Goal: Information Seeking & Learning: Learn about a topic

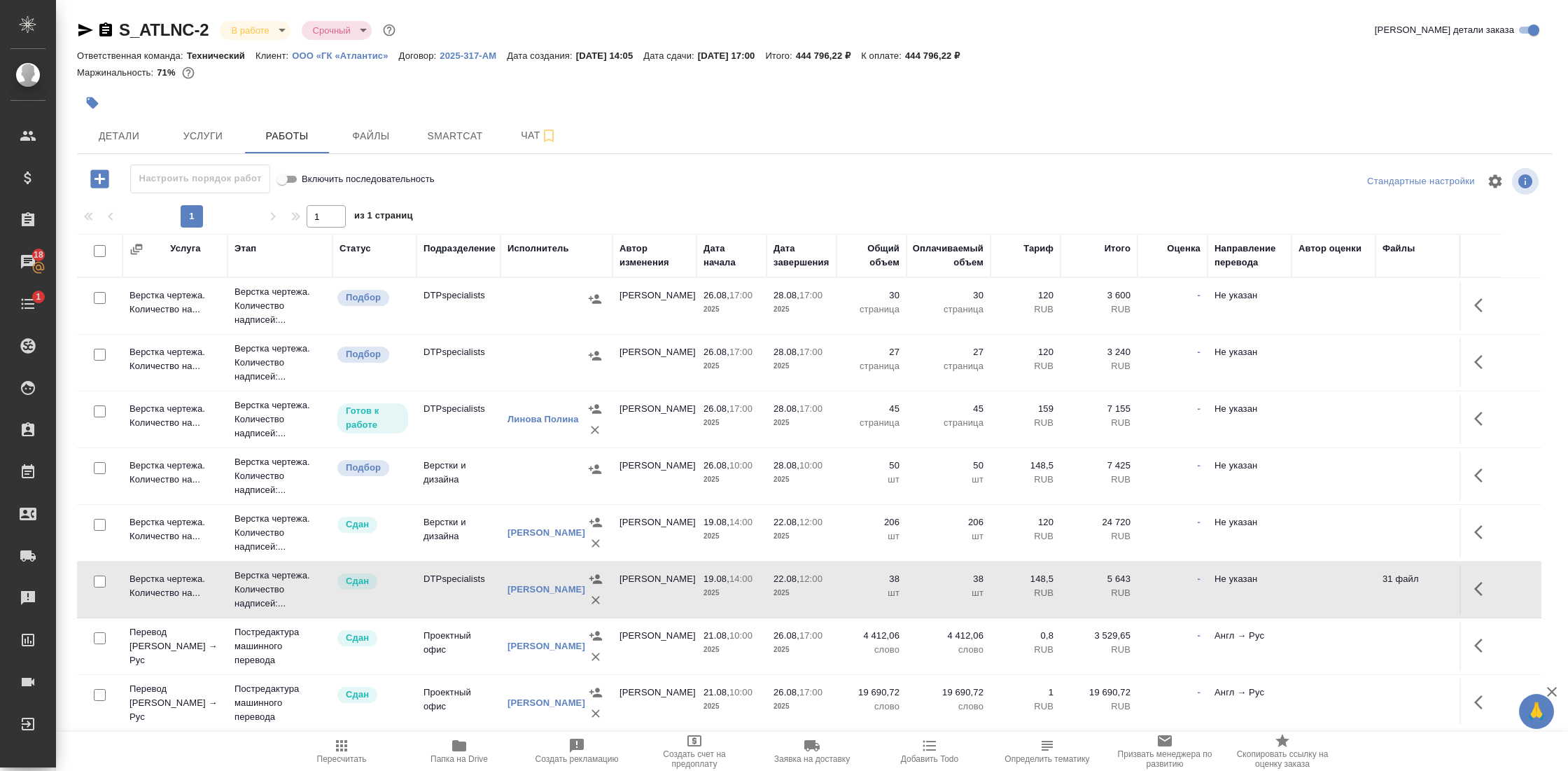
scroll to position [224, 0]
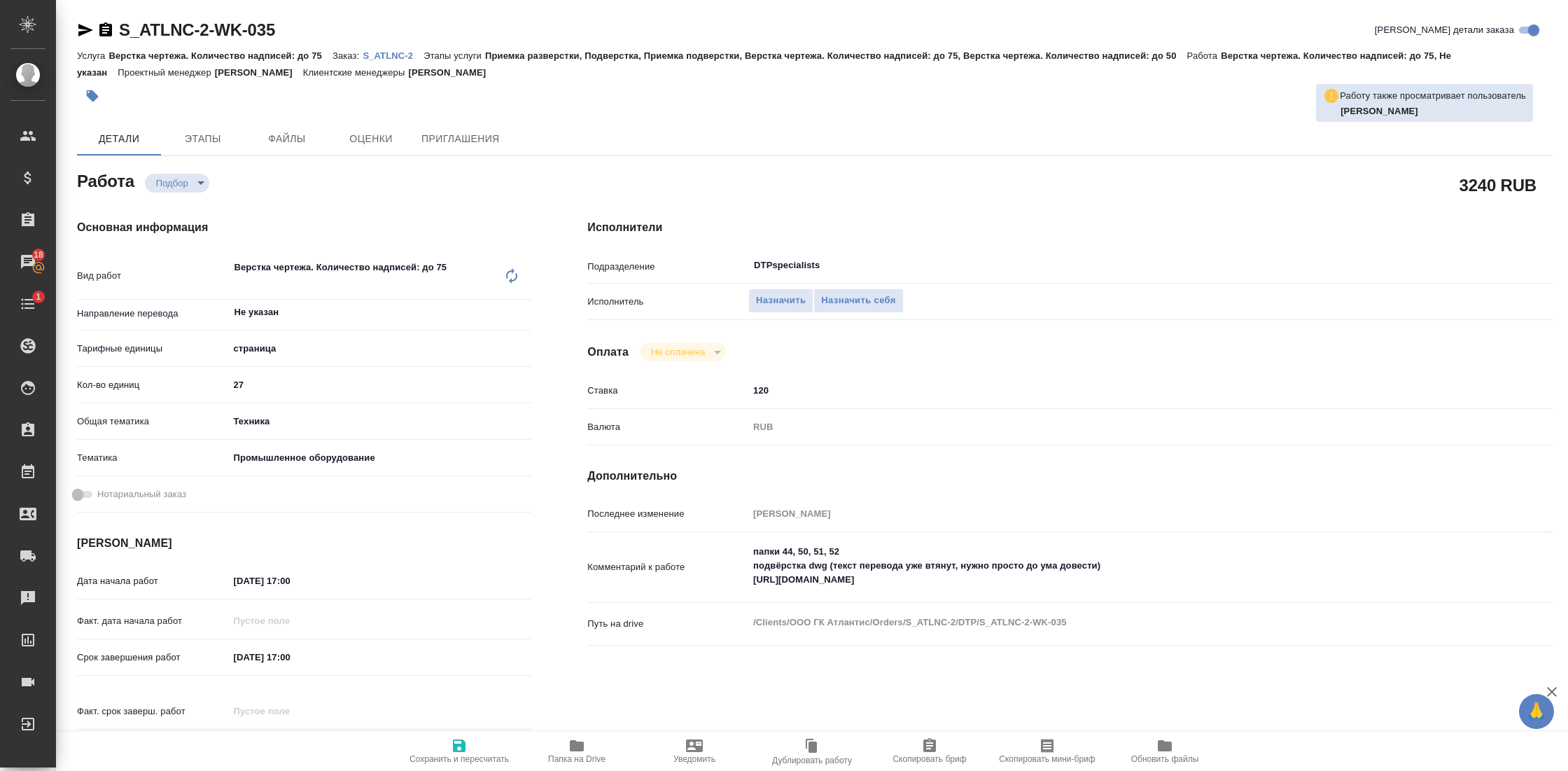
scroll to position [14, 0]
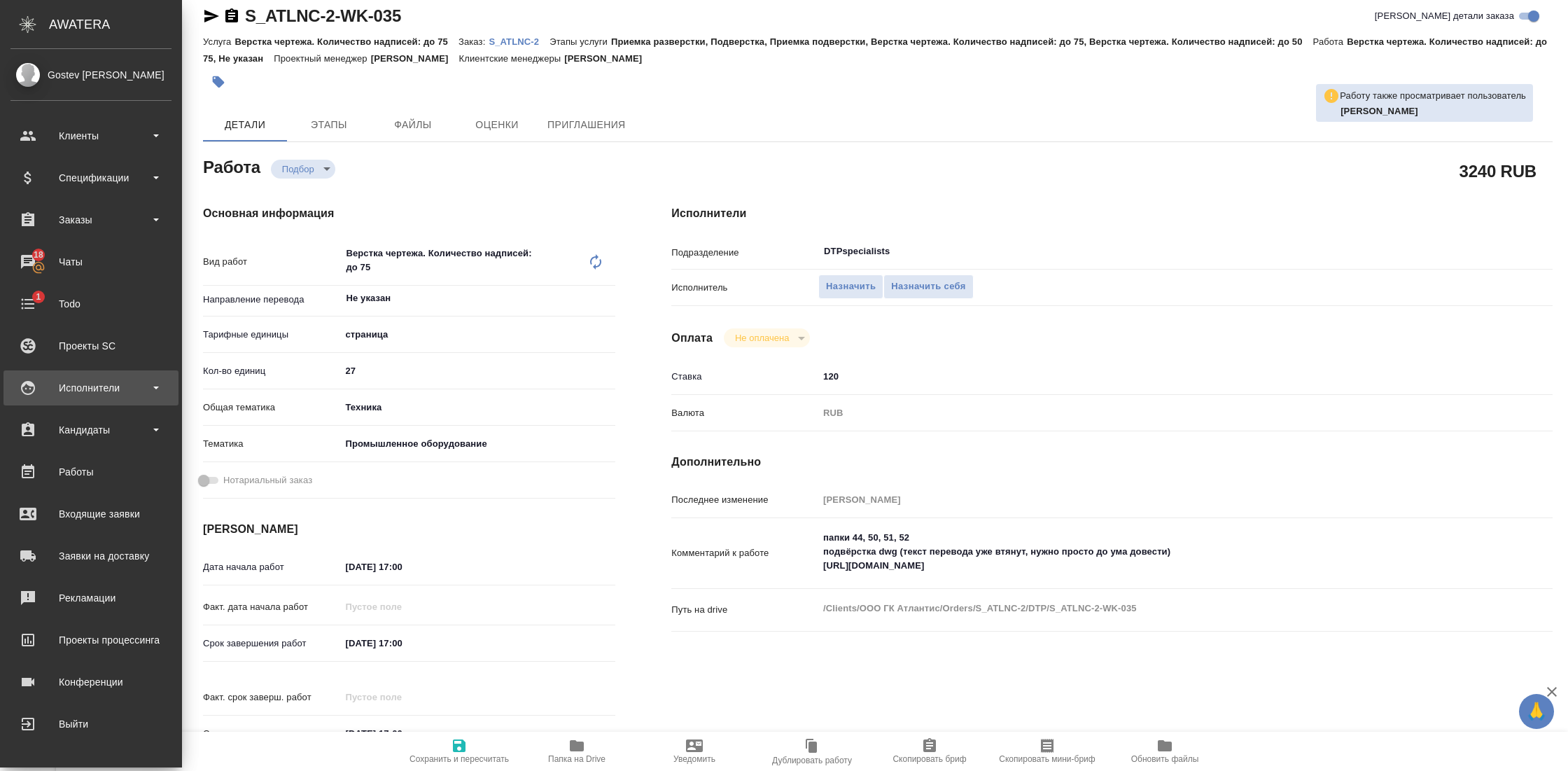
click at [98, 380] on div "Исполнители" at bounding box center [90, 388] width 161 height 21
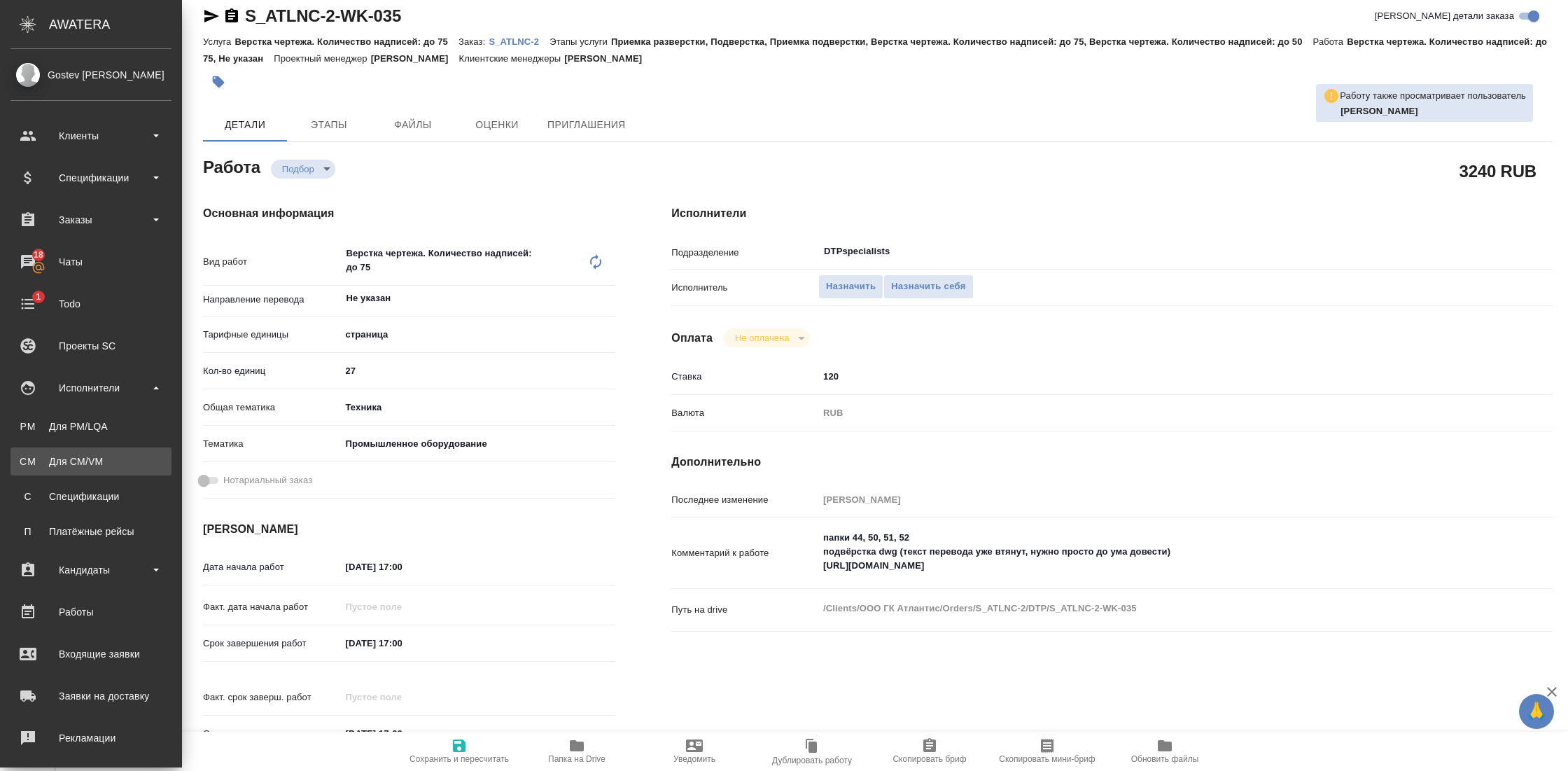
click at [79, 449] on link "CM Для CM/VM" at bounding box center [90, 461] width 161 height 28
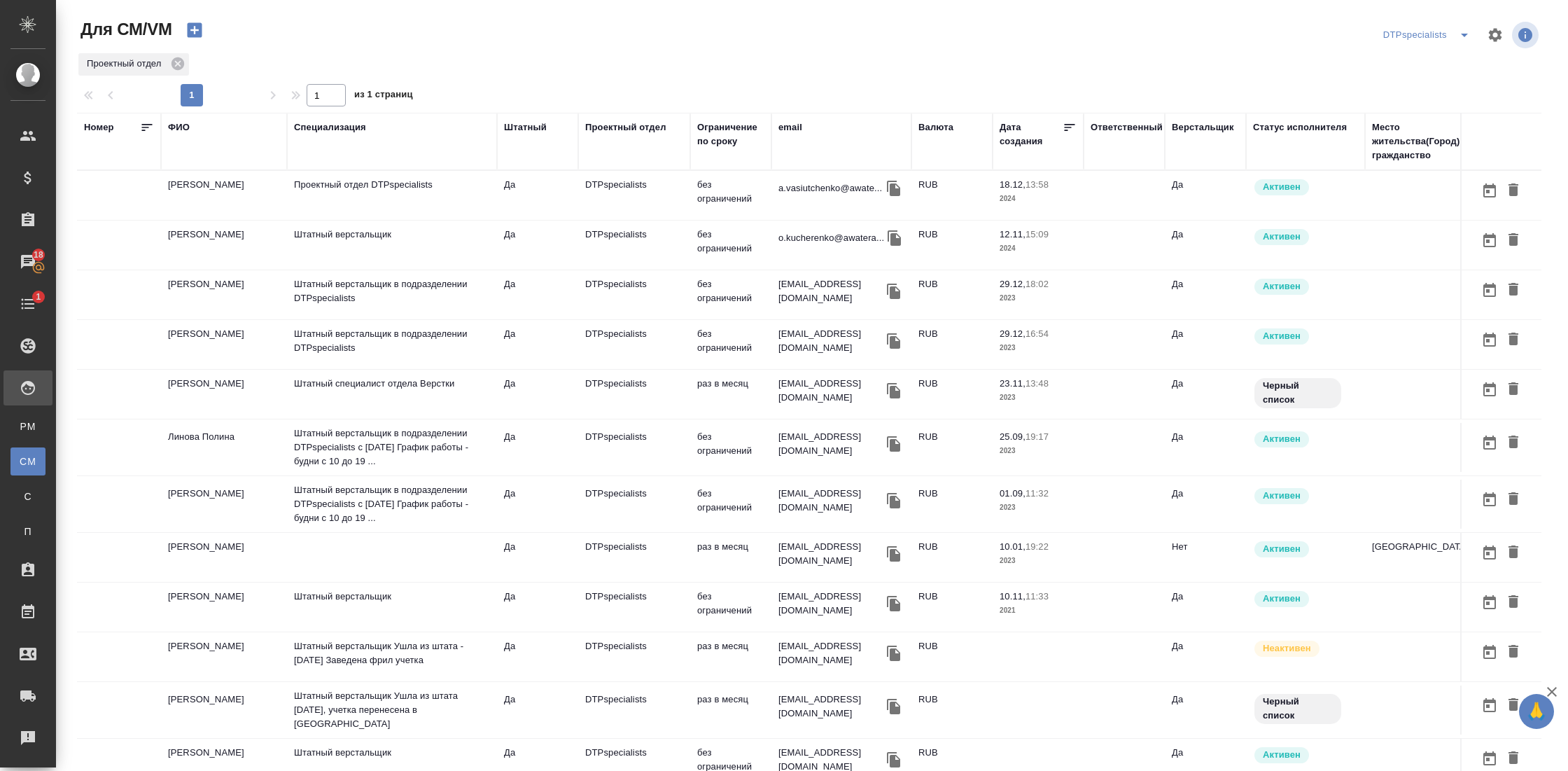
click at [236, 204] on td "Васютченко Александр Иванович" at bounding box center [224, 195] width 126 height 49
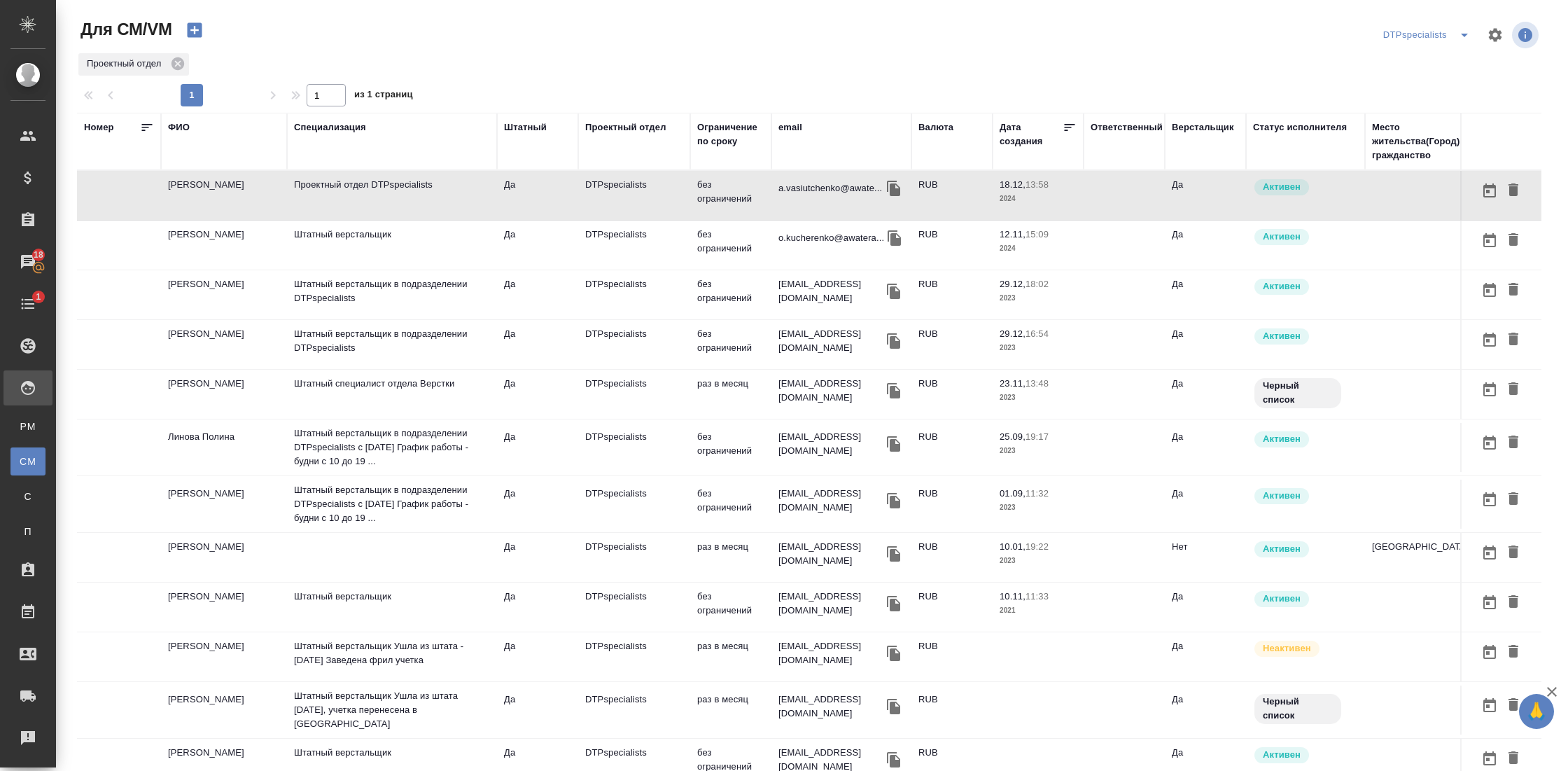
click at [214, 238] on td "Кучеренко Оксана Леонидовна" at bounding box center [224, 245] width 126 height 49
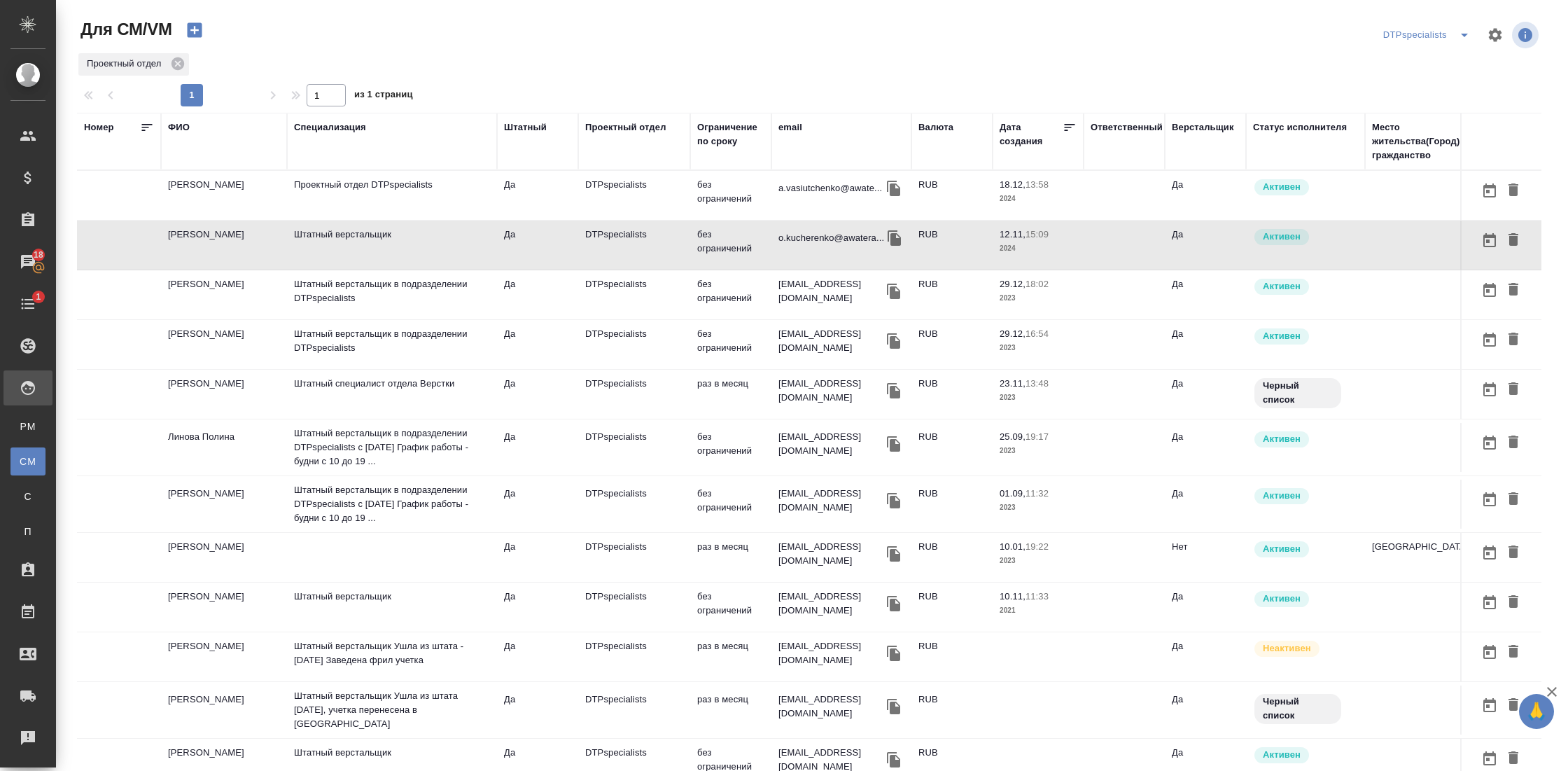
click at [214, 238] on td "Кучеренко Оксана Леонидовна" at bounding box center [224, 245] width 126 height 49
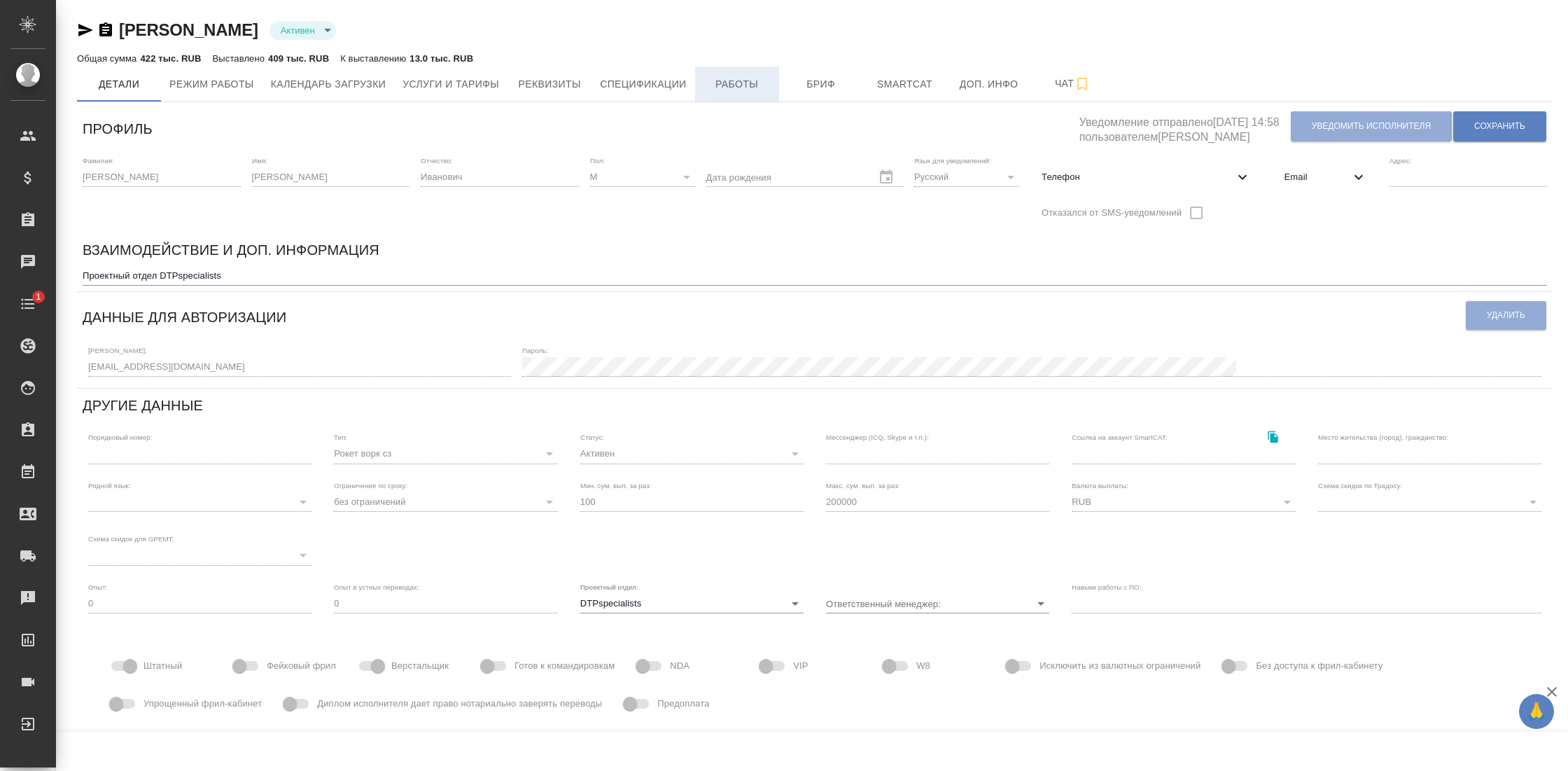
click at [731, 76] on span "Работы" at bounding box center [737, 84] width 68 height 18
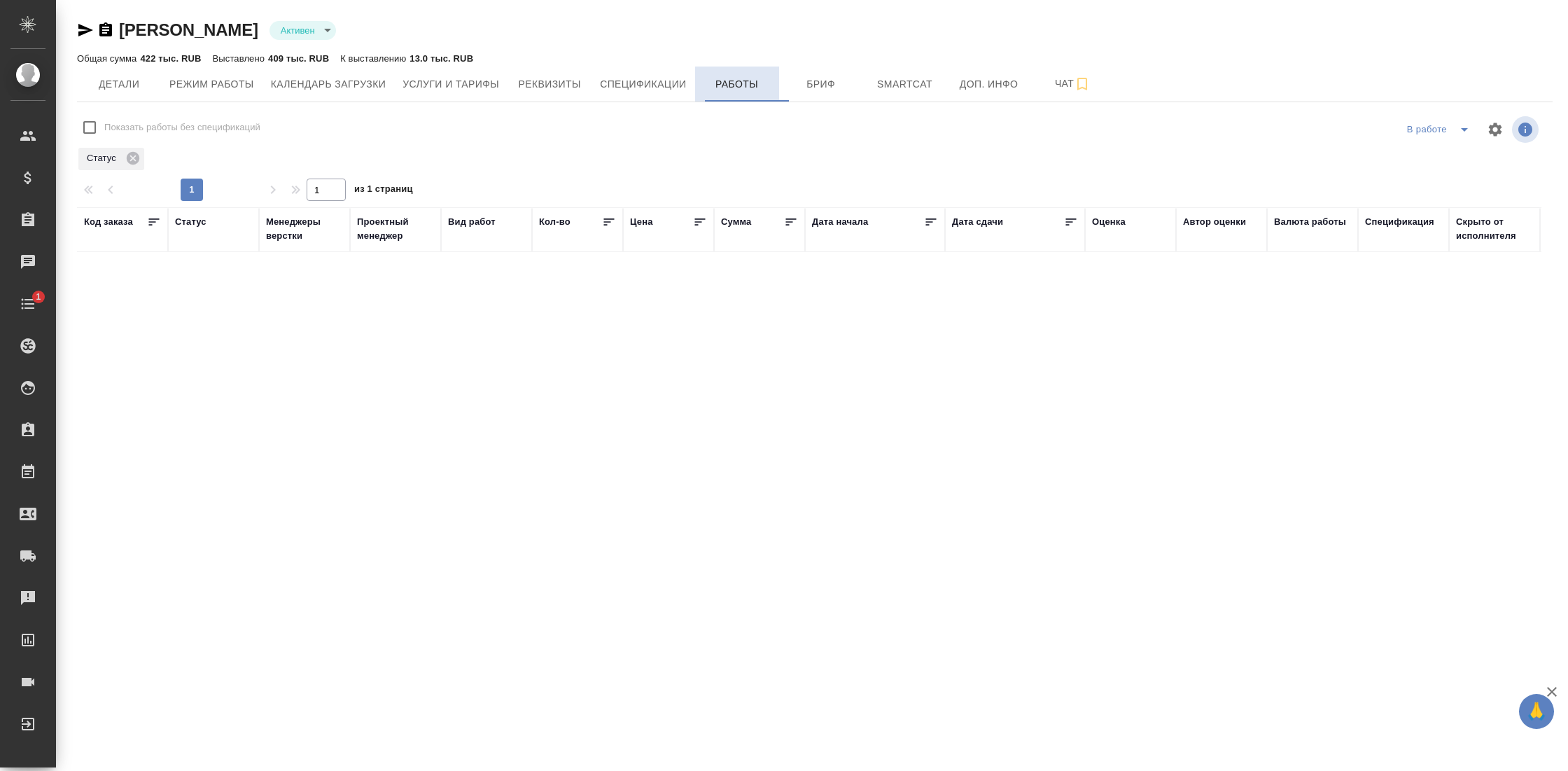
checkbox input "false"
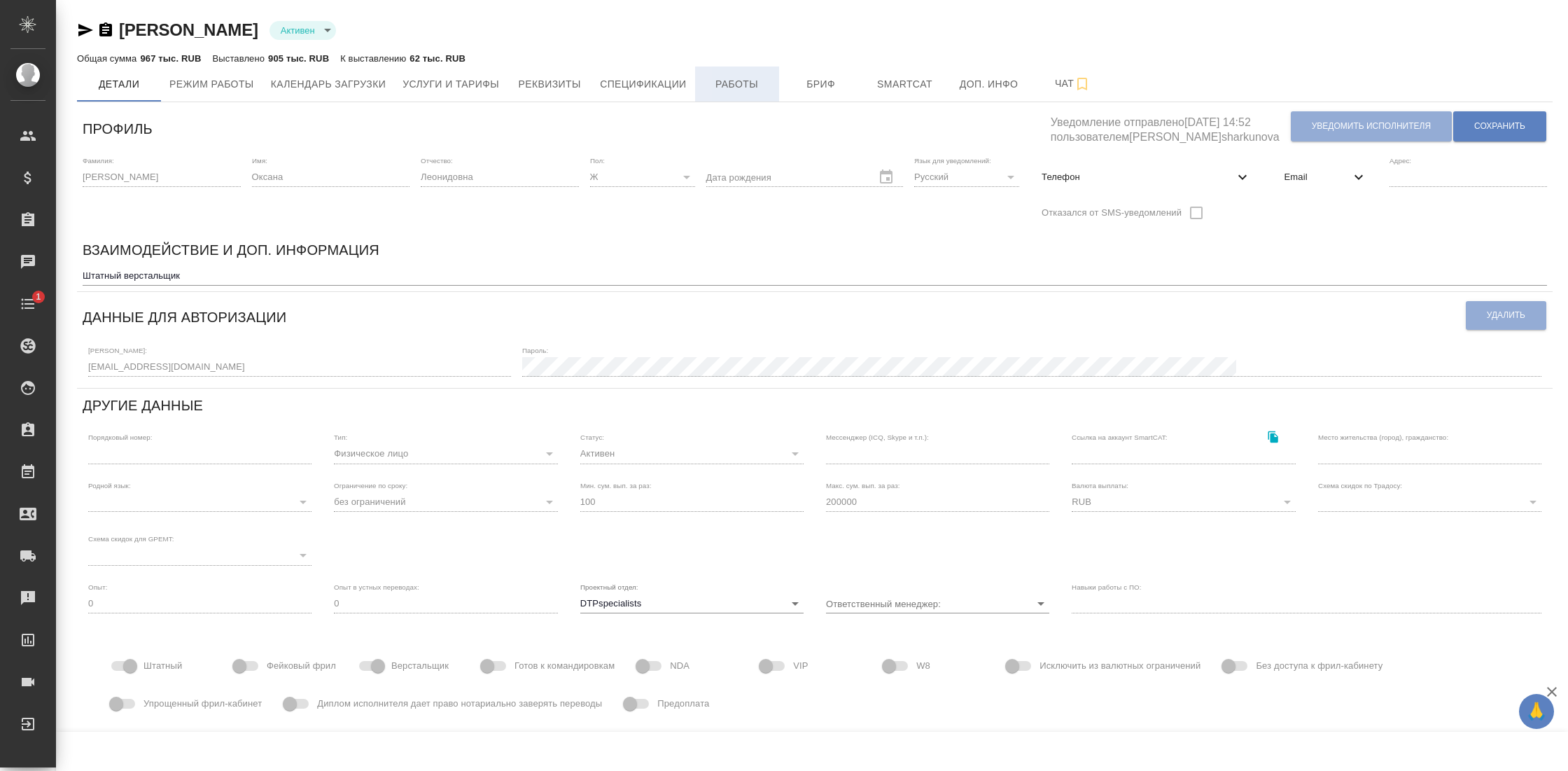
click at [718, 87] on span "Работы" at bounding box center [737, 84] width 68 height 18
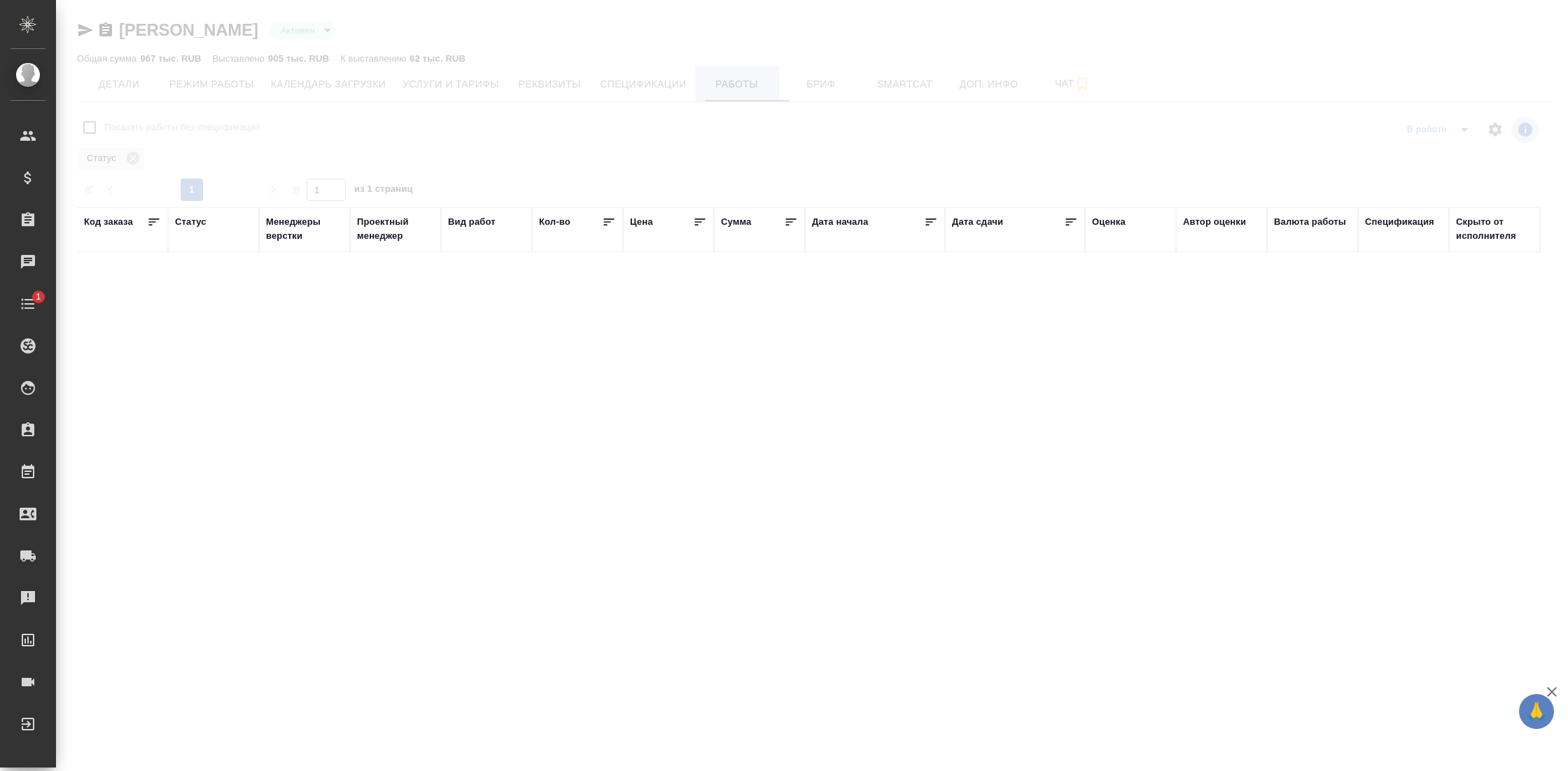
checkbox input "false"
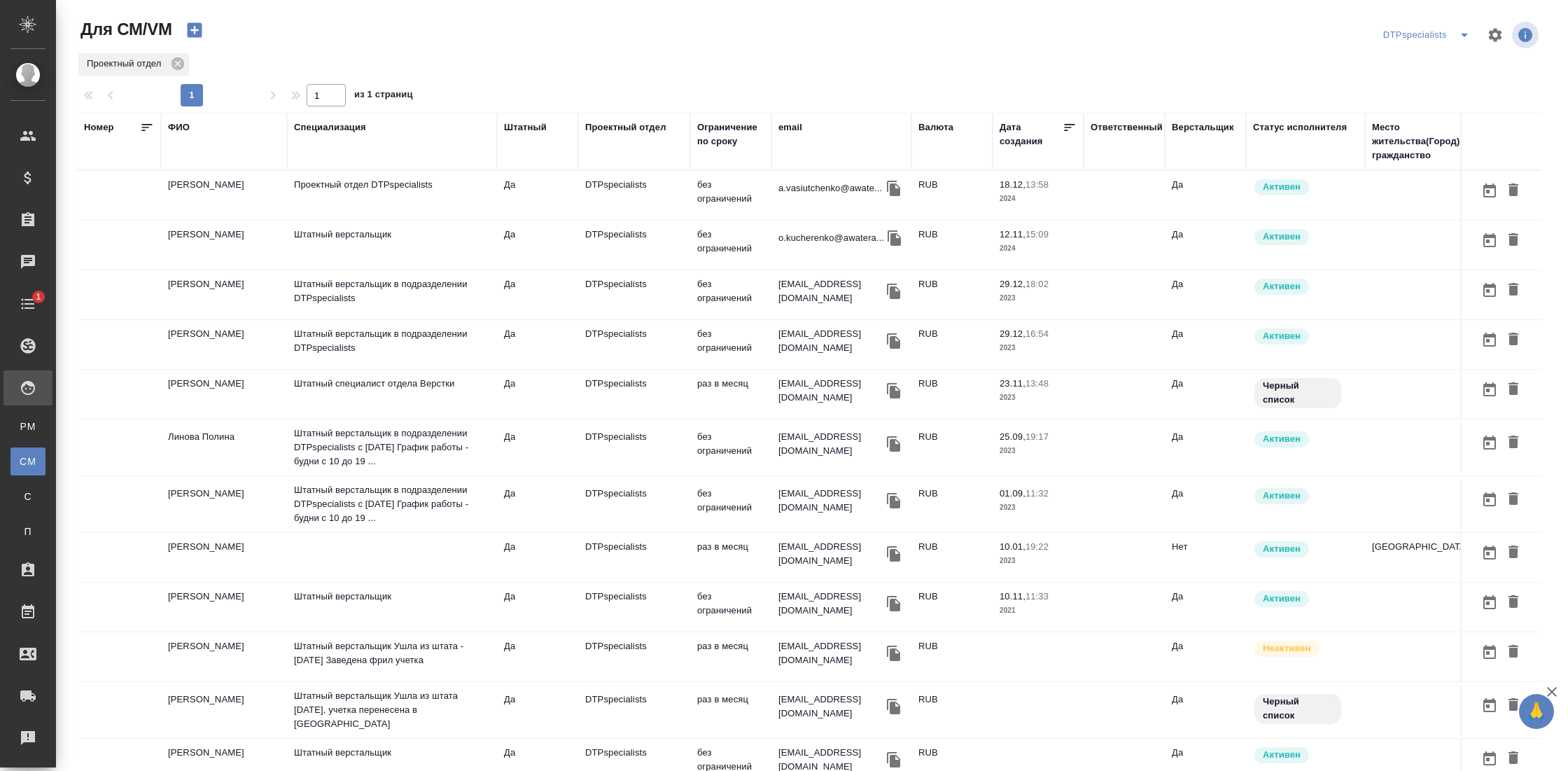
click at [1456, 32] on icon "split button" at bounding box center [1464, 35] width 17 height 17
click at [1429, 57] on li "Стандартные настройки" at bounding box center [1414, 63] width 134 height 23
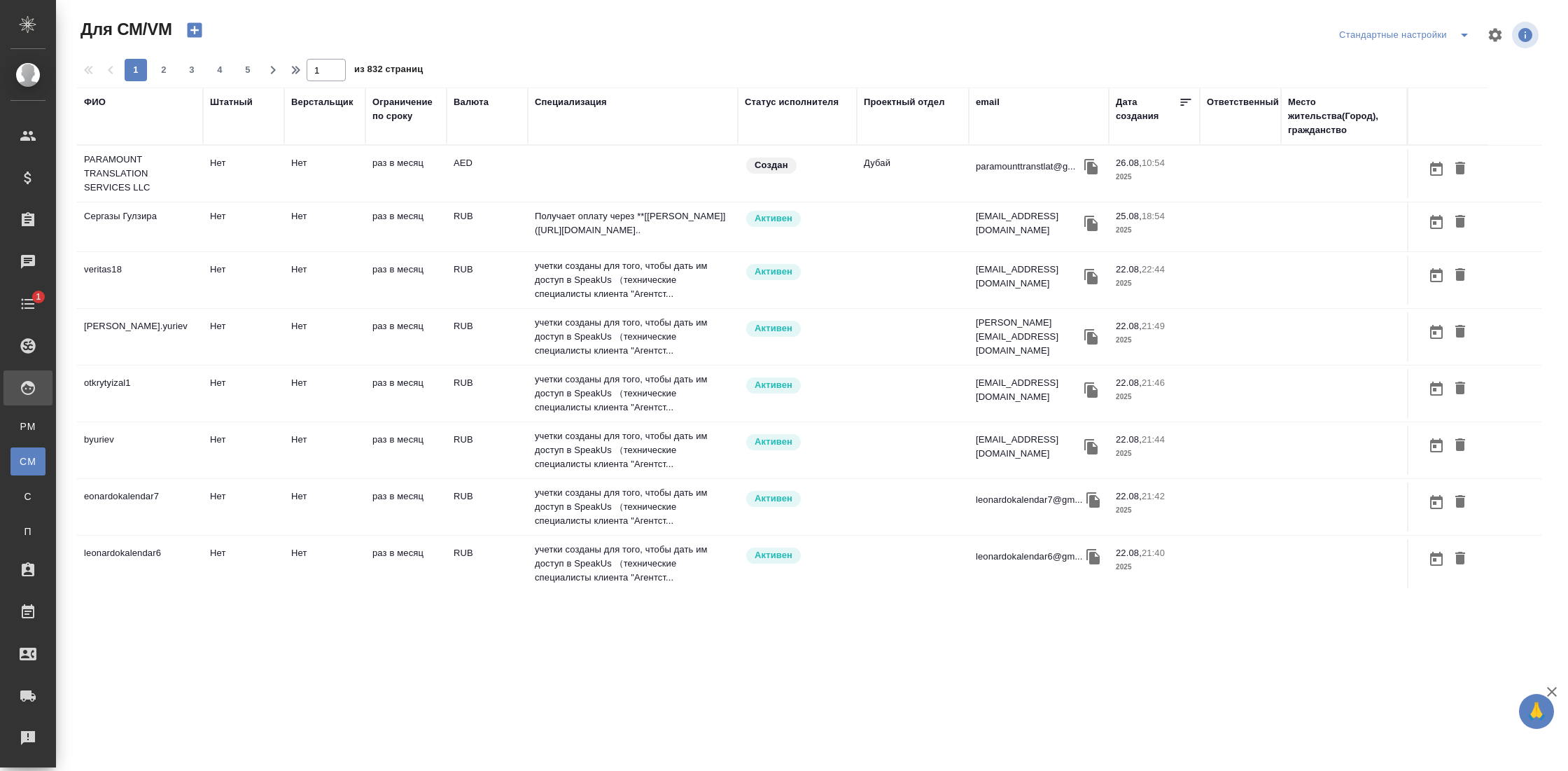
click at [227, 98] on div "Штатный" at bounding box center [231, 102] width 43 height 14
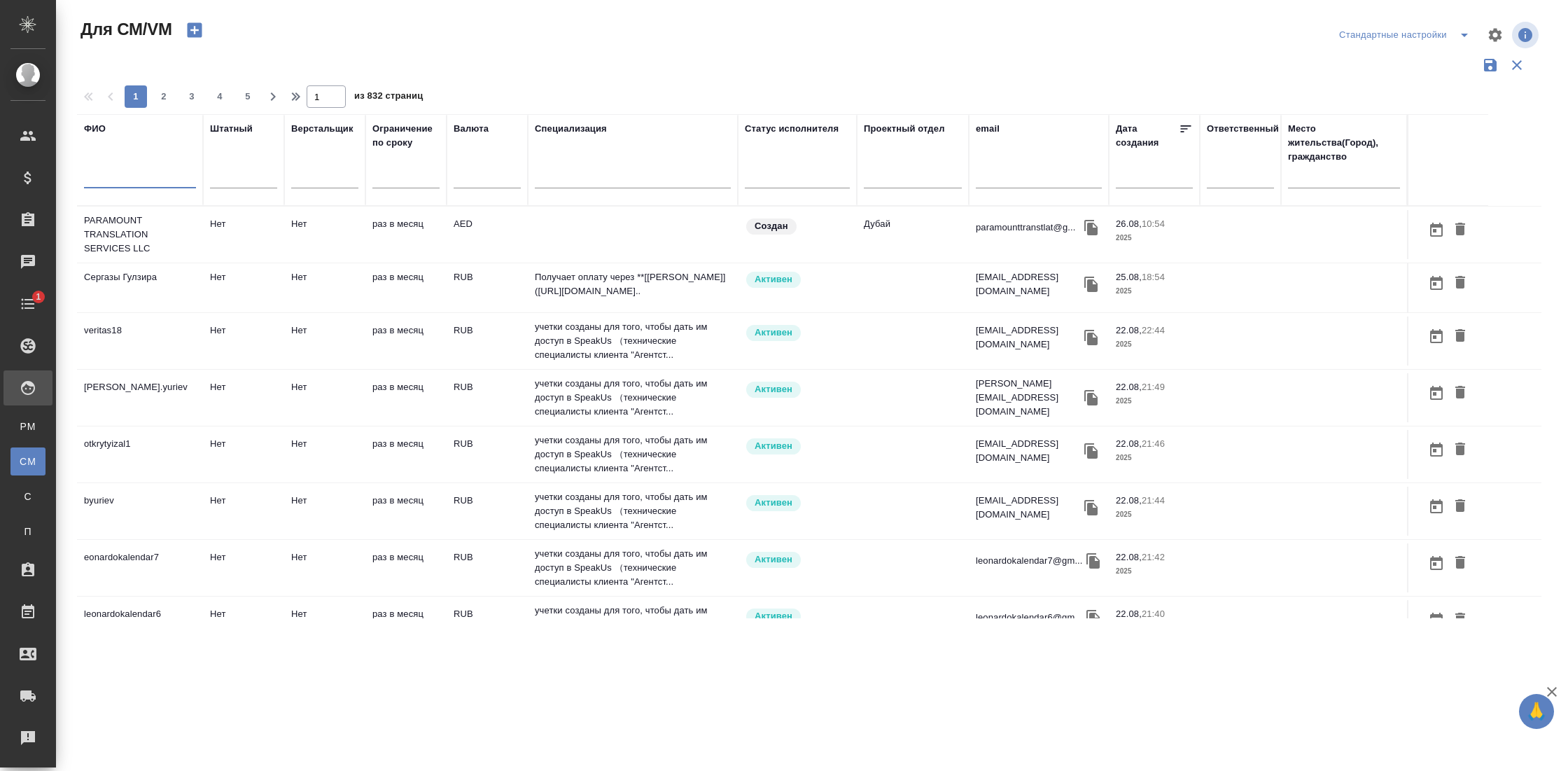
click at [140, 180] on input "text" at bounding box center [139, 180] width 112 height 18
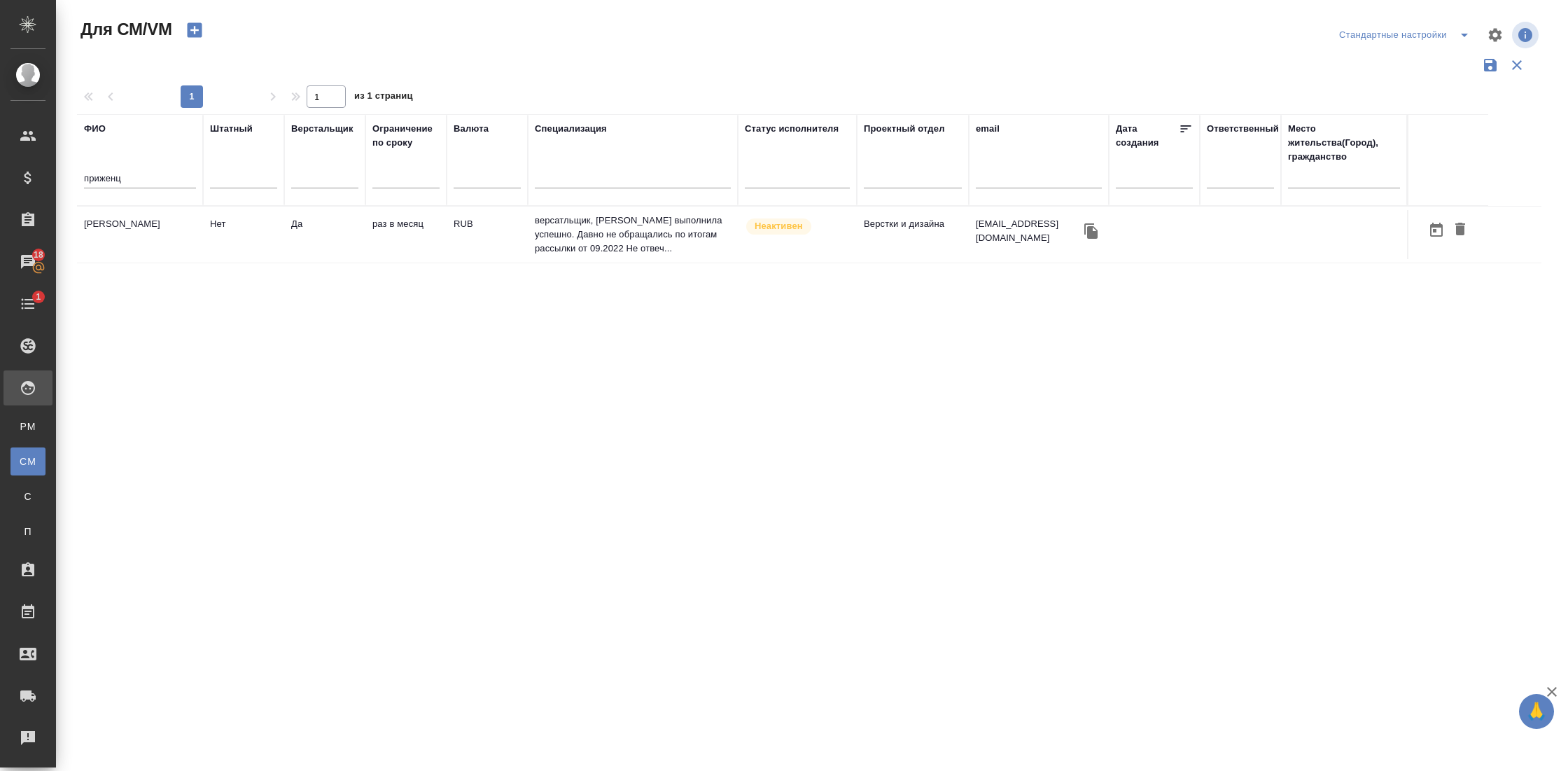
click at [144, 243] on td "[PERSON_NAME]" at bounding box center [140, 234] width 126 height 49
click at [144, 243] on td "Приженцова Кристина Романовна" at bounding box center [140, 234] width 126 height 49
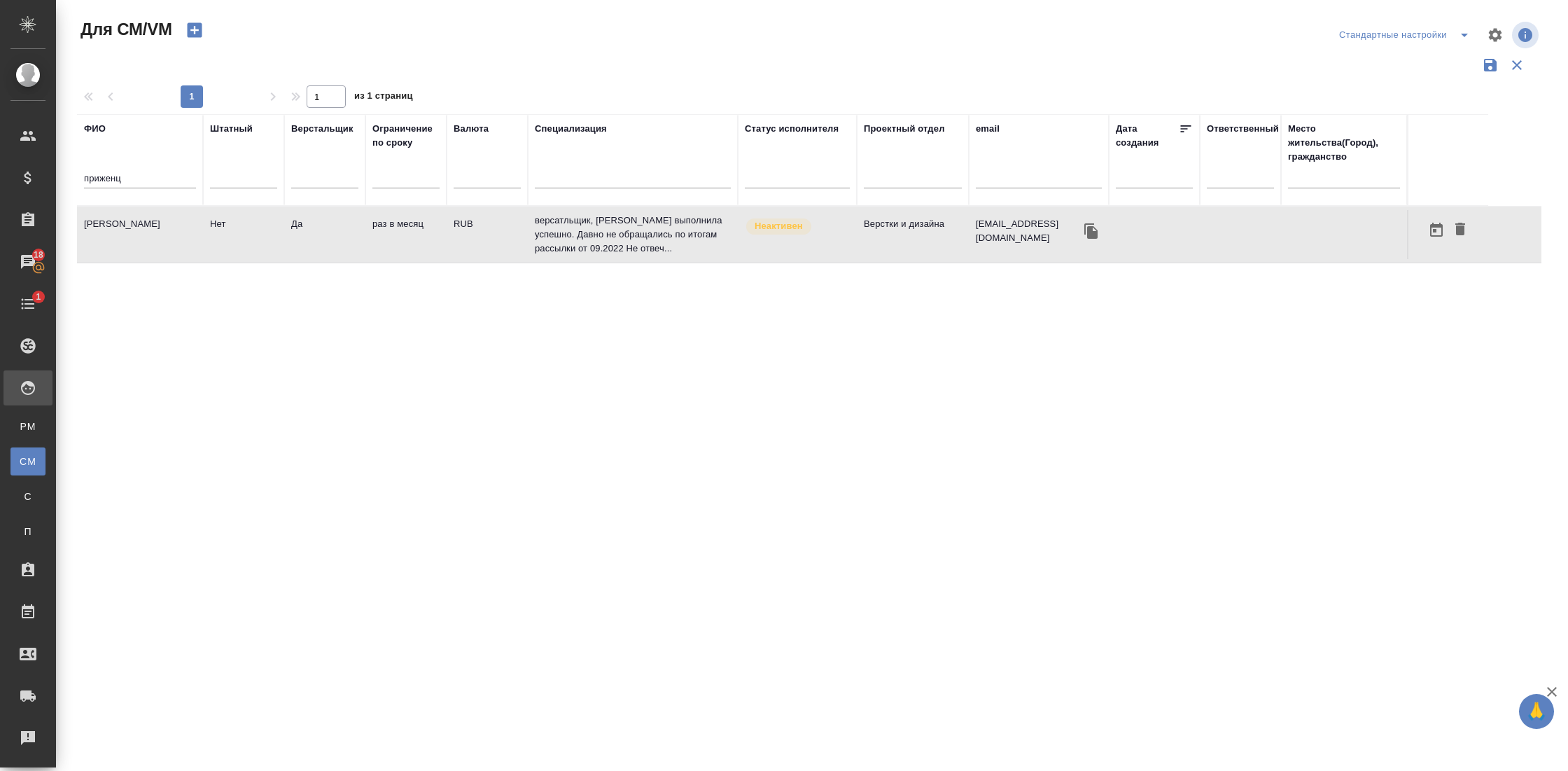
click at [137, 180] on input "приженц" at bounding box center [139, 180] width 112 height 18
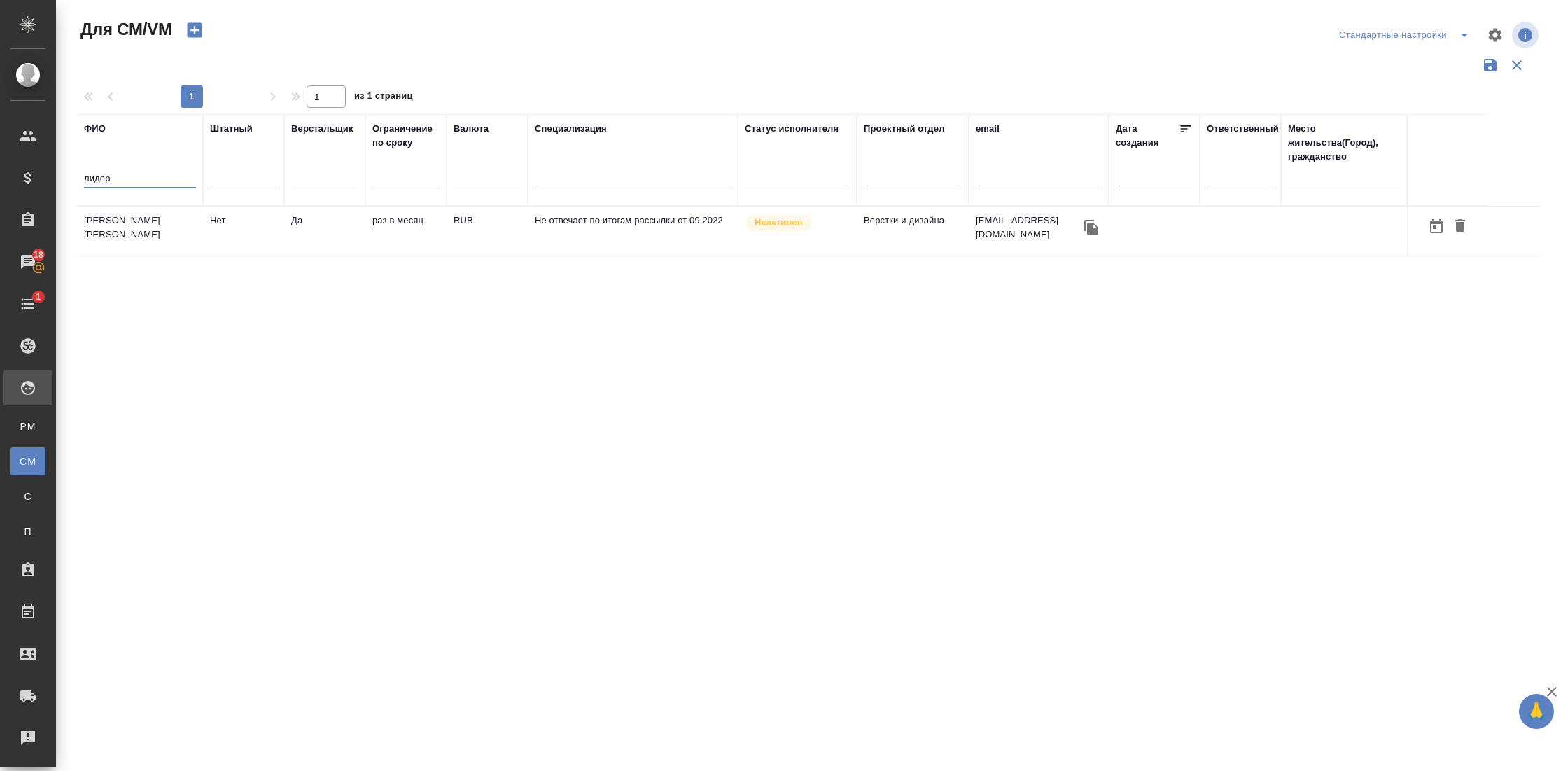
type input "лидер"
click at [137, 232] on td "[PERSON_NAME] [PERSON_NAME]" at bounding box center [140, 231] width 126 height 49
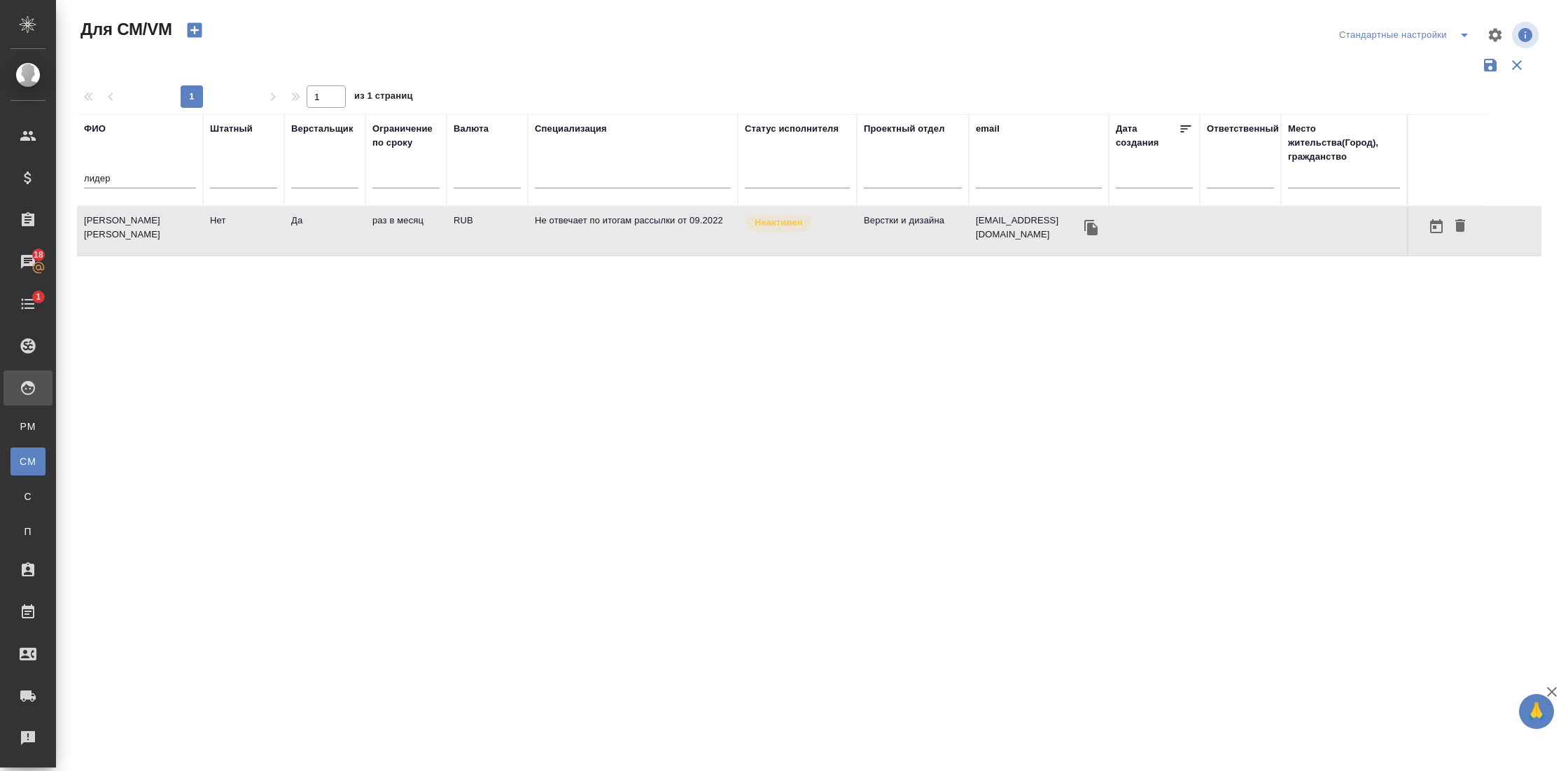
click at [137, 232] on td "[PERSON_NAME] [PERSON_NAME]" at bounding box center [140, 231] width 126 height 49
click at [138, 179] on input "лидер" at bounding box center [139, 180] width 112 height 18
click at [999, 181] on input "text" at bounding box center [1039, 180] width 126 height 18
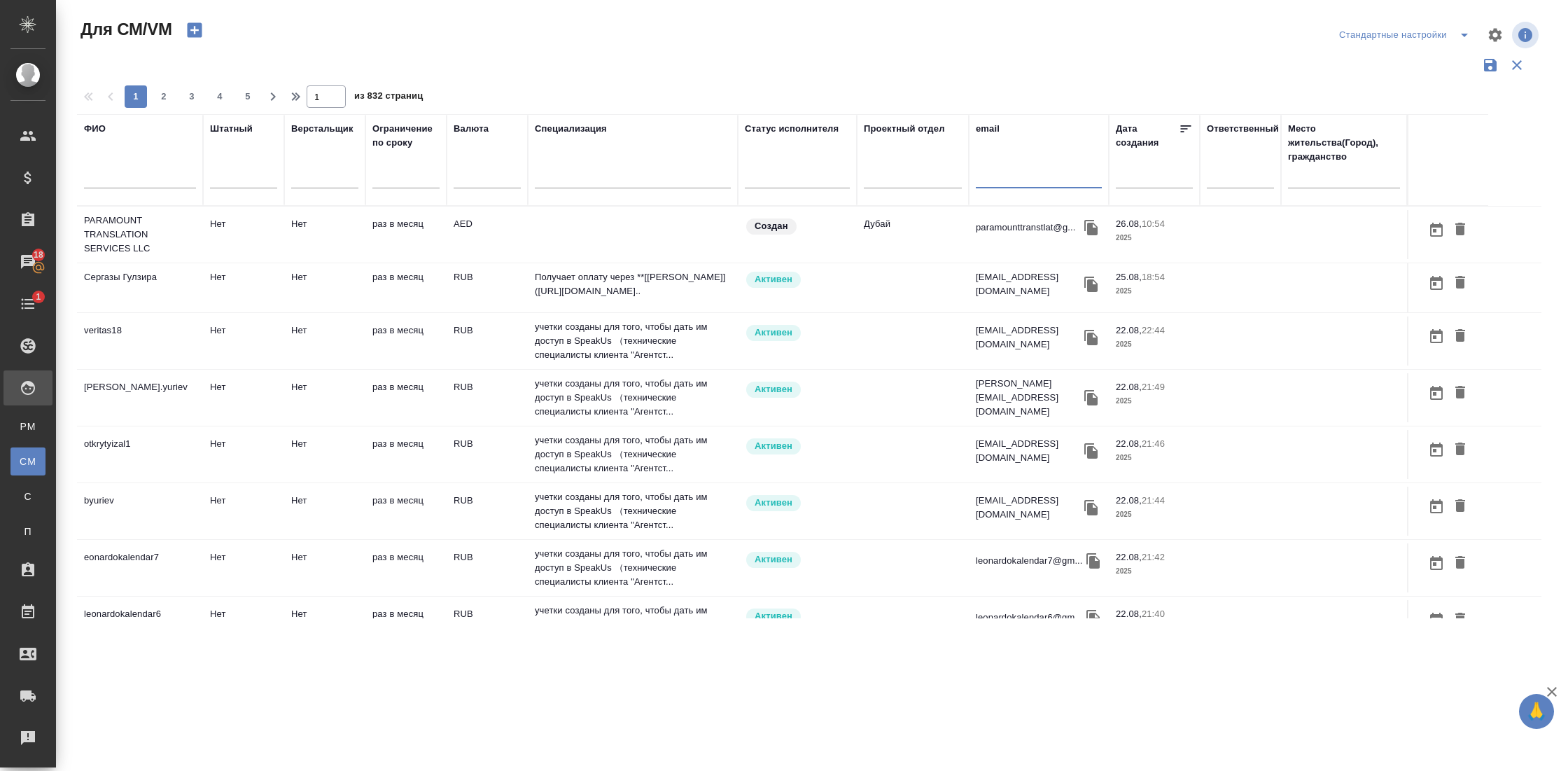
paste input "[EMAIL_ADDRESS][DOMAIN_NAME]"
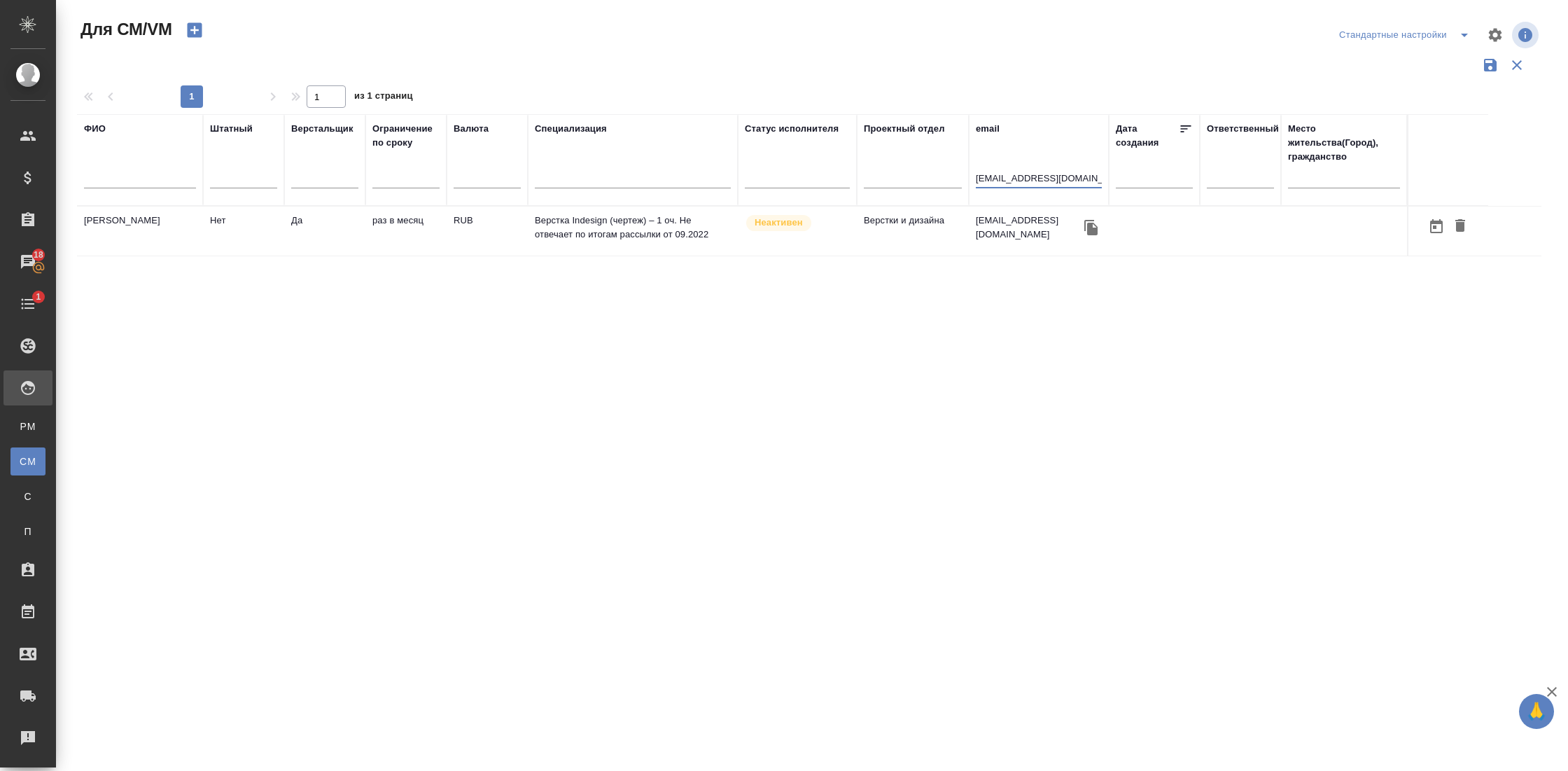
type input "[EMAIL_ADDRESS][DOMAIN_NAME]"
click at [147, 242] on td "[PERSON_NAME]" at bounding box center [140, 231] width 126 height 49
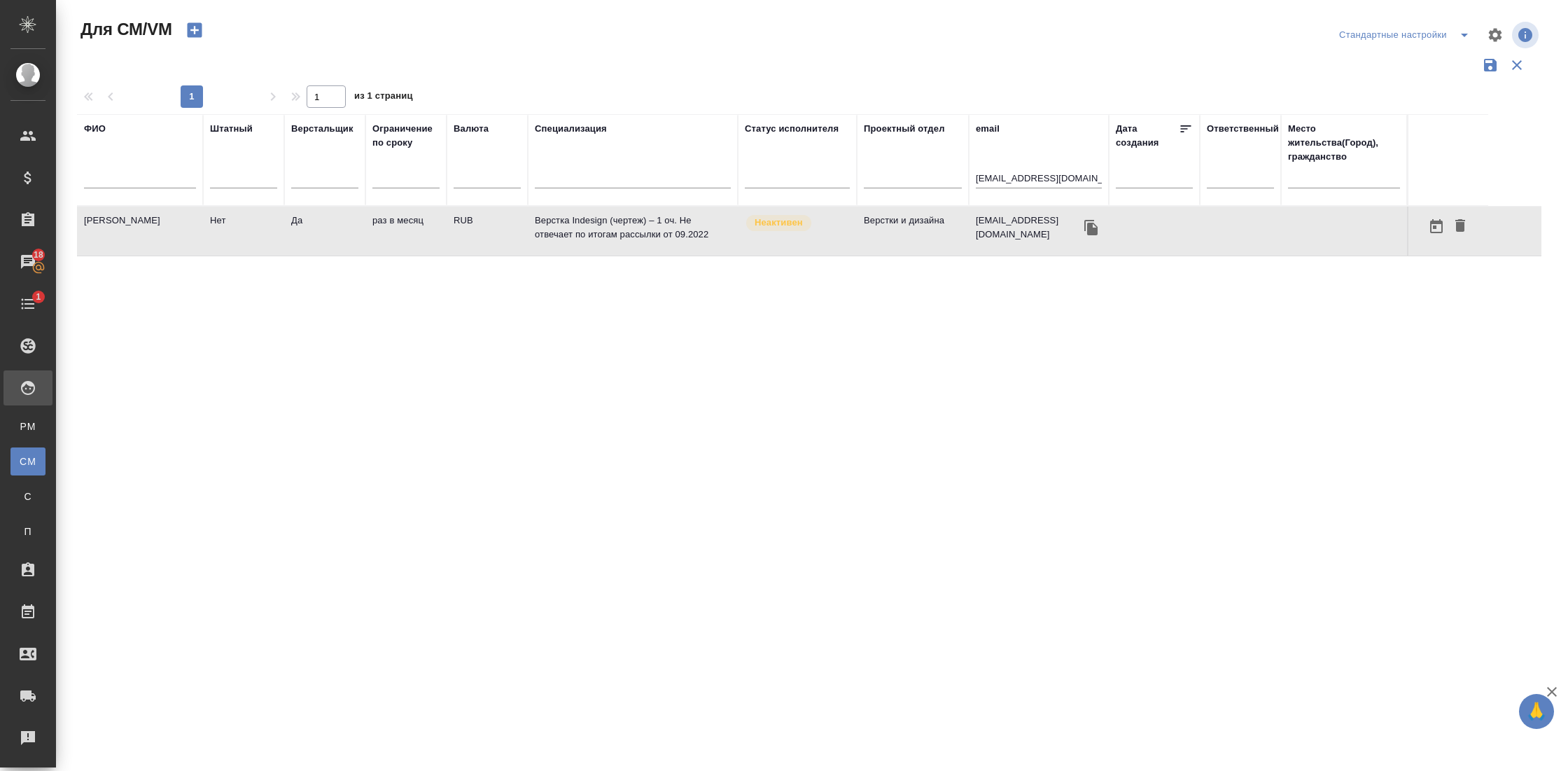
click at [147, 242] on td "Чубанов Константин Леонидович" at bounding box center [140, 231] width 126 height 49
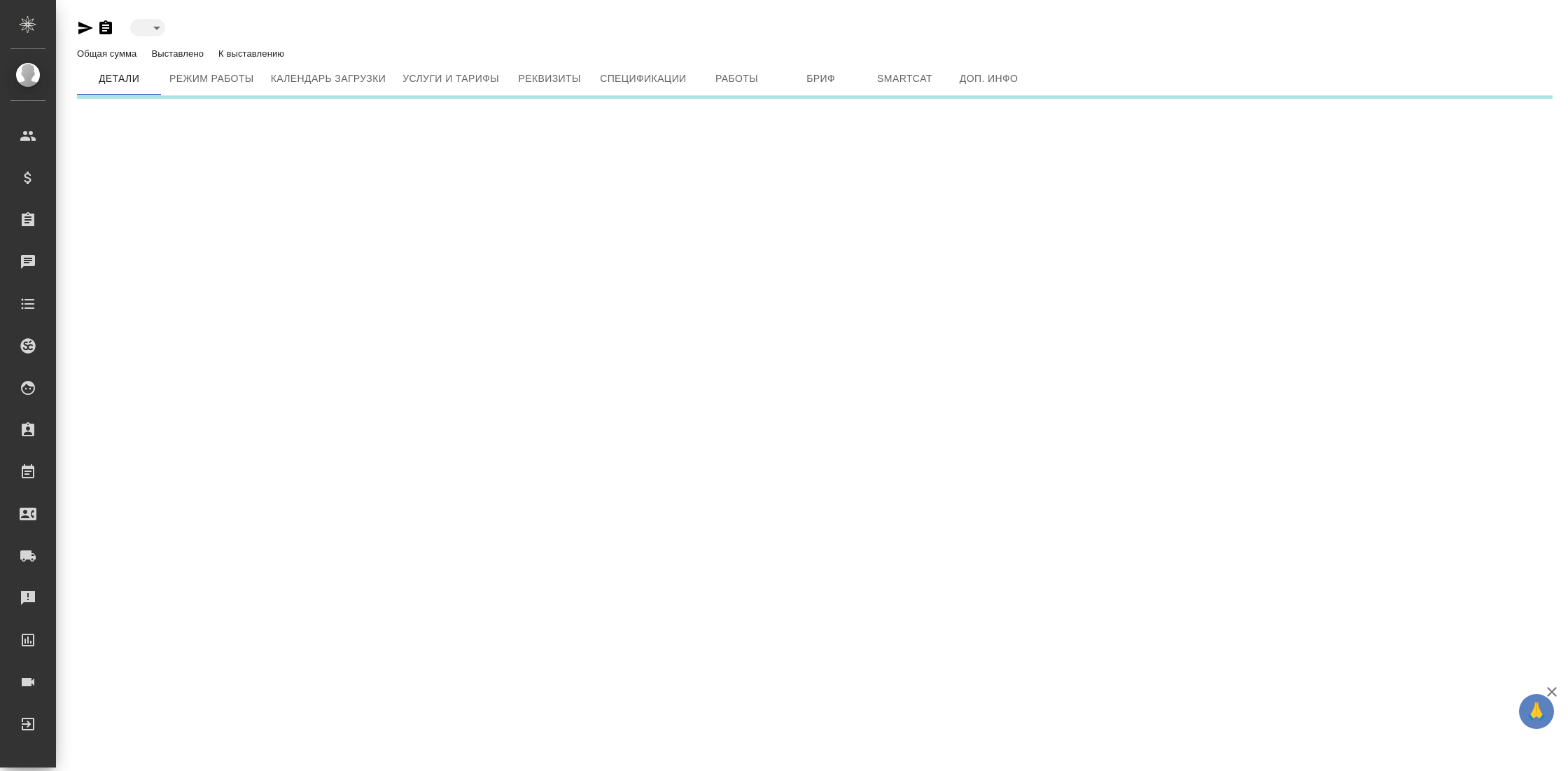
type input "inactive"
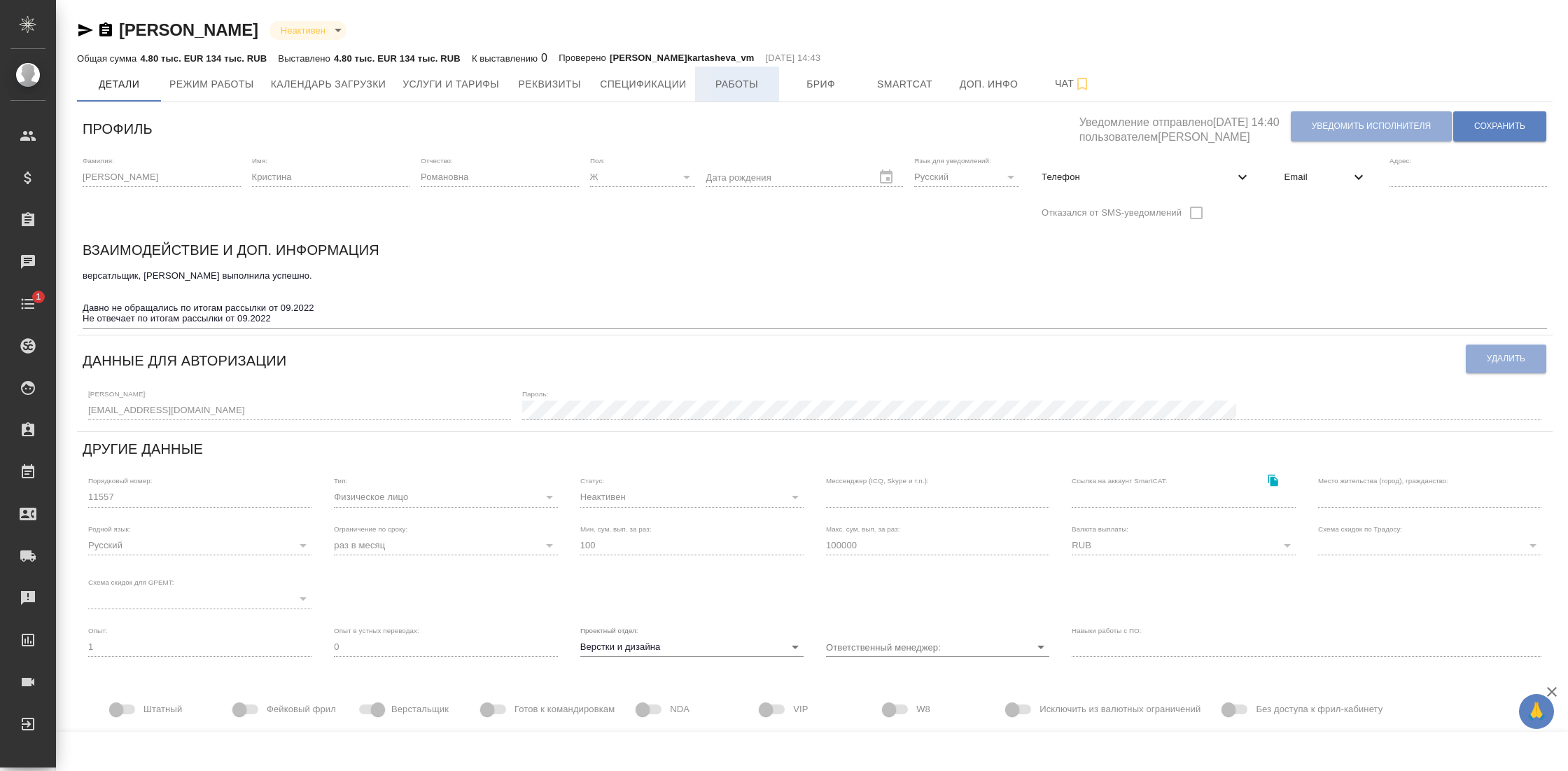
click at [761, 88] on span "Работы" at bounding box center [737, 84] width 68 height 18
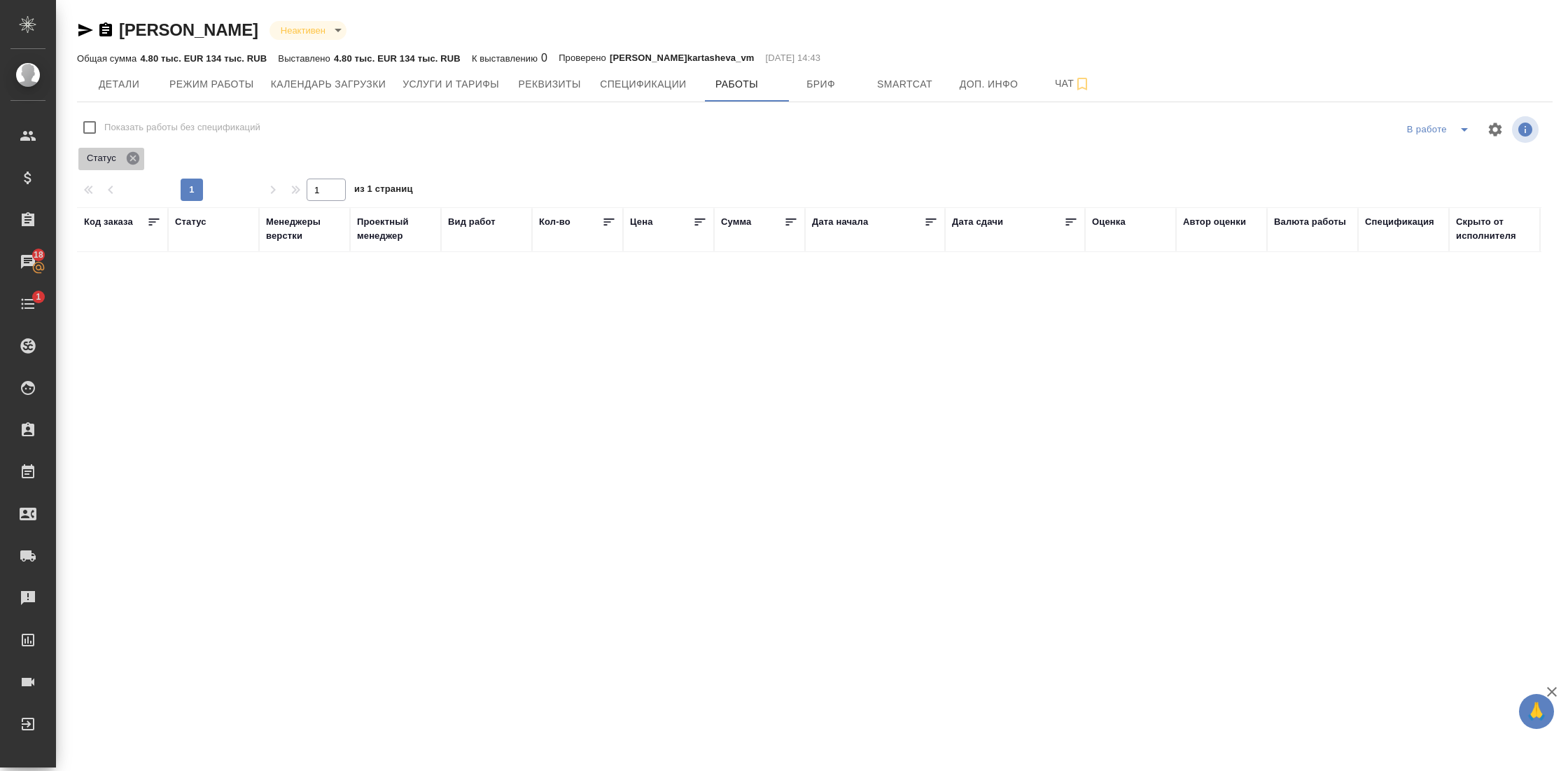
click at [137, 161] on icon at bounding box center [133, 158] width 12 height 12
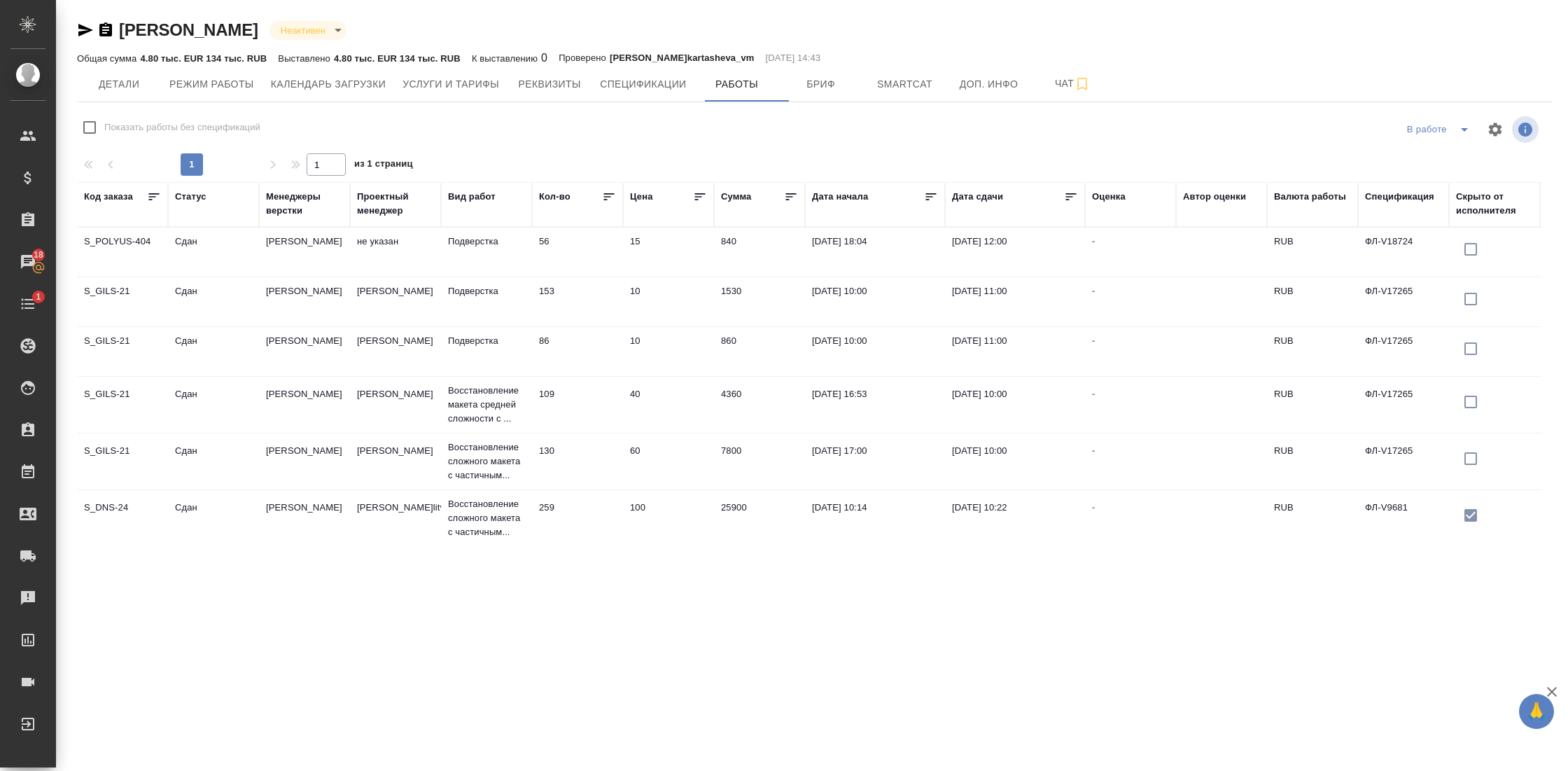
checkbox input "false"
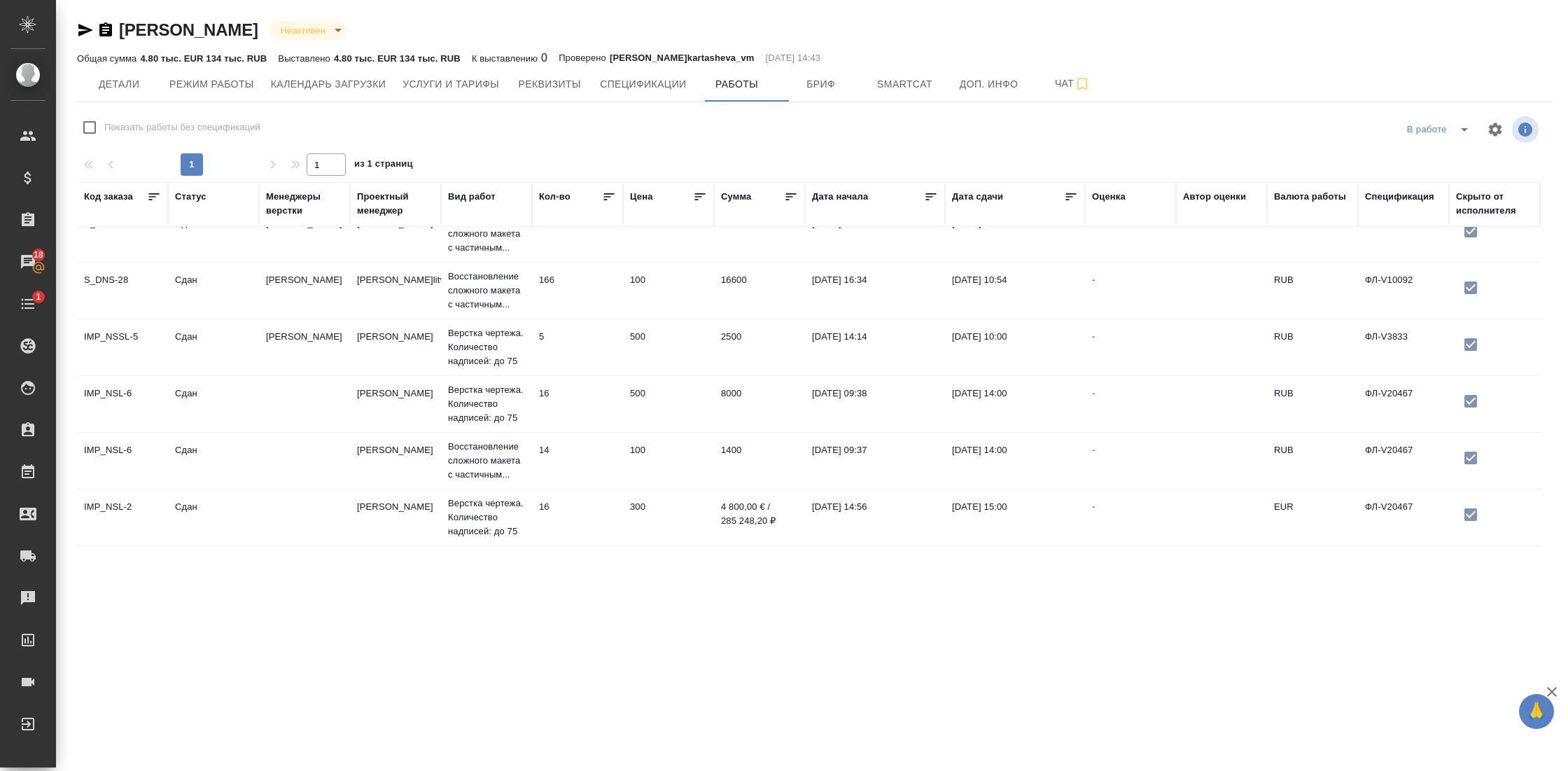
scroll to position [394, 0]
click at [300, 496] on td at bounding box center [305, 517] width 91 height 49
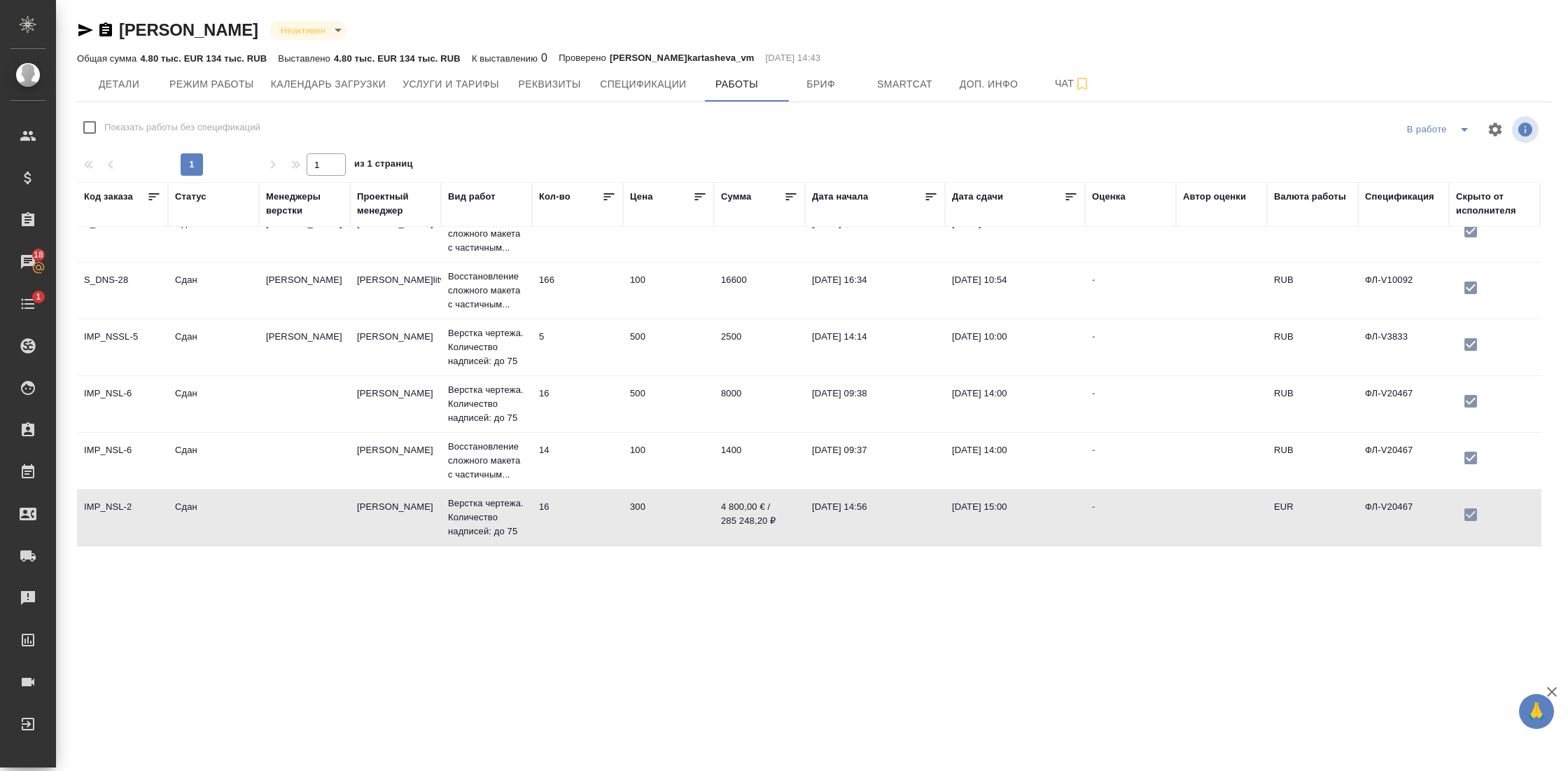
click at [300, 496] on td at bounding box center [305, 517] width 91 height 49
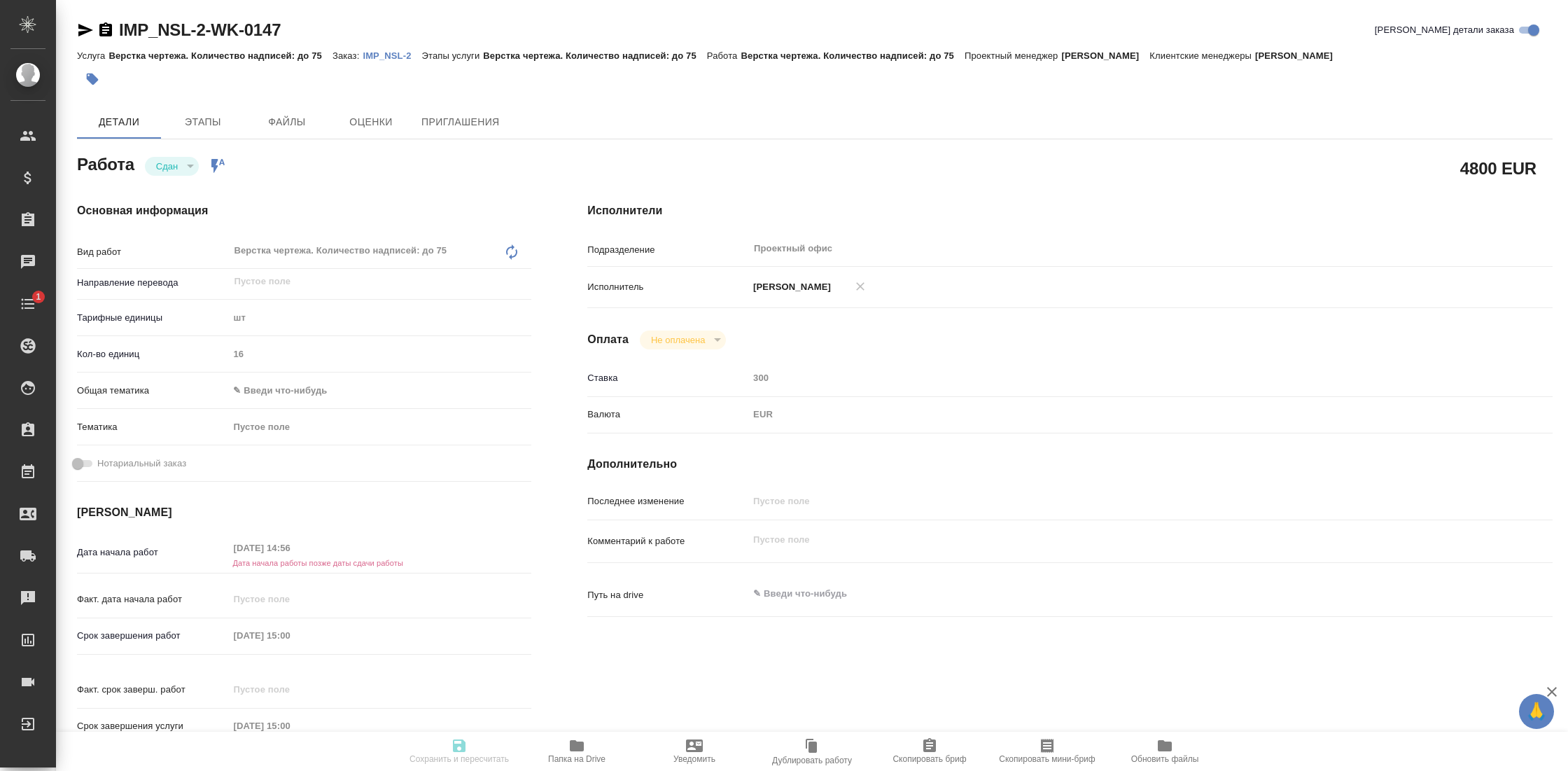
type textarea "x"
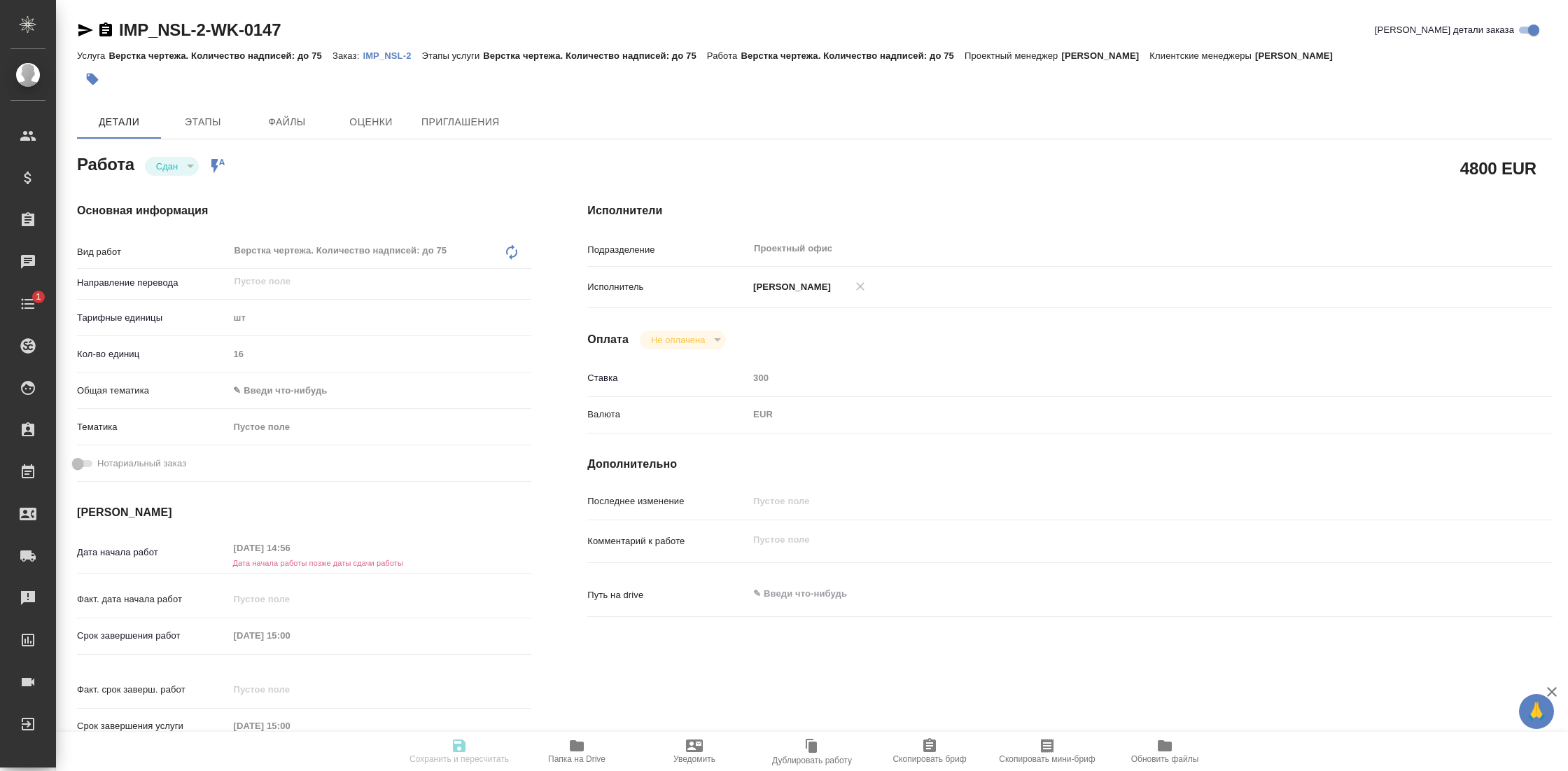
type textarea "x"
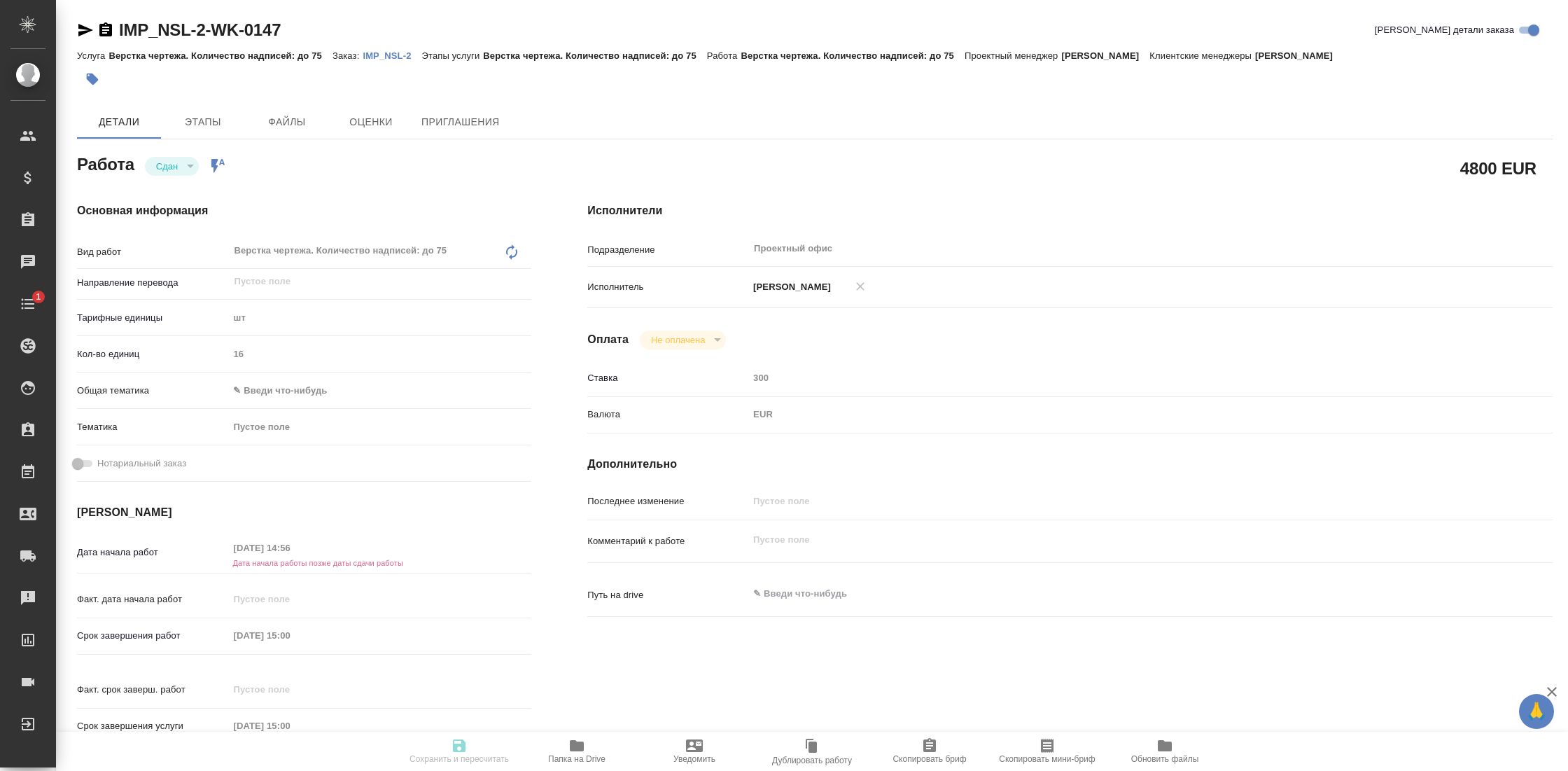
type textarea "x"
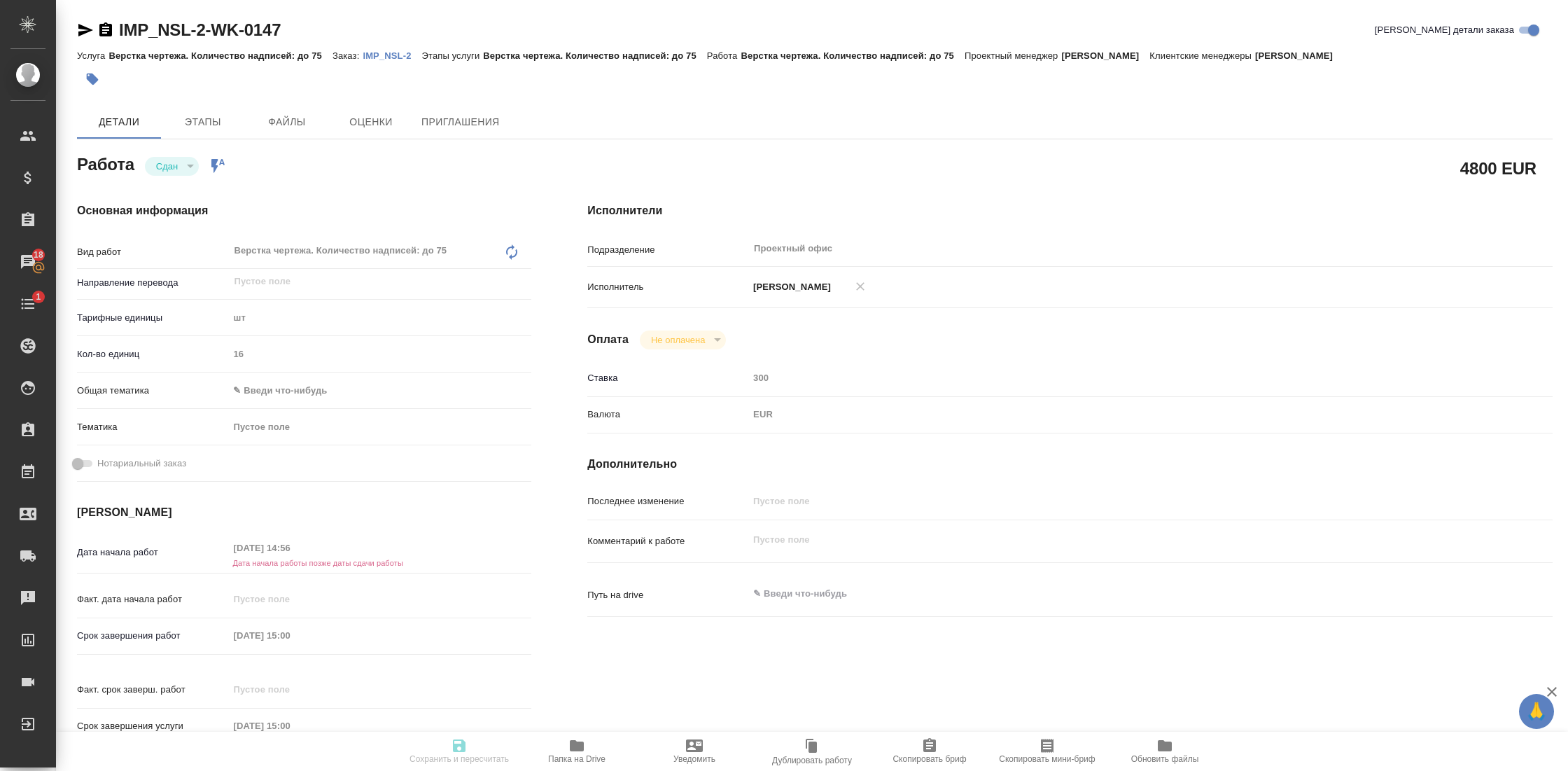
click at [396, 54] on p "IMP_NSL-2" at bounding box center [392, 56] width 59 height 10
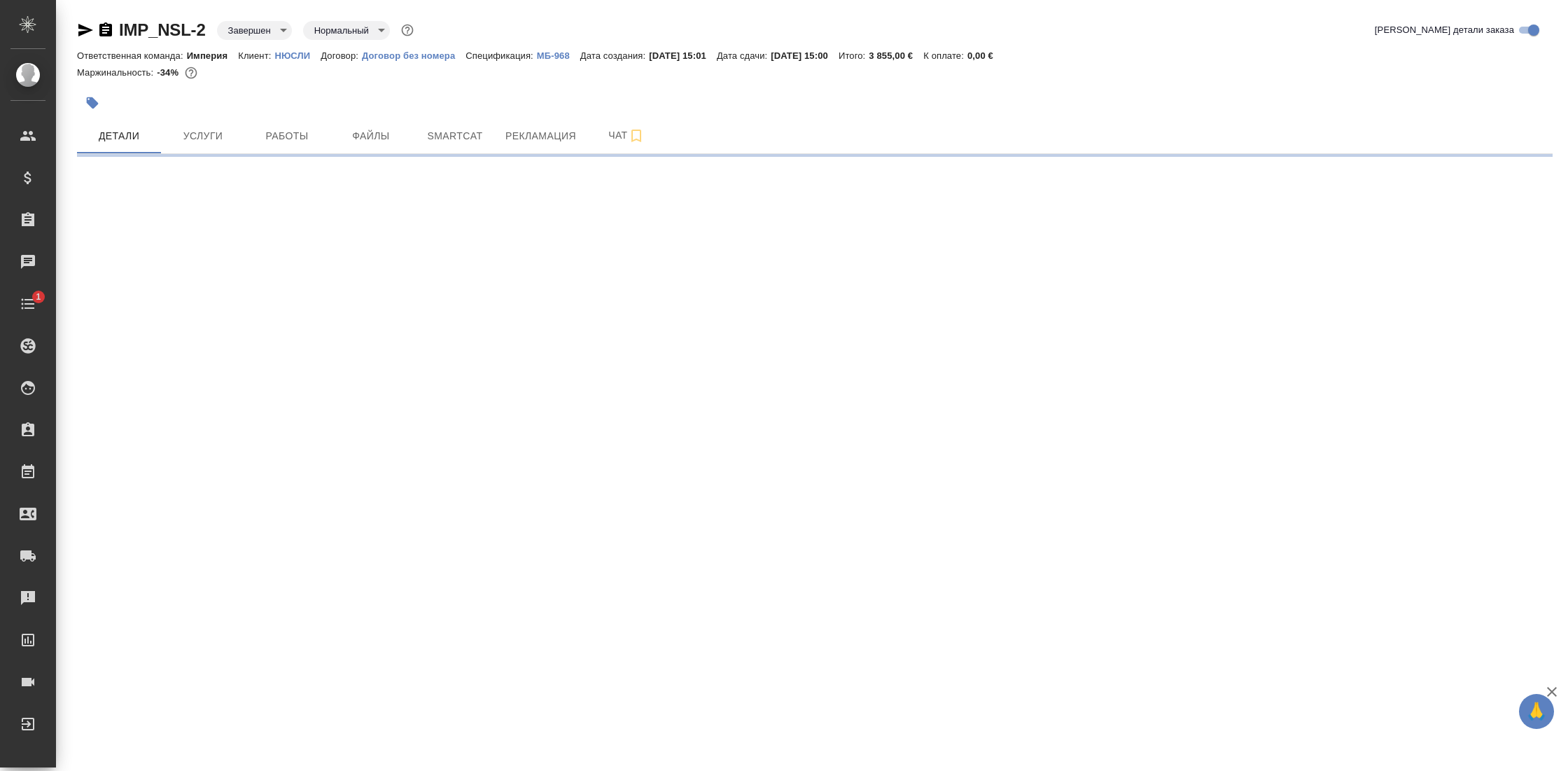
select select "RU"
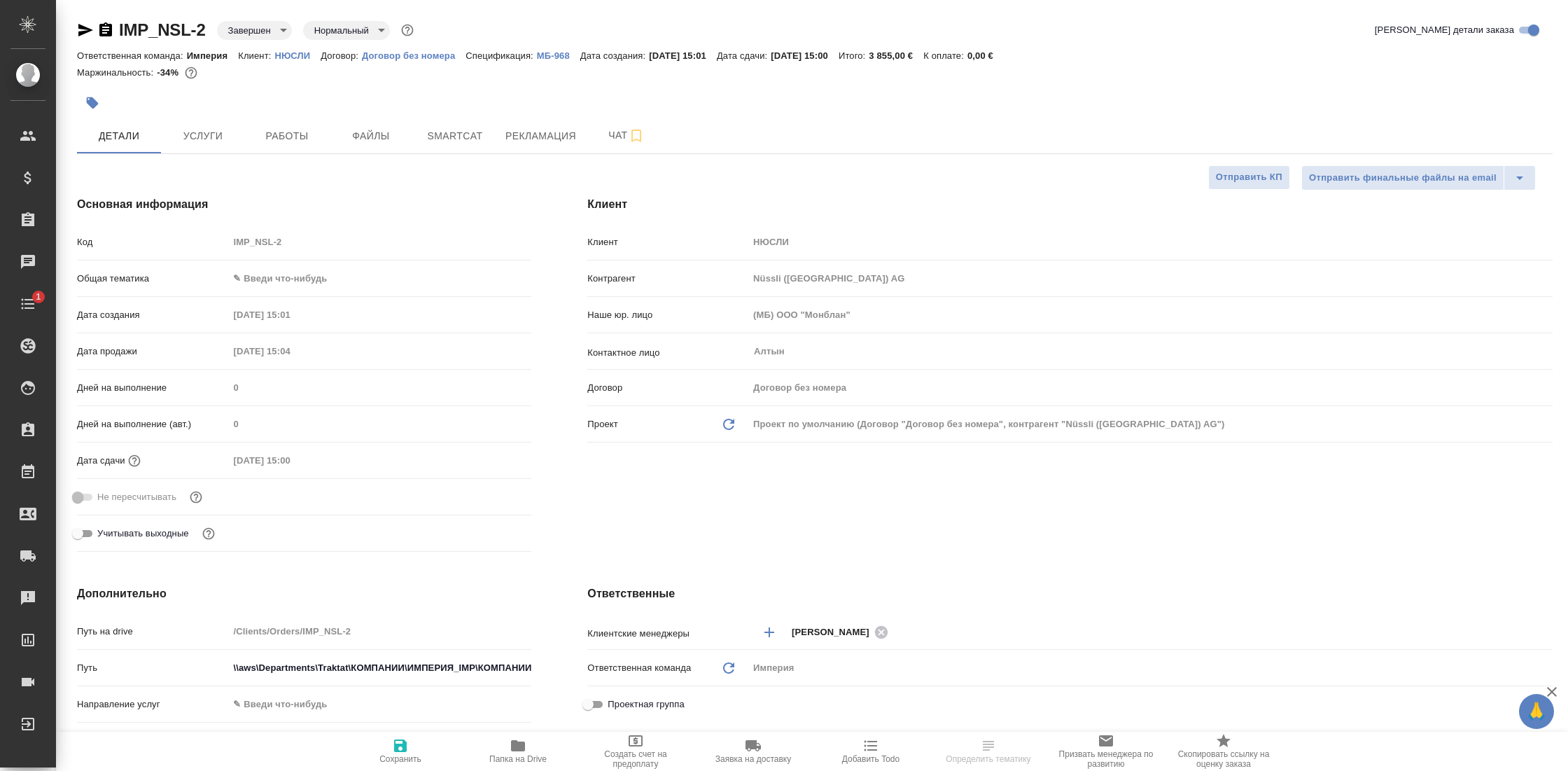
type textarea "x"
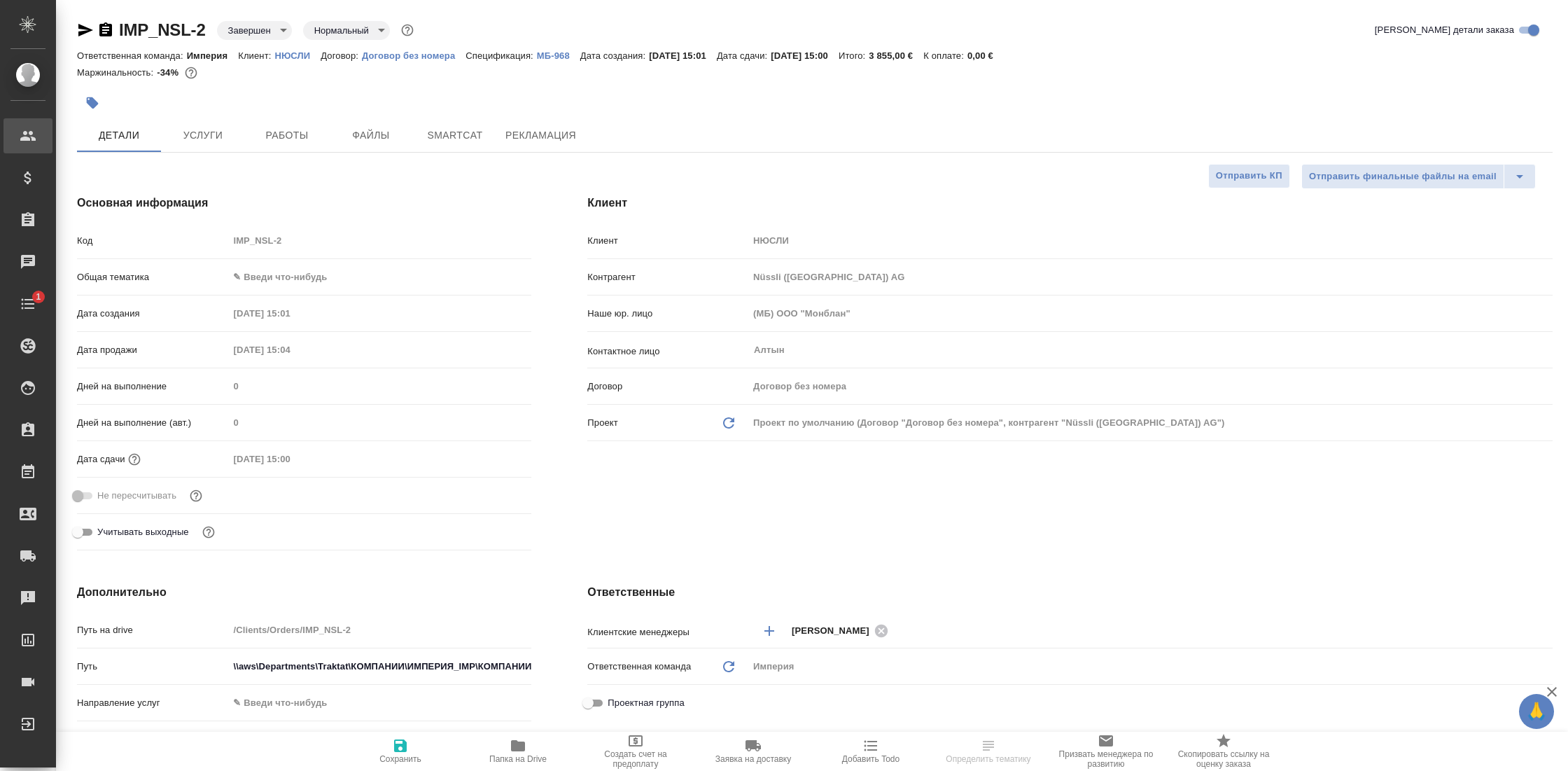
type textarea "x"
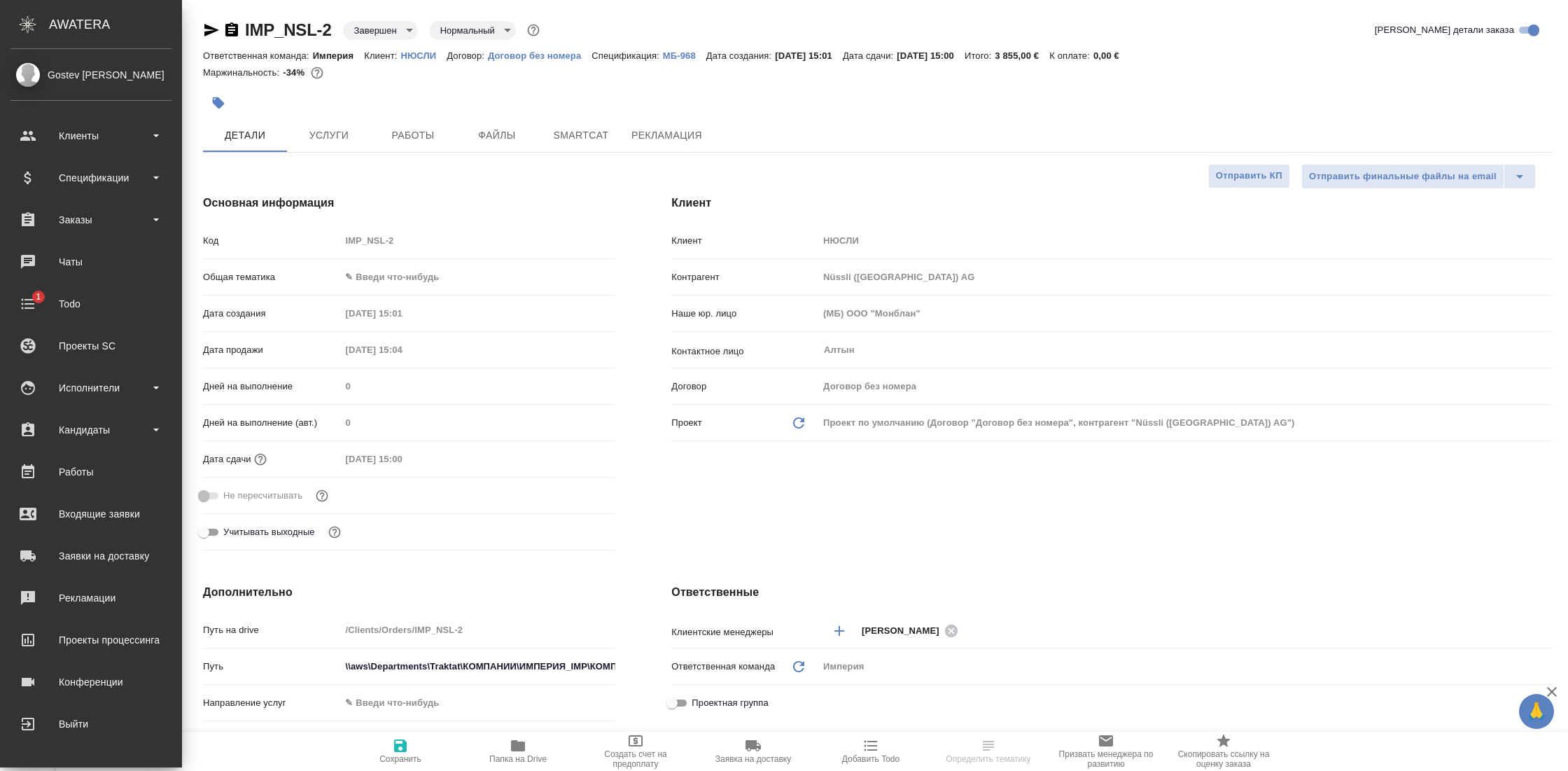
type textarea "x"
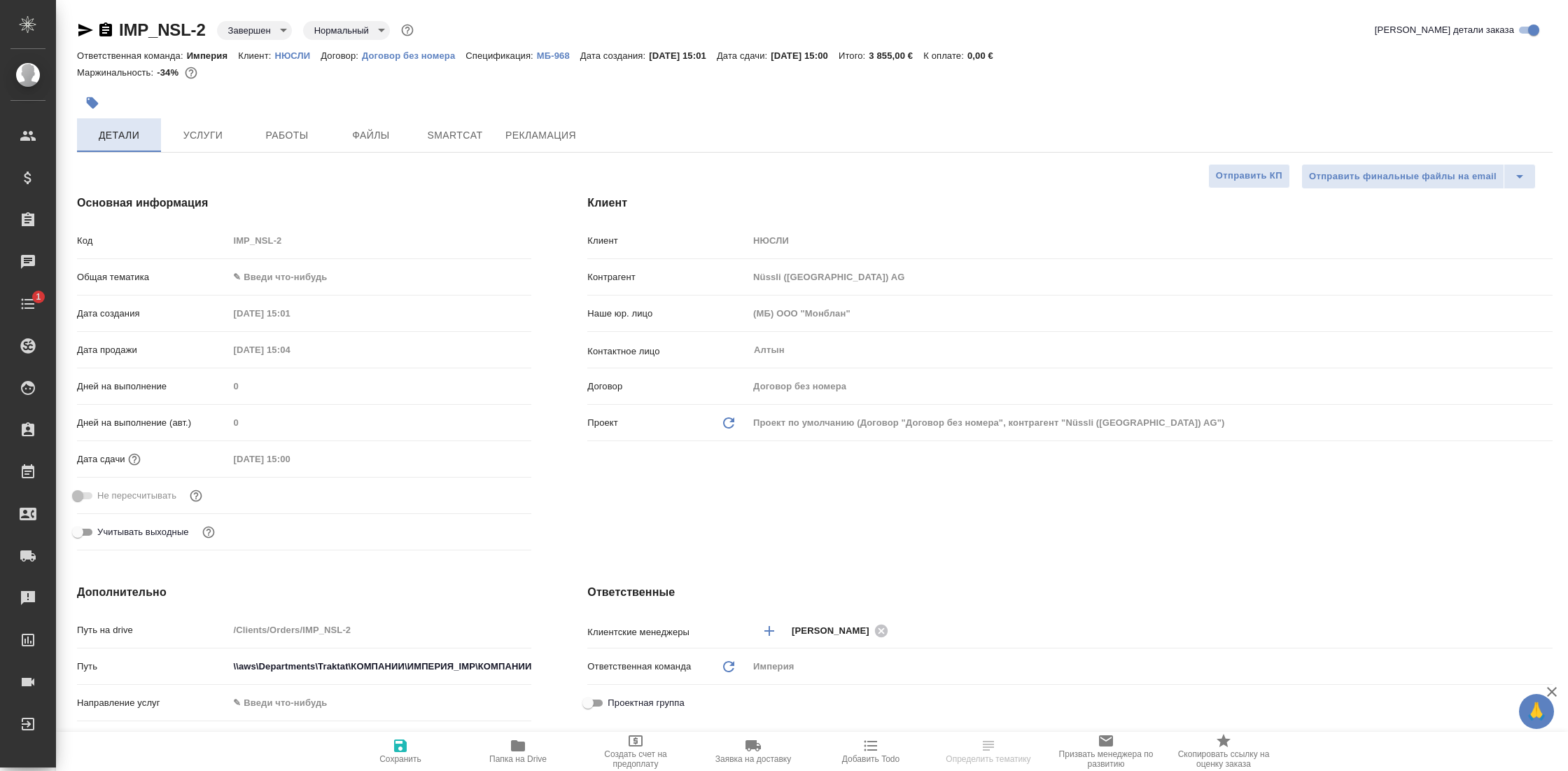
click at [135, 137] on span "Детали" at bounding box center [119, 136] width 68 height 18
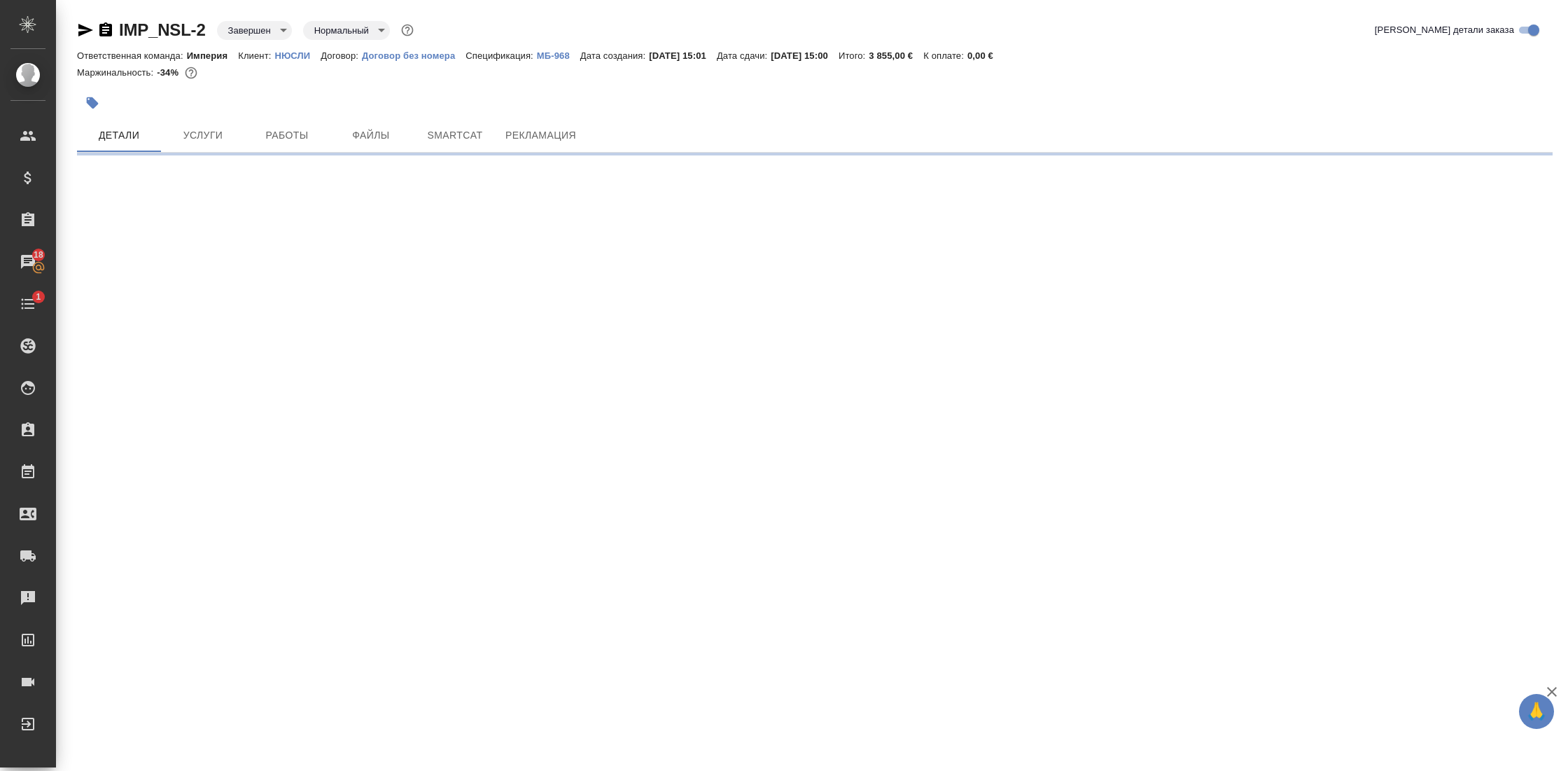
select select "RU"
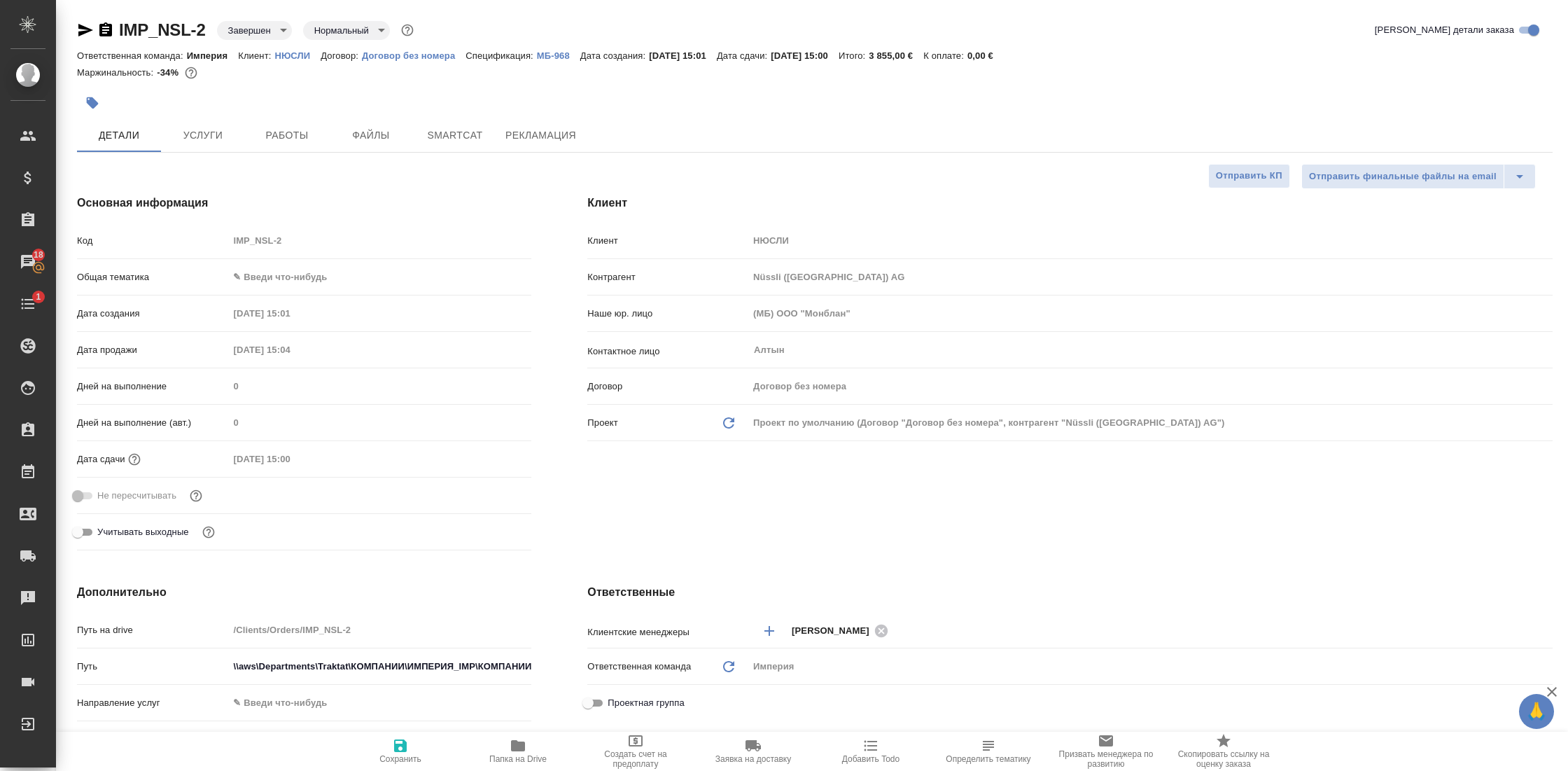
type textarea "x"
click at [311, 143] on span "Работы" at bounding box center [287, 136] width 68 height 18
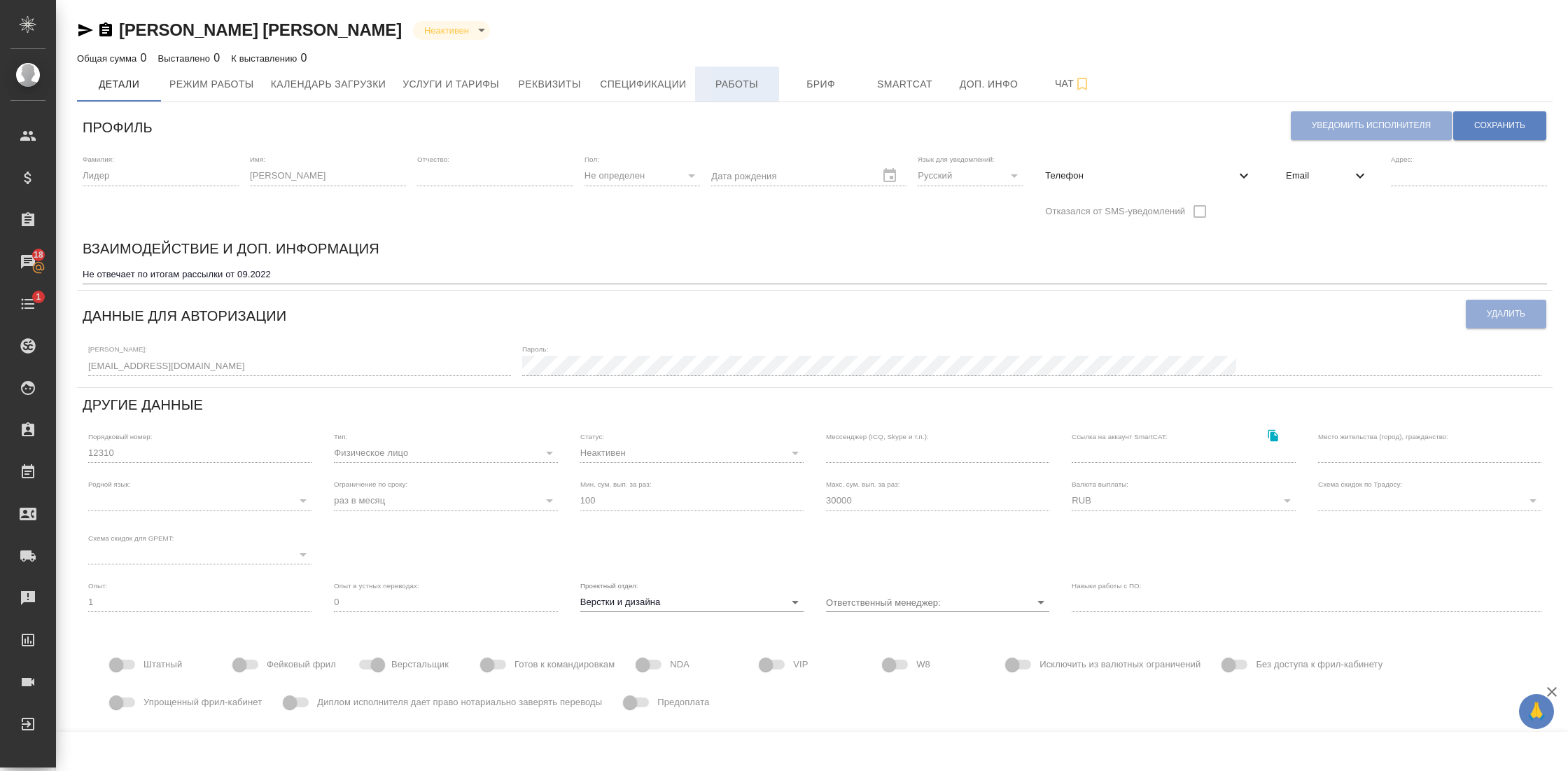
click at [763, 86] on span "Работы" at bounding box center [737, 84] width 68 height 18
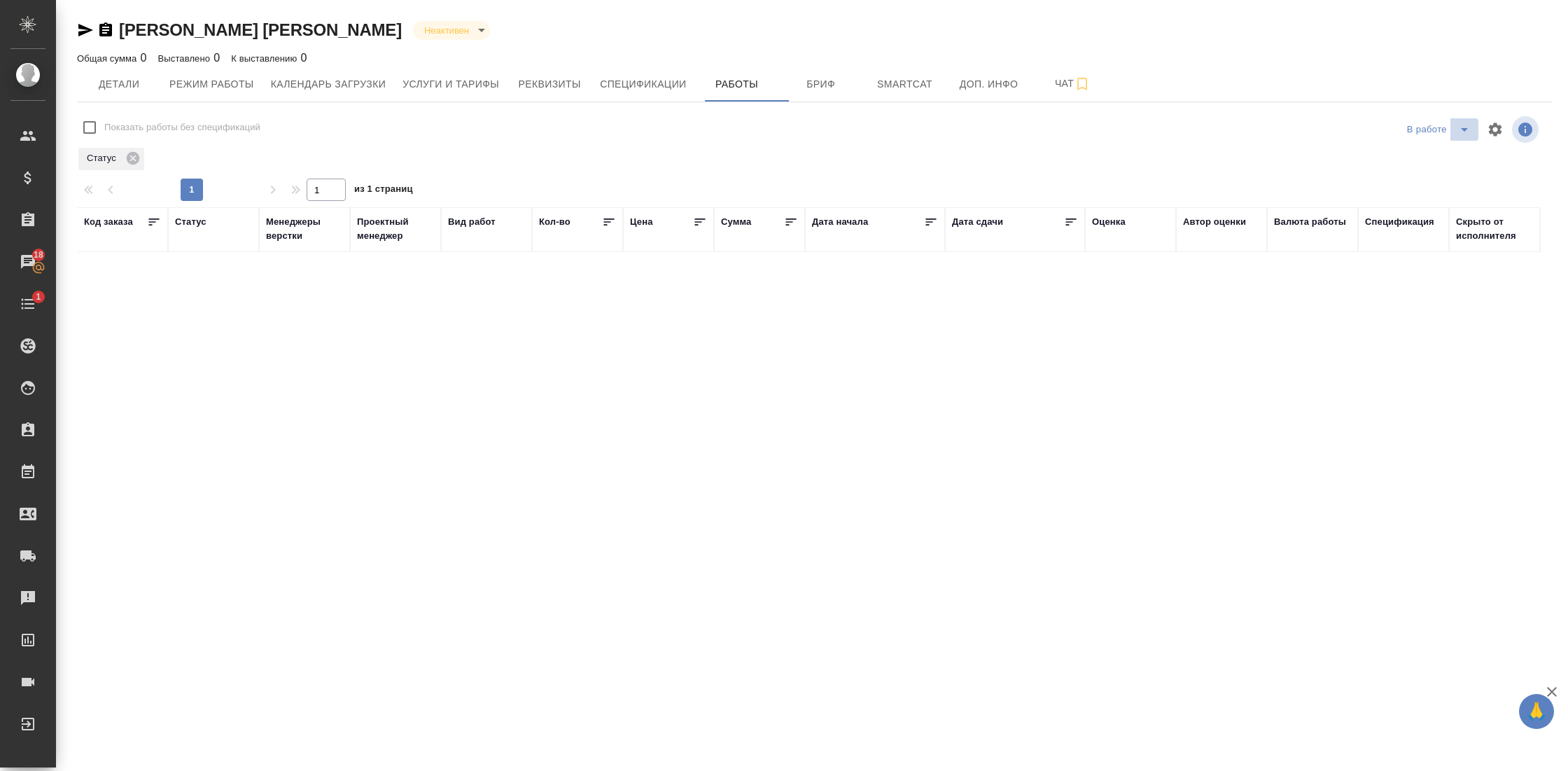
click at [1465, 127] on icon "split button" at bounding box center [1464, 129] width 17 height 17
click at [1451, 152] on li "Стандартные настройки" at bounding box center [1440, 157] width 134 height 23
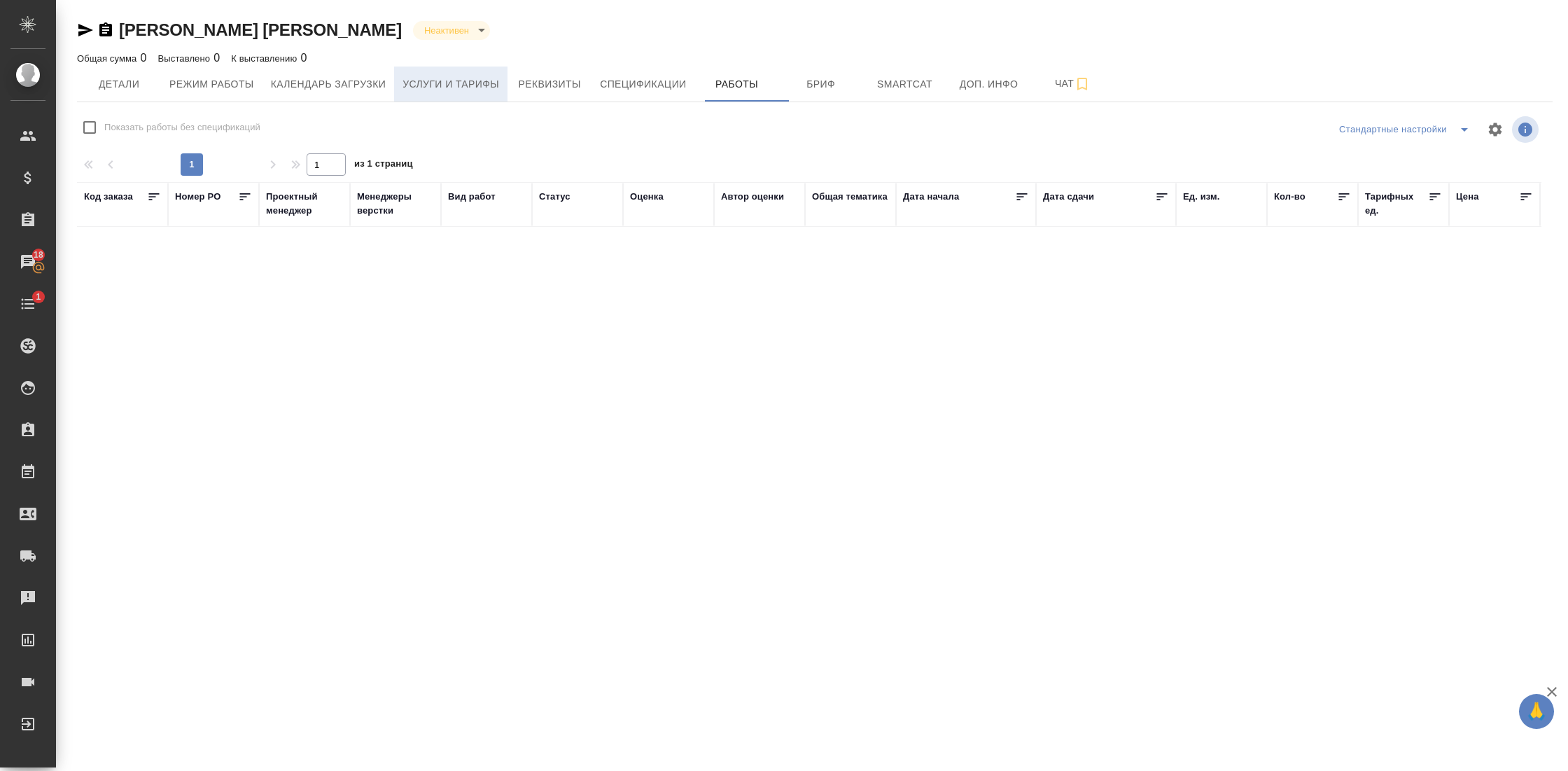
click at [479, 88] on span "Услуги и тарифы" at bounding box center [451, 84] width 97 height 18
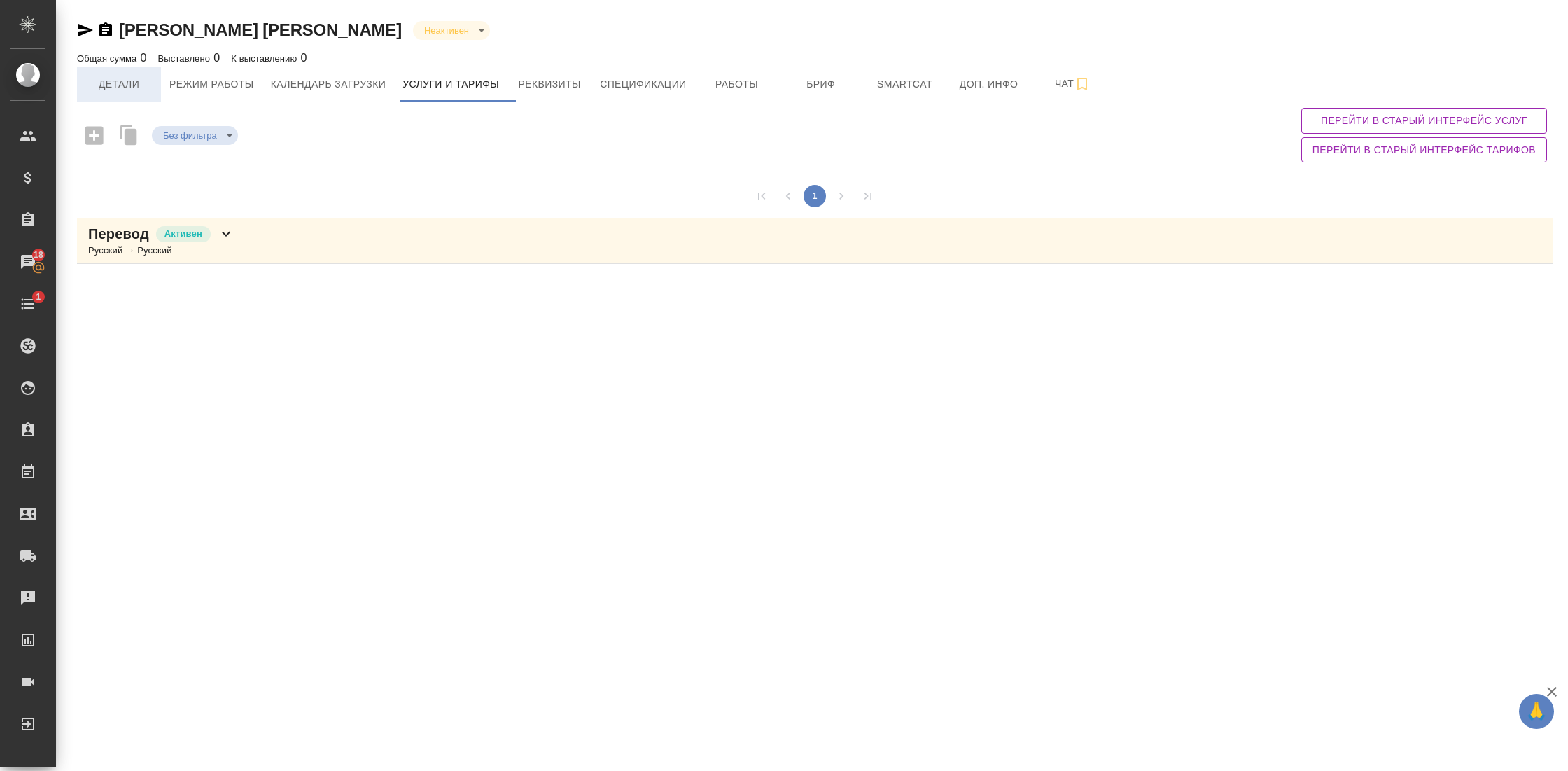
click at [126, 93] on button "Детали" at bounding box center [119, 84] width 84 height 35
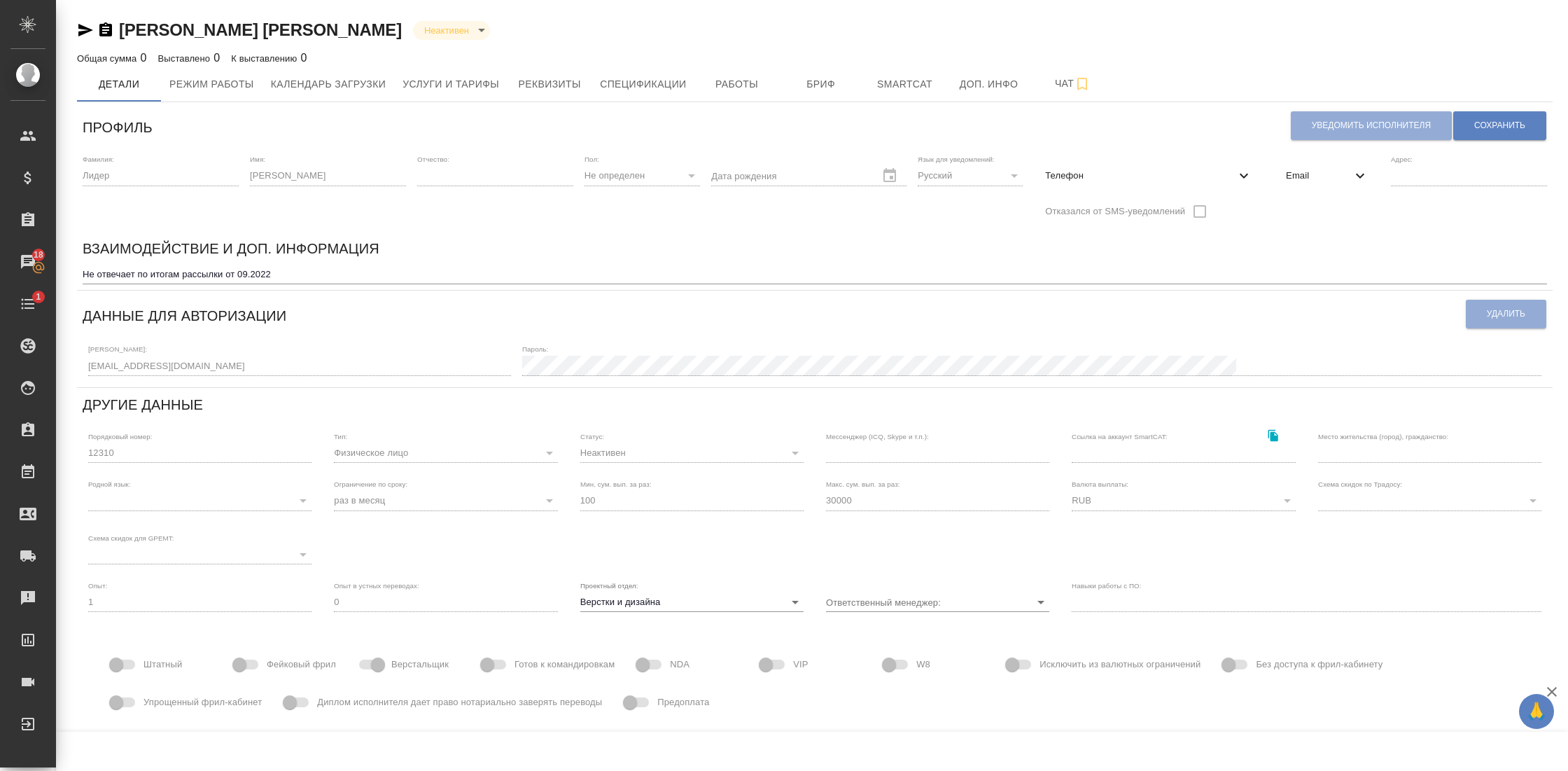
scroll to position [1, 0]
click at [495, 74] on span "Услуги и тарифы" at bounding box center [451, 83] width 97 height 18
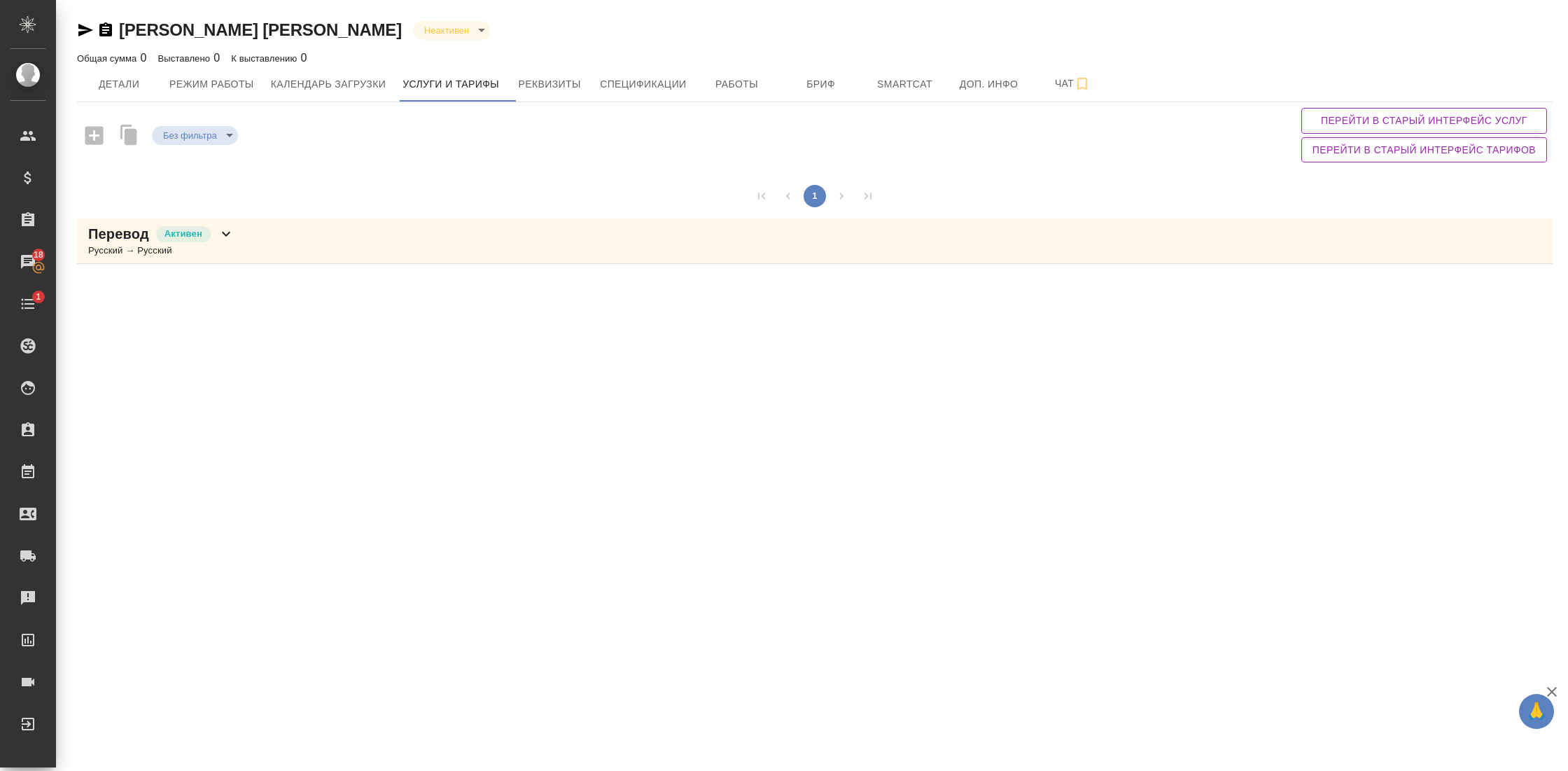
click at [311, 255] on div "Перевод Активен Русский → Русский" at bounding box center [815, 242] width 1476 height 46
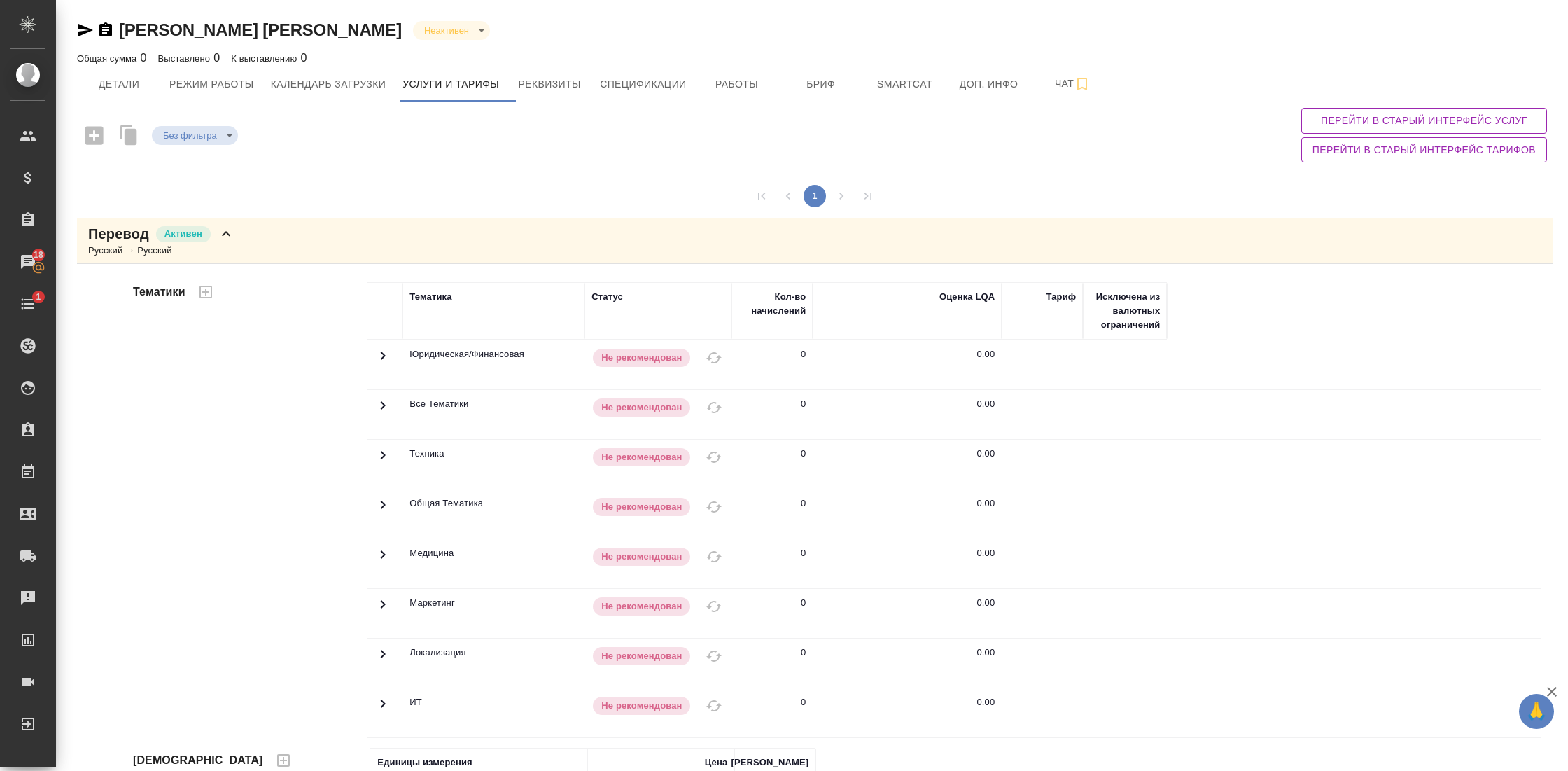
click at [311, 254] on div "Перевод Активен Русский → Русский" at bounding box center [815, 242] width 1476 height 46
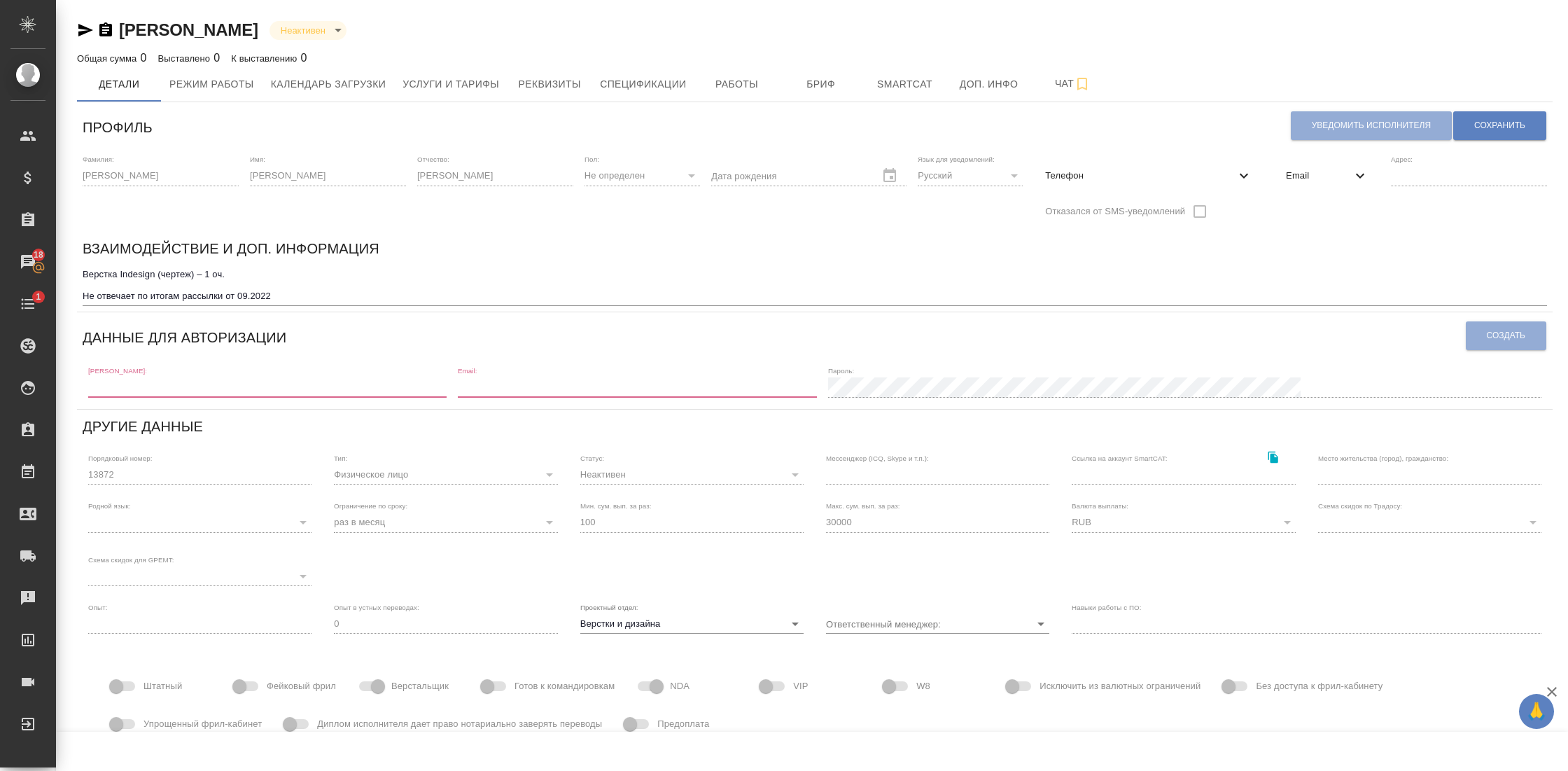
click at [102, 29] on icon "button" at bounding box center [105, 29] width 12 height 14
click at [1357, 175] on icon at bounding box center [1360, 176] width 8 height 5
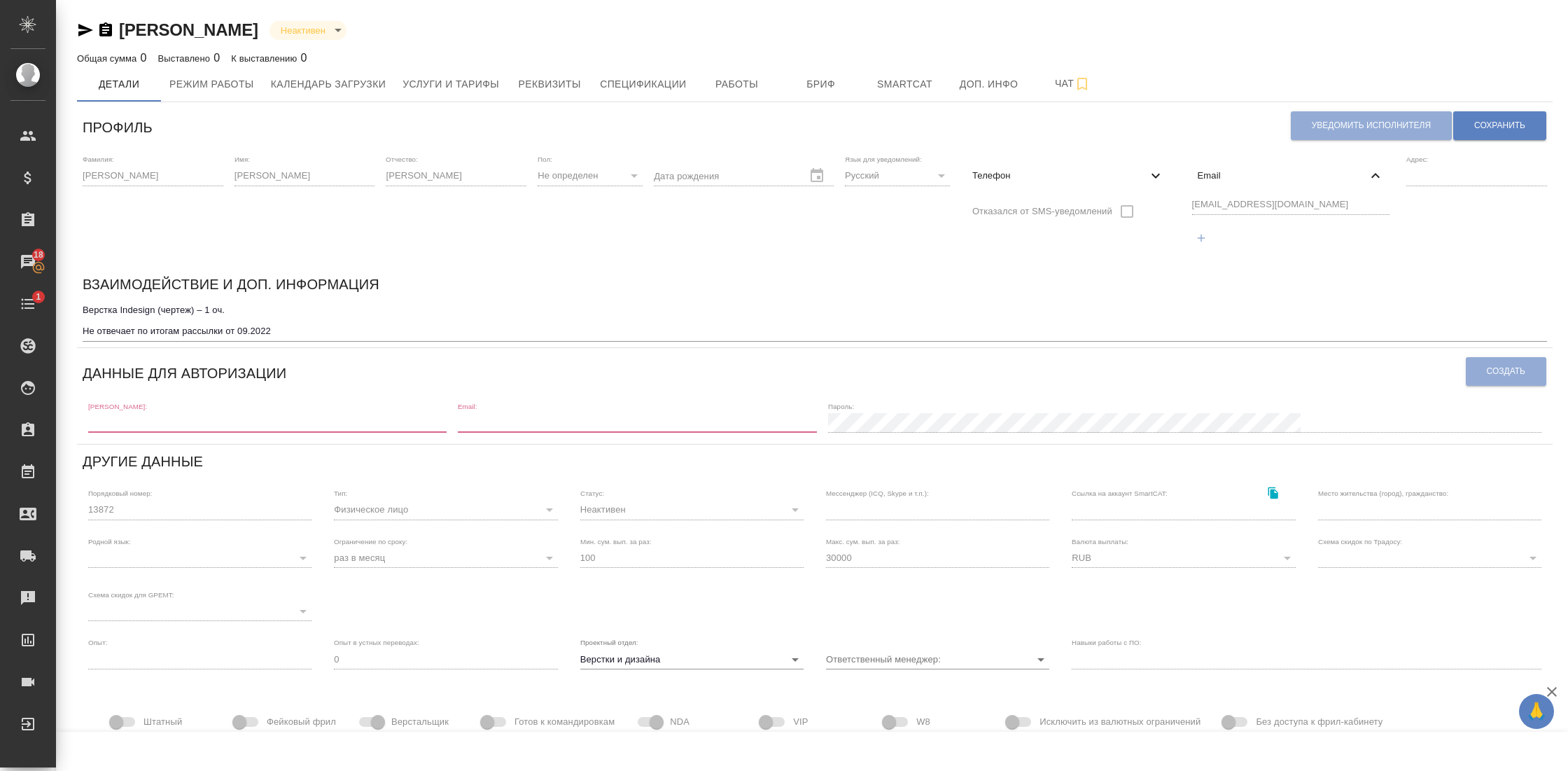
click at [1142, 198] on div "Фамилия: [PERSON_NAME] Имя: [PERSON_NAME]: [PERSON_NAME]: Не определен none Дат…" at bounding box center [815, 208] width 1476 height 117
click at [934, 88] on span "Smartcat" at bounding box center [905, 84] width 68 height 18
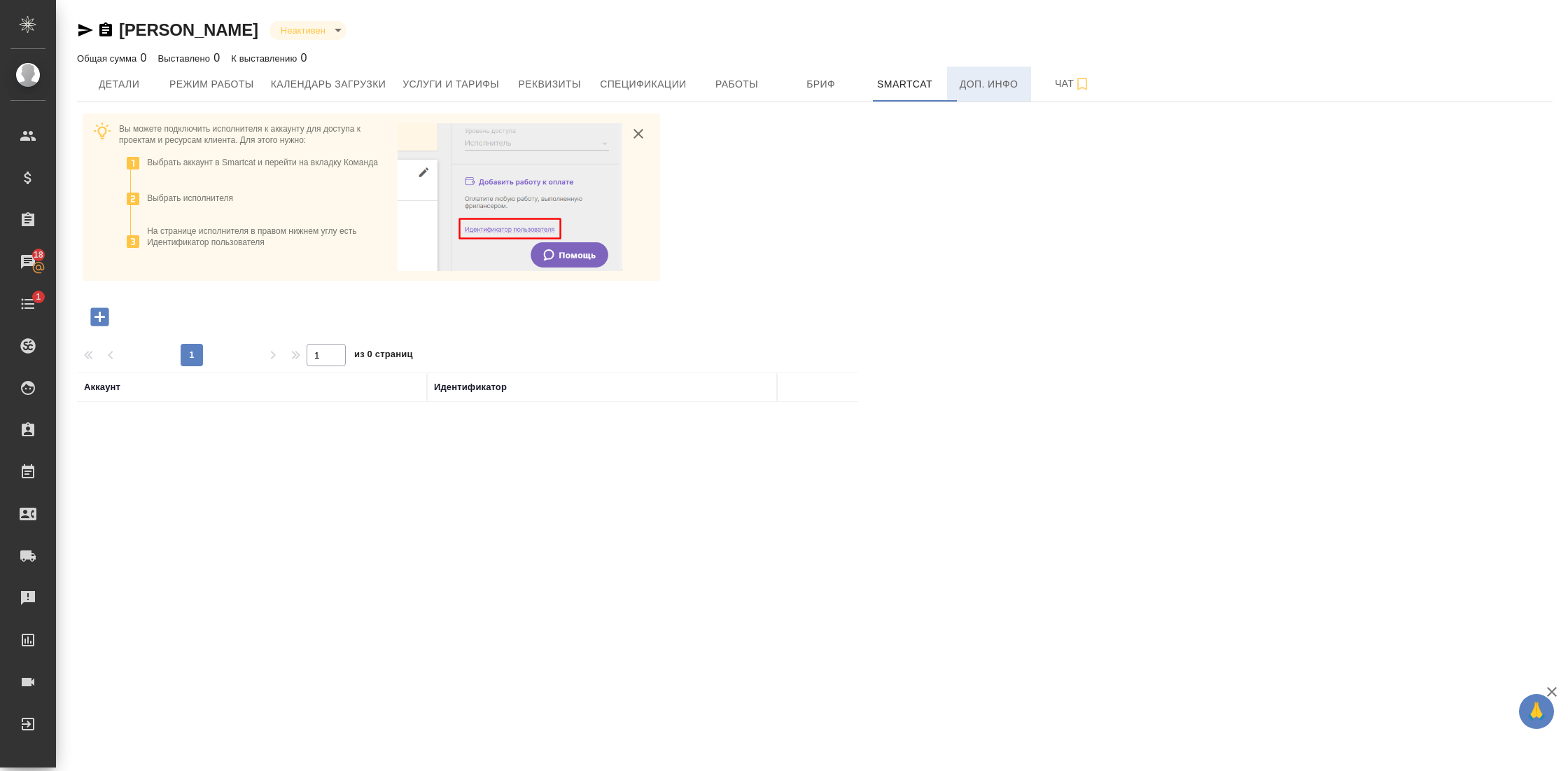
click at [1009, 81] on span "Доп. инфо" at bounding box center [990, 84] width 68 height 18
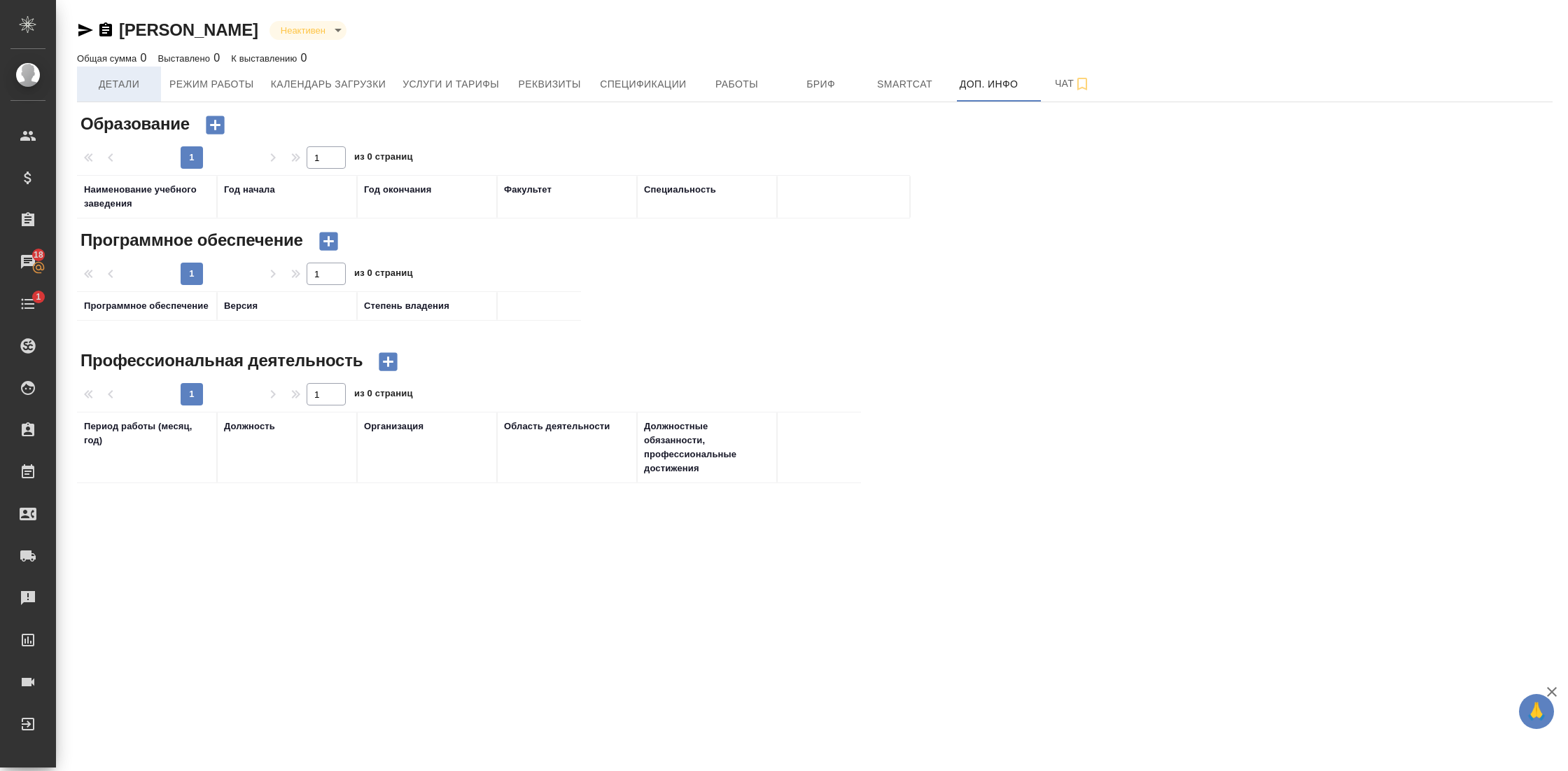
click at [128, 81] on span "Детали" at bounding box center [119, 84] width 68 height 18
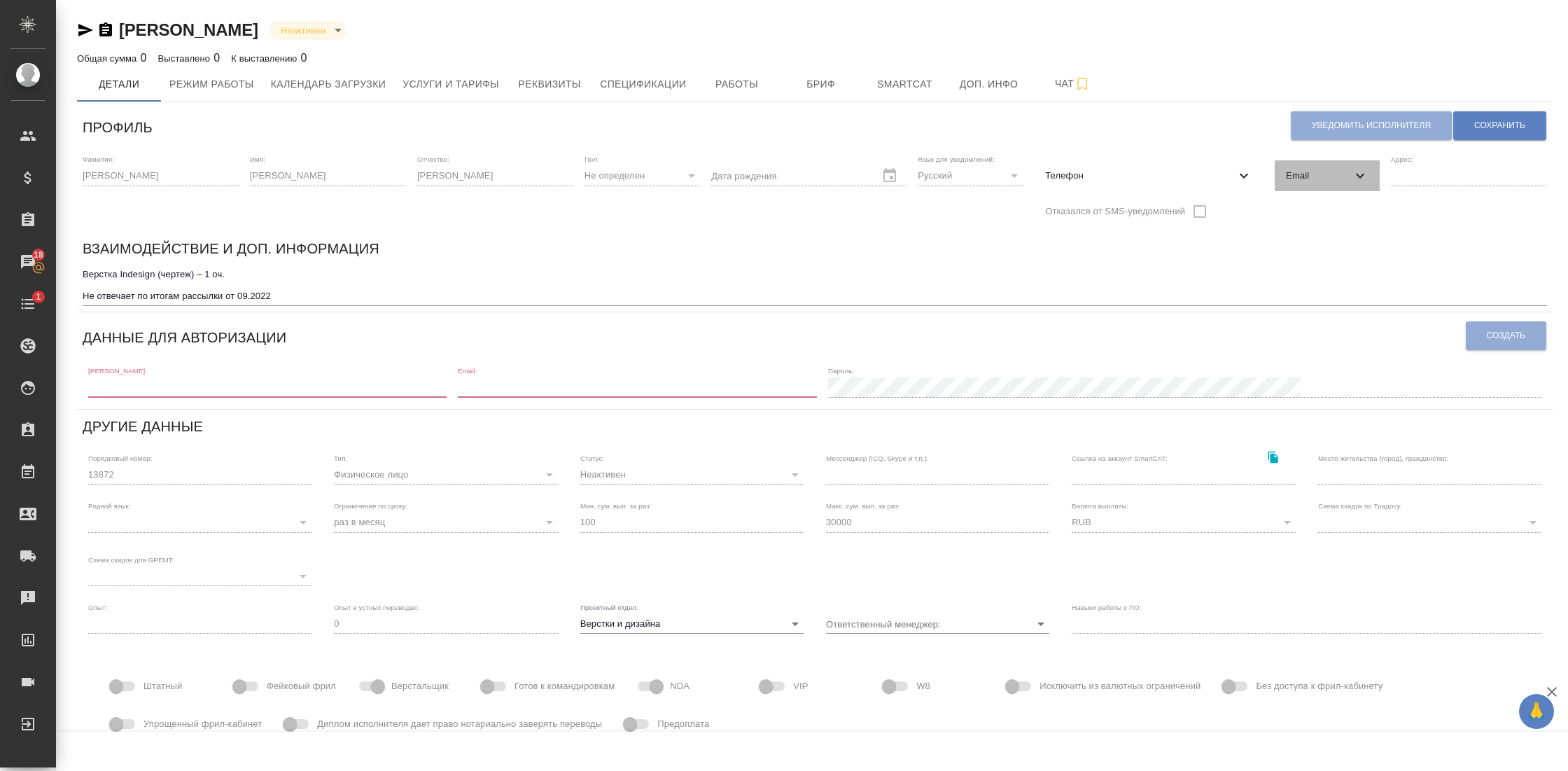
click at [1357, 178] on icon at bounding box center [1360, 175] width 17 height 17
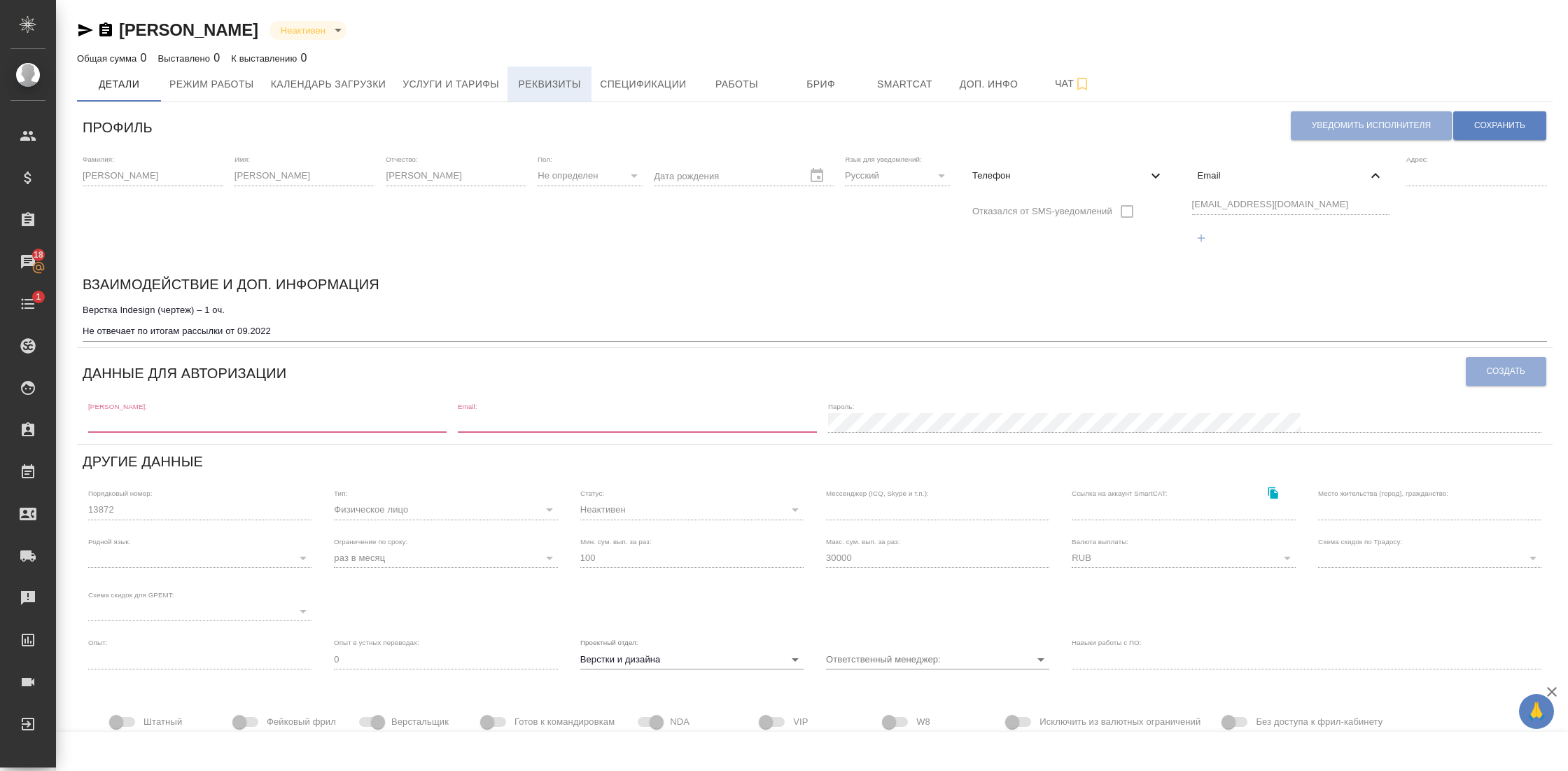
click at [567, 79] on span "Реквизиты" at bounding box center [550, 84] width 68 height 18
select select "10"
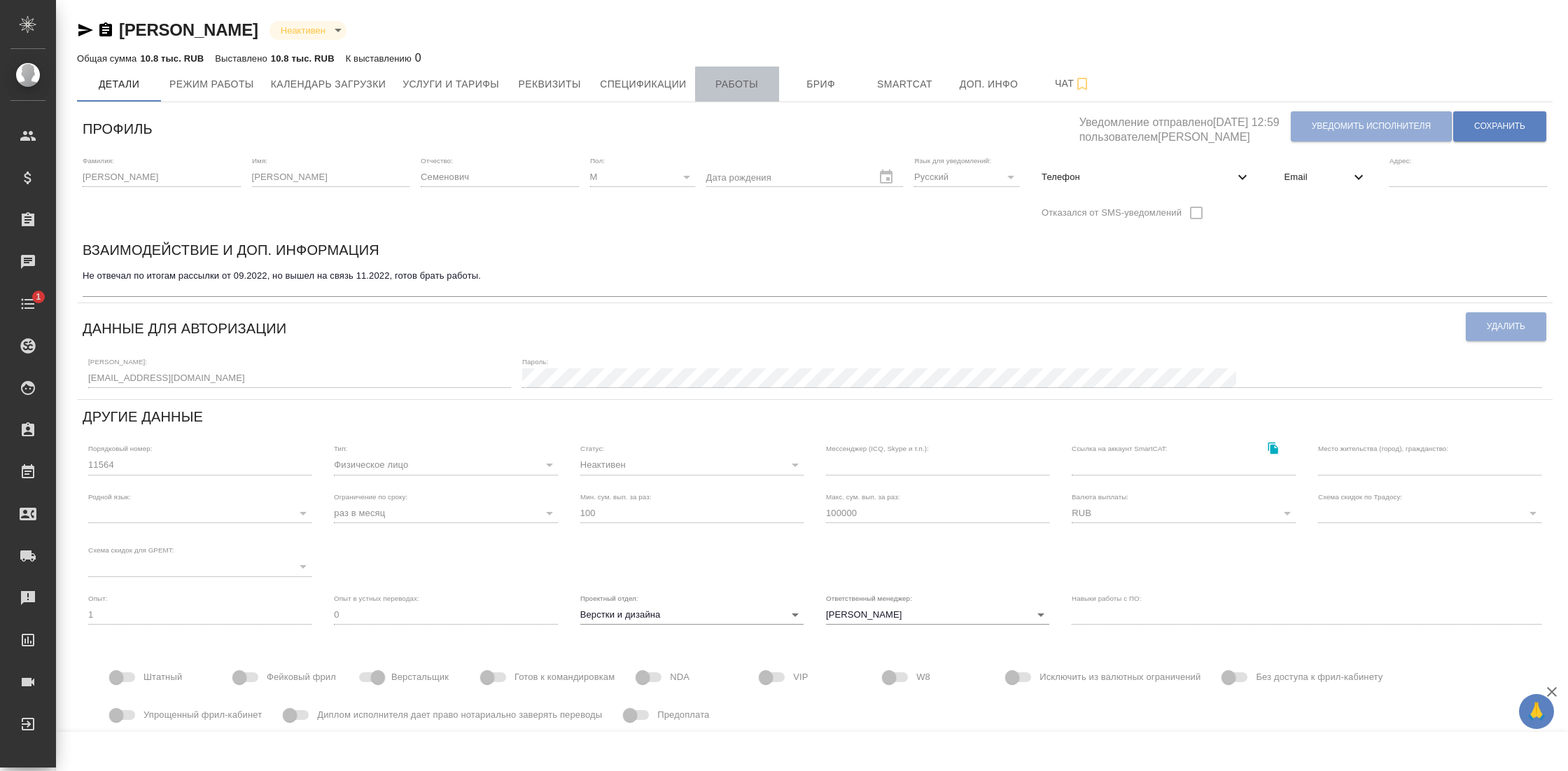
click at [732, 89] on span "Работы" at bounding box center [737, 84] width 68 height 18
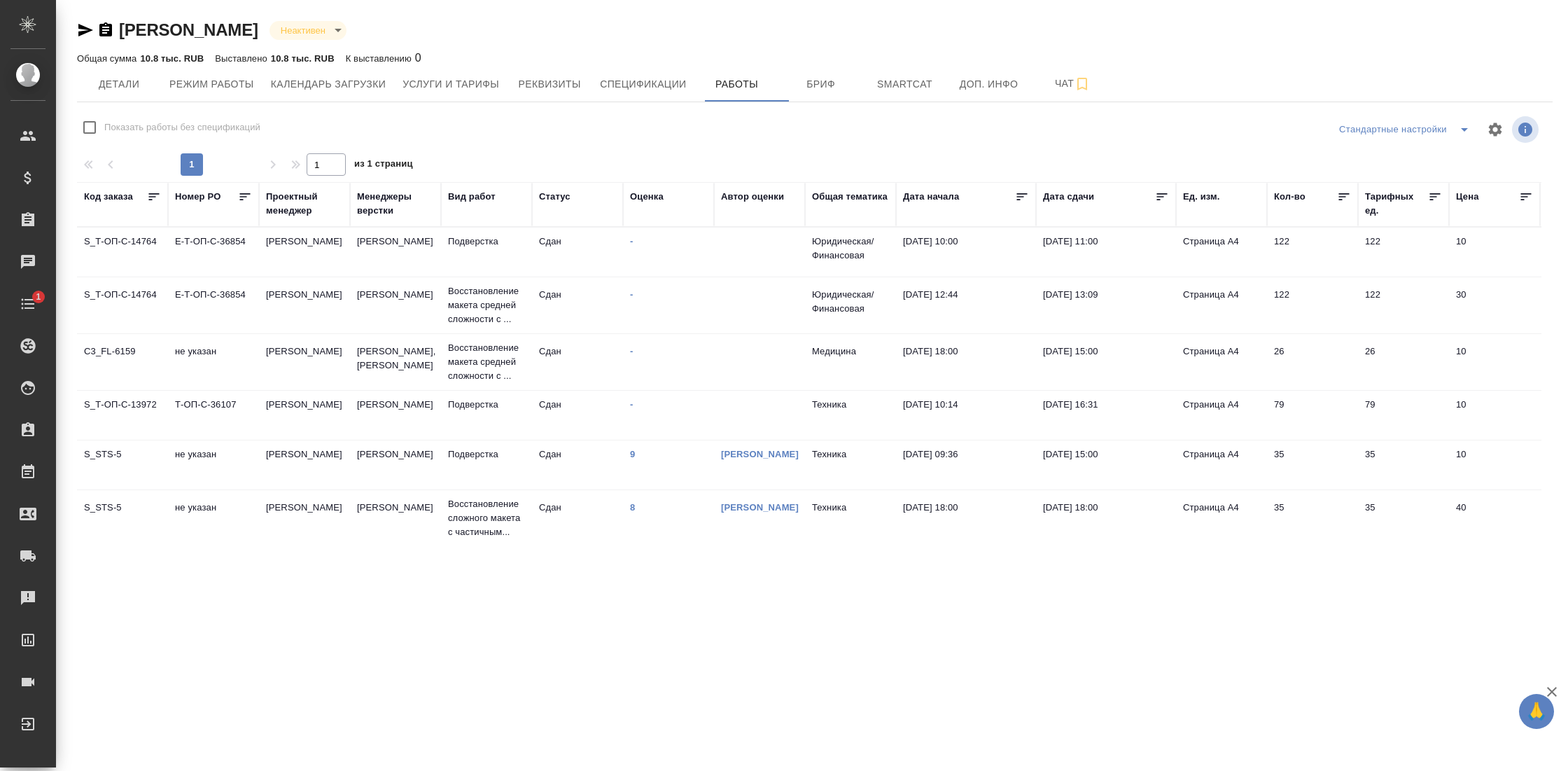
checkbox input "false"
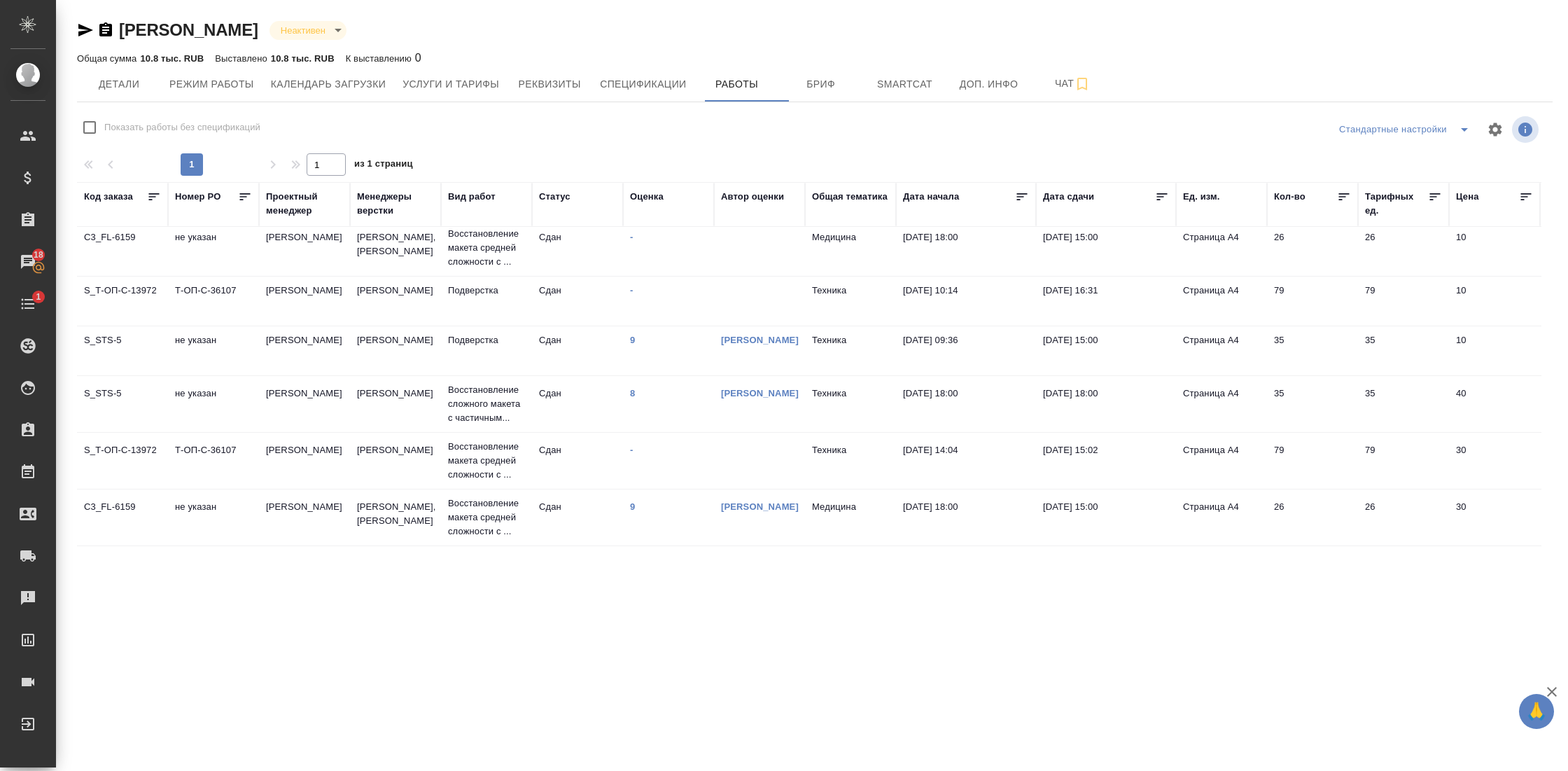
scroll to position [153, 0]
click at [471, 90] on span "Услуги и тарифы" at bounding box center [451, 84] width 97 height 18
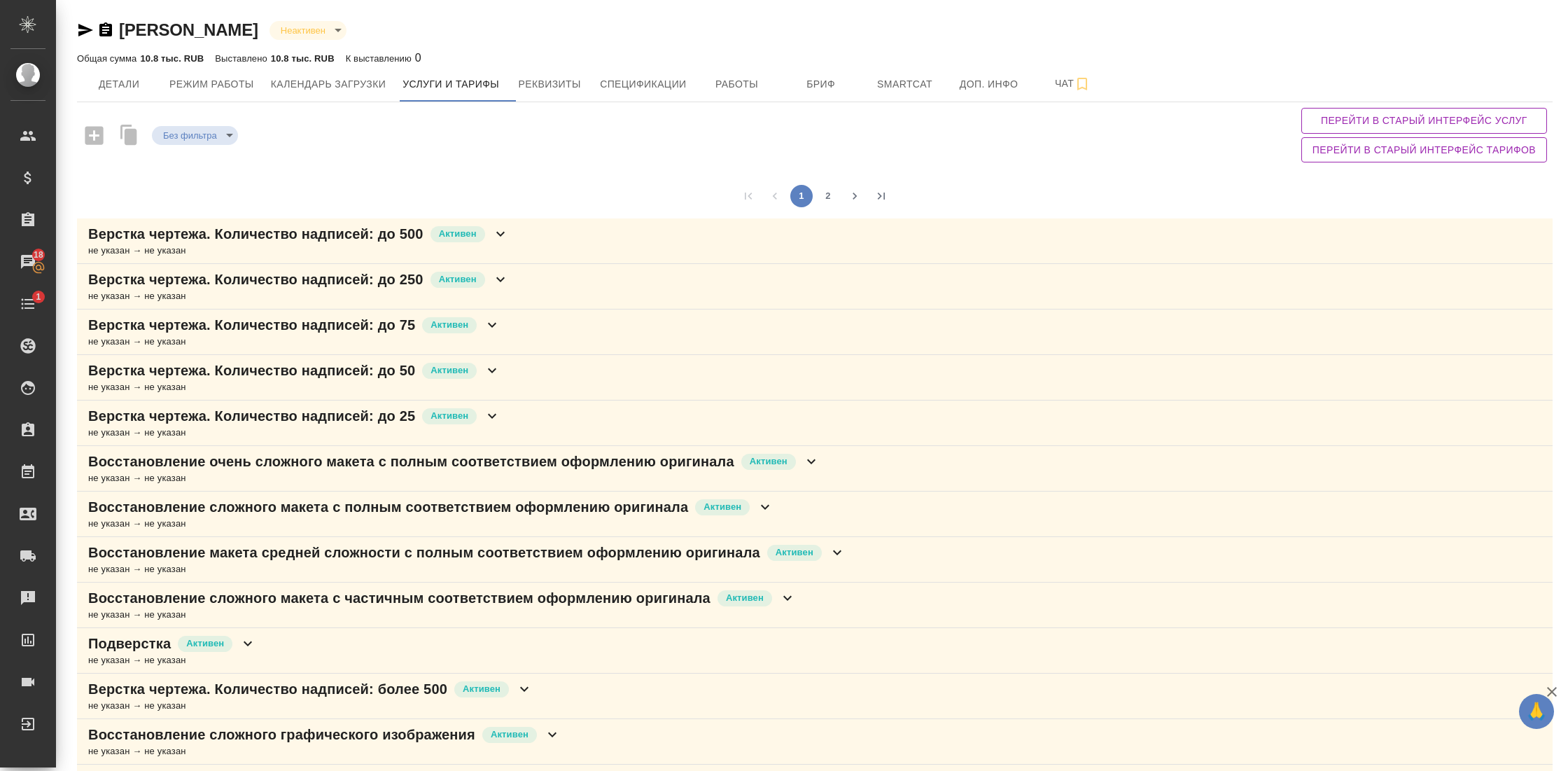
click at [509, 250] on div "не указан → не указан" at bounding box center [298, 250] width 421 height 14
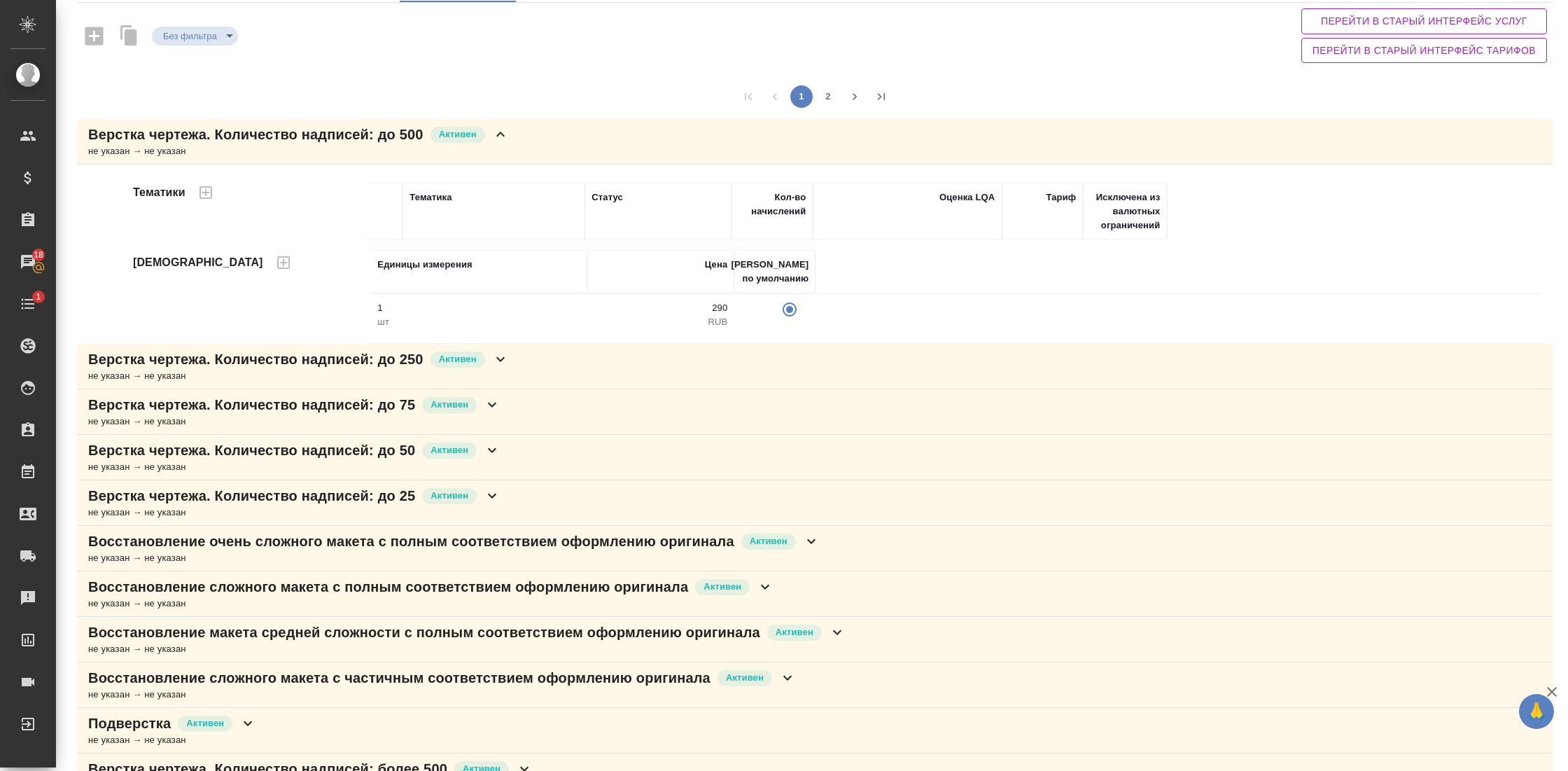
scroll to position [109, 0]
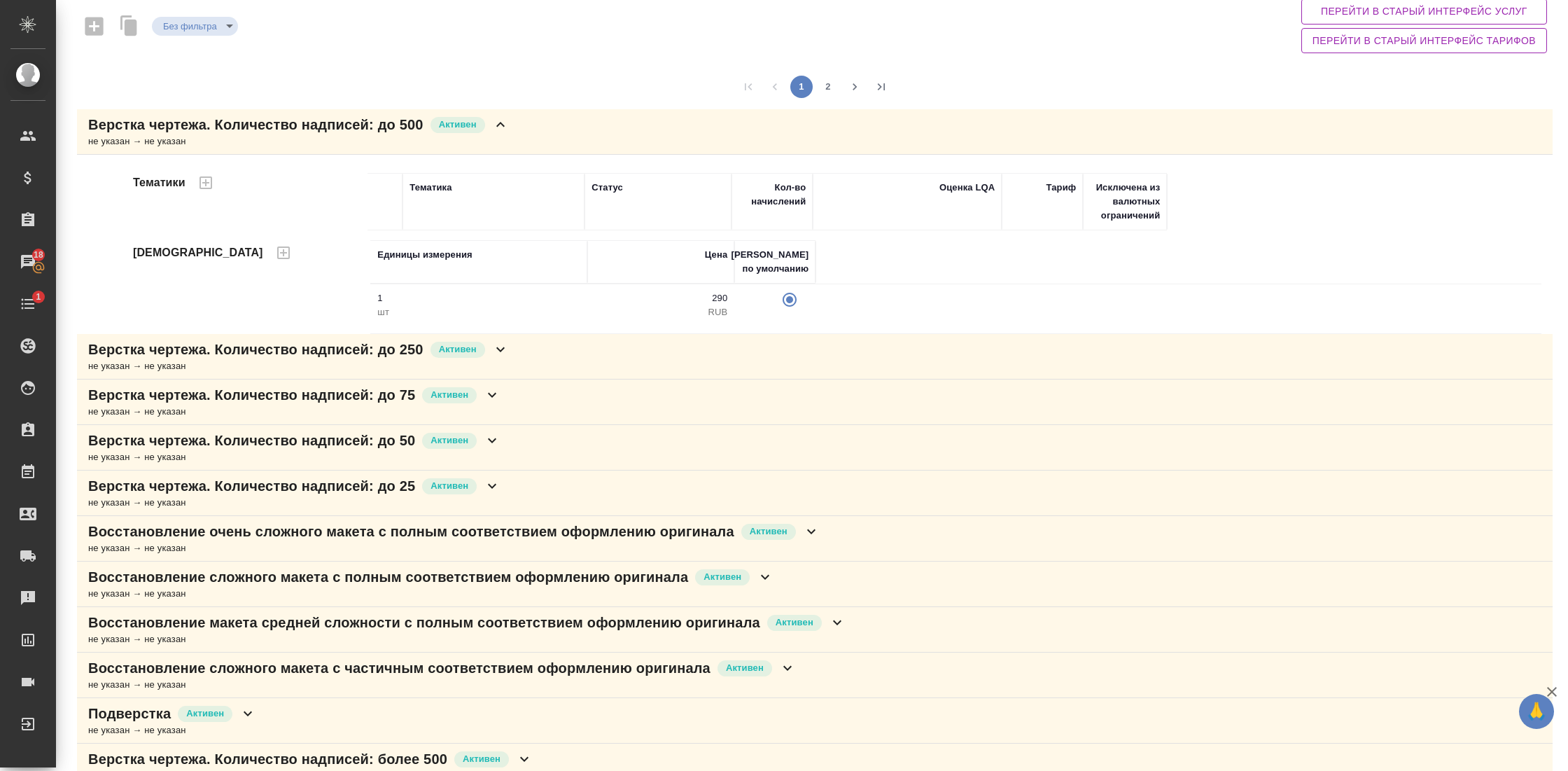
click at [501, 431] on div "Верстка чертежа. Количество надписей: до 50 Активен" at bounding box center [294, 441] width 413 height 20
click at [501, 399] on icon at bounding box center [492, 394] width 17 height 17
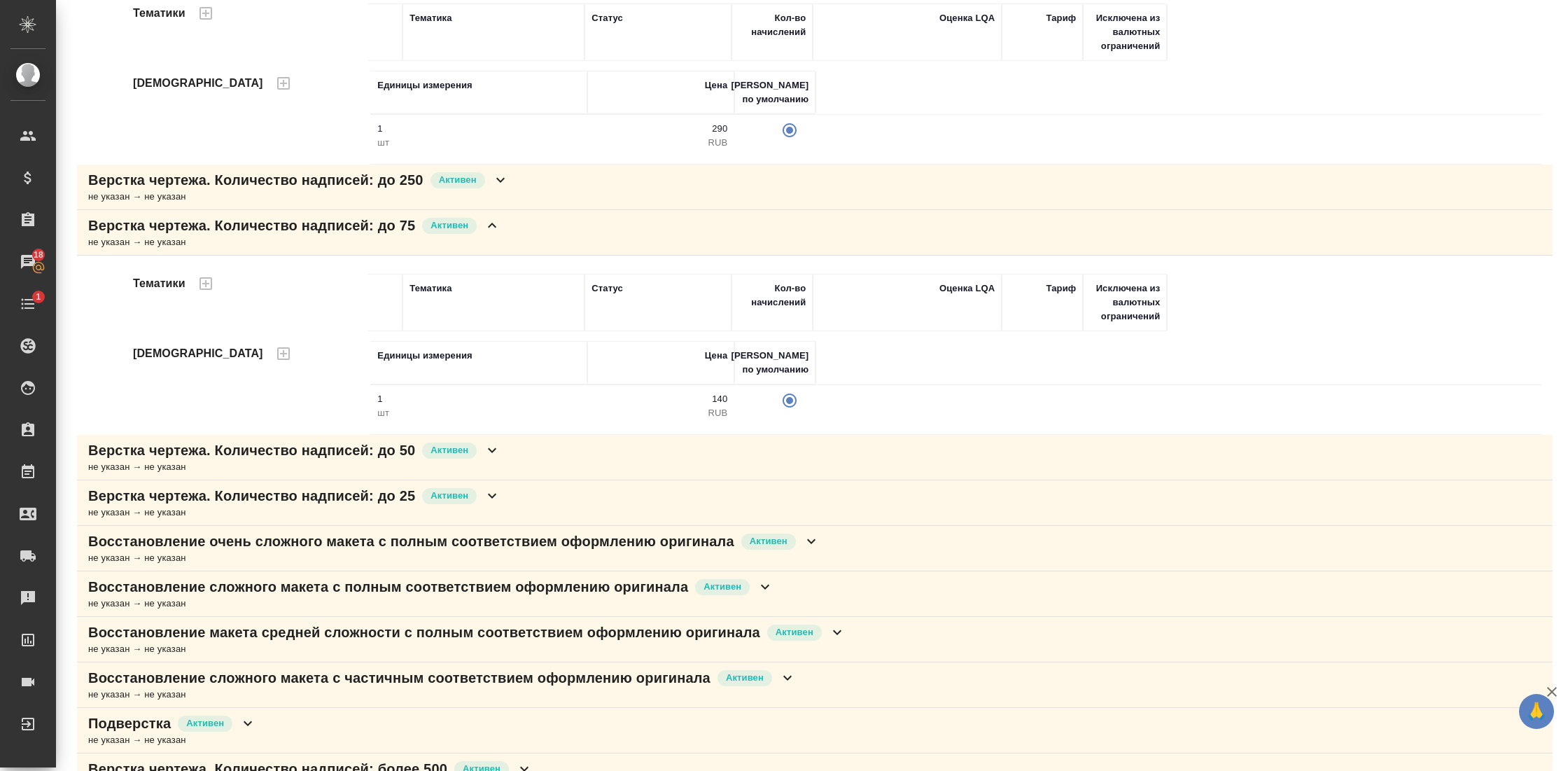
scroll to position [293, 0]
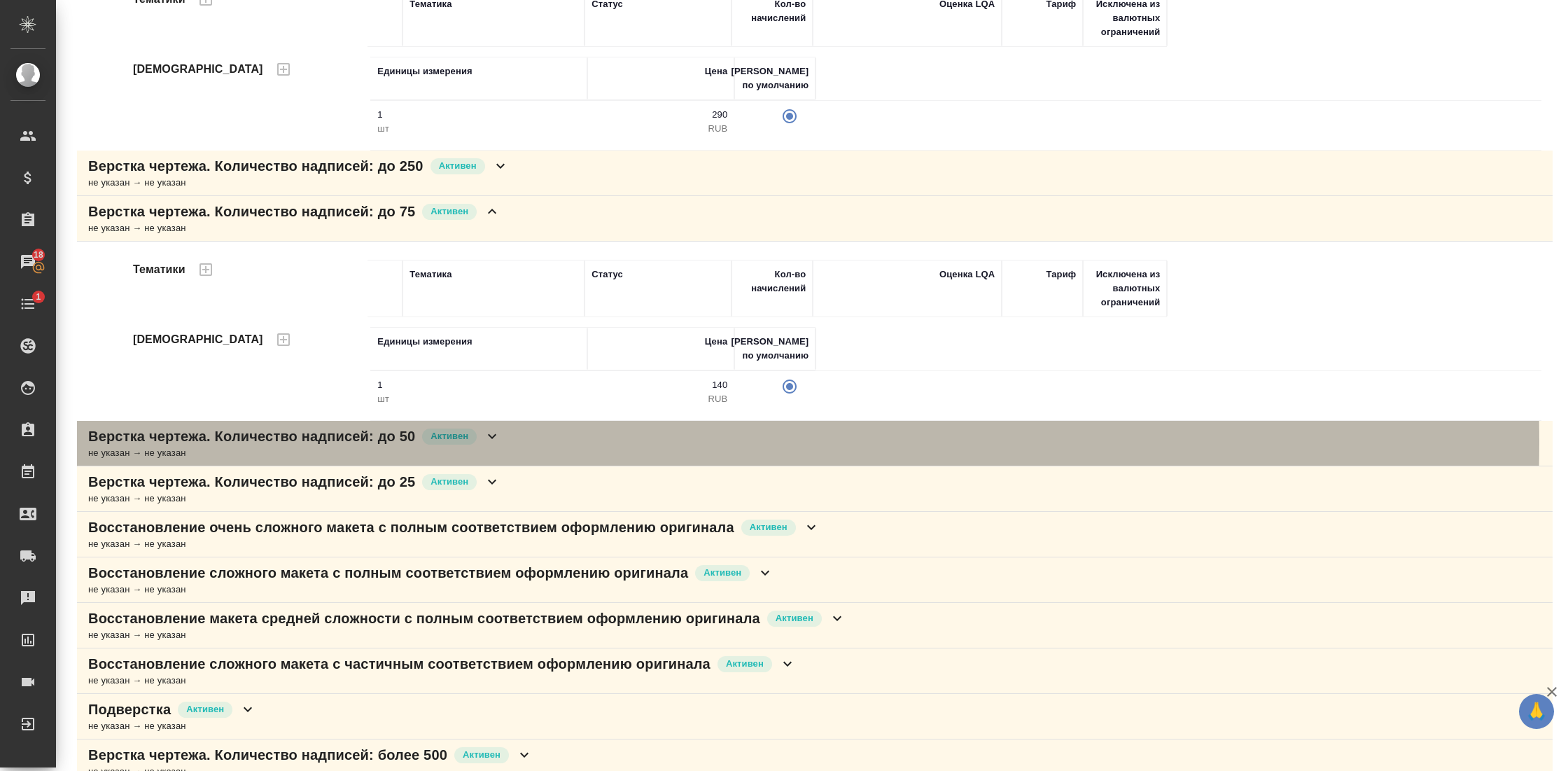
click at [498, 438] on icon at bounding box center [492, 436] width 17 height 17
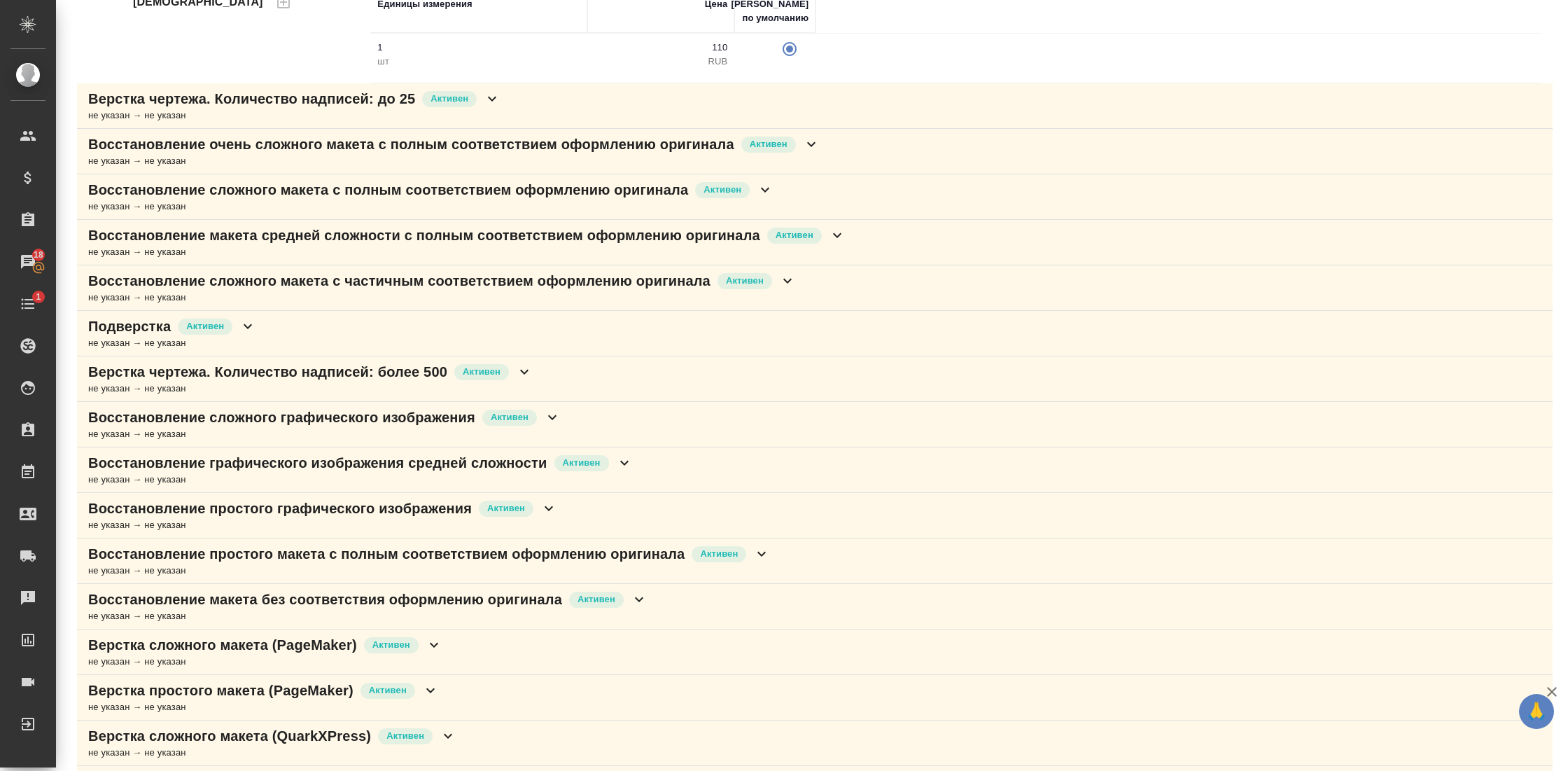
scroll to position [1126, 0]
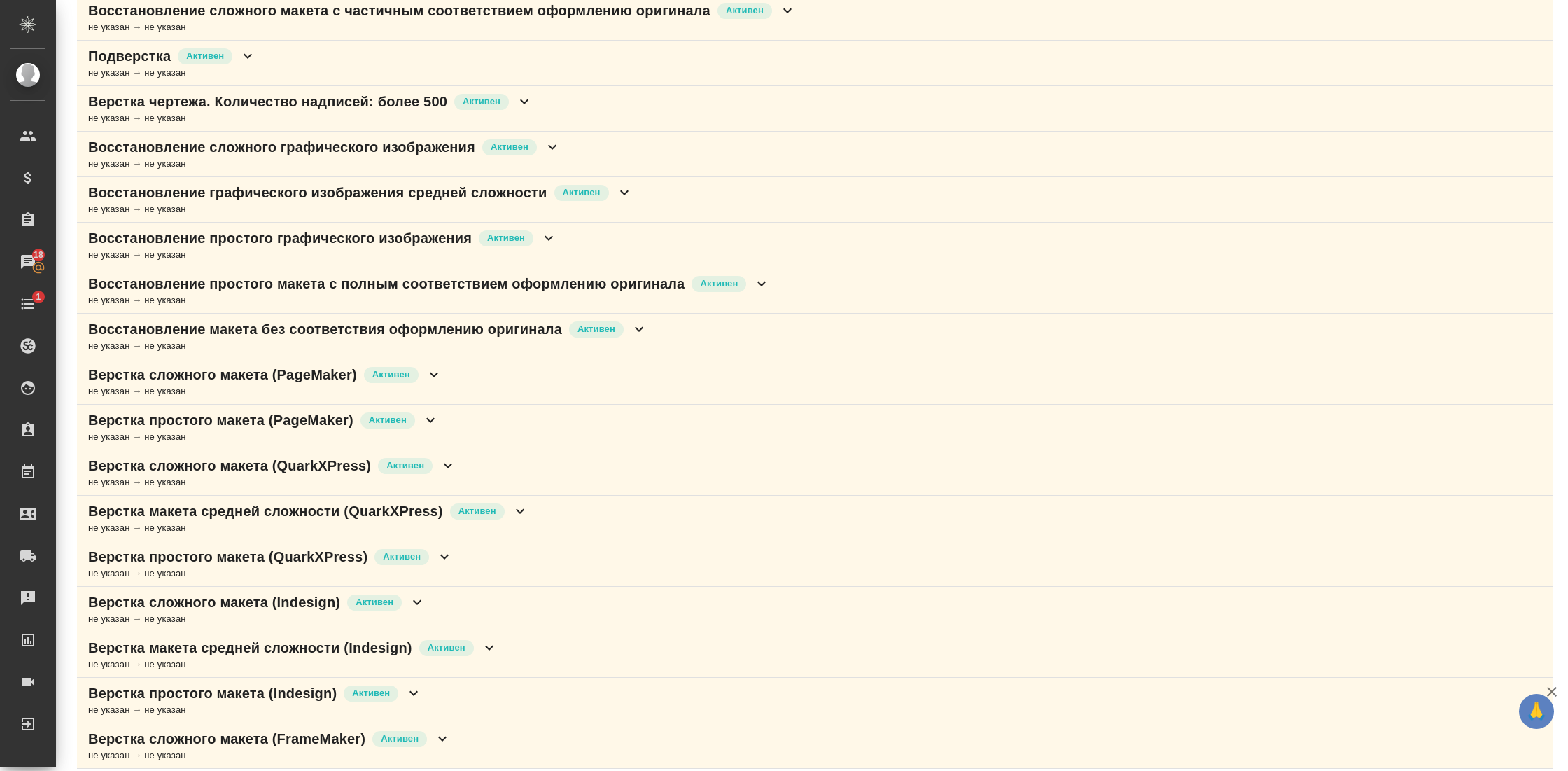
click at [623, 184] on div "Восстановление графического изображения средней сложности Активен" at bounding box center [360, 192] width 545 height 20
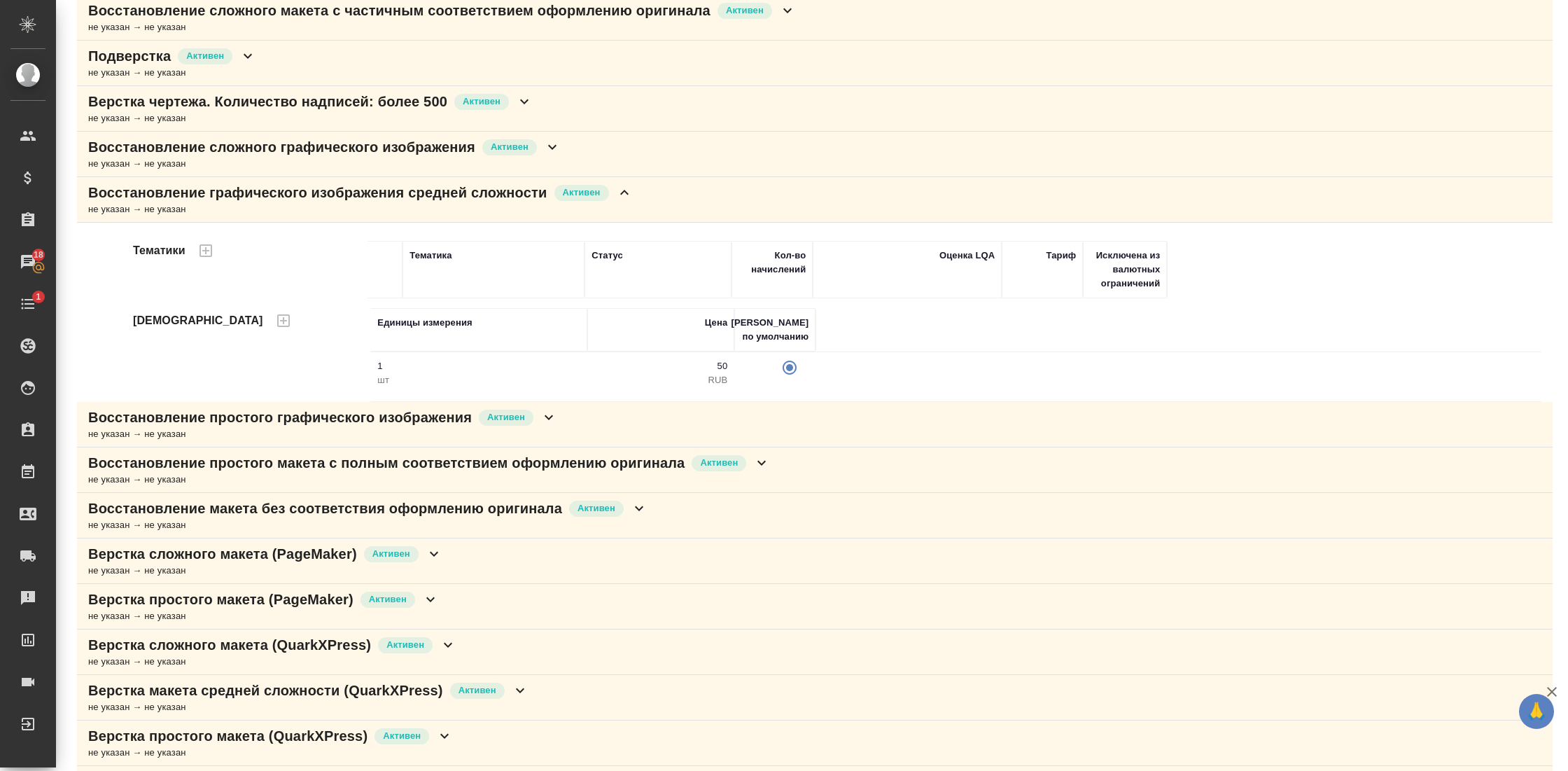
scroll to position [0, 0]
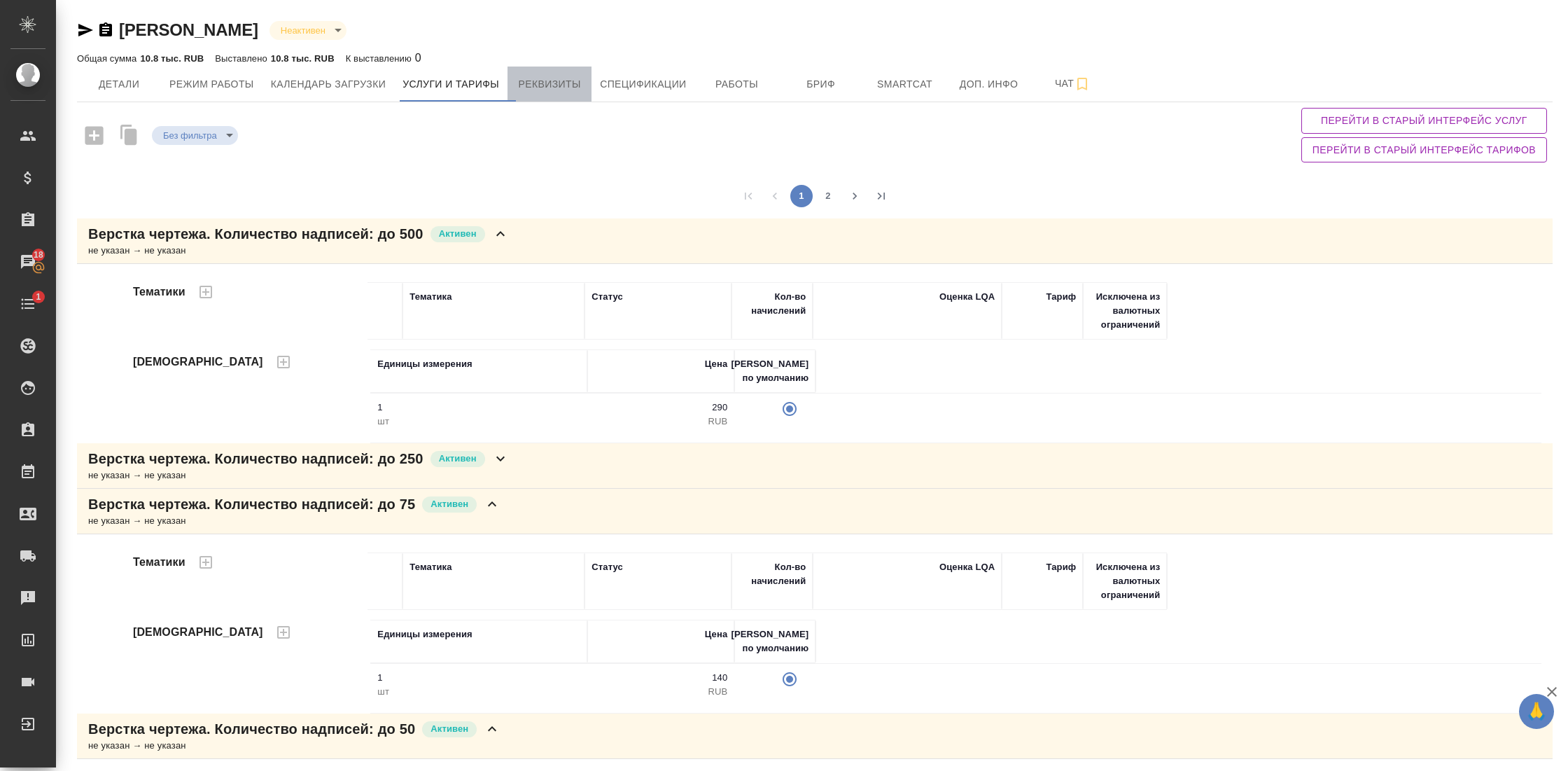
click at [556, 93] on button "Реквизиты" at bounding box center [549, 84] width 84 height 35
select select "10"
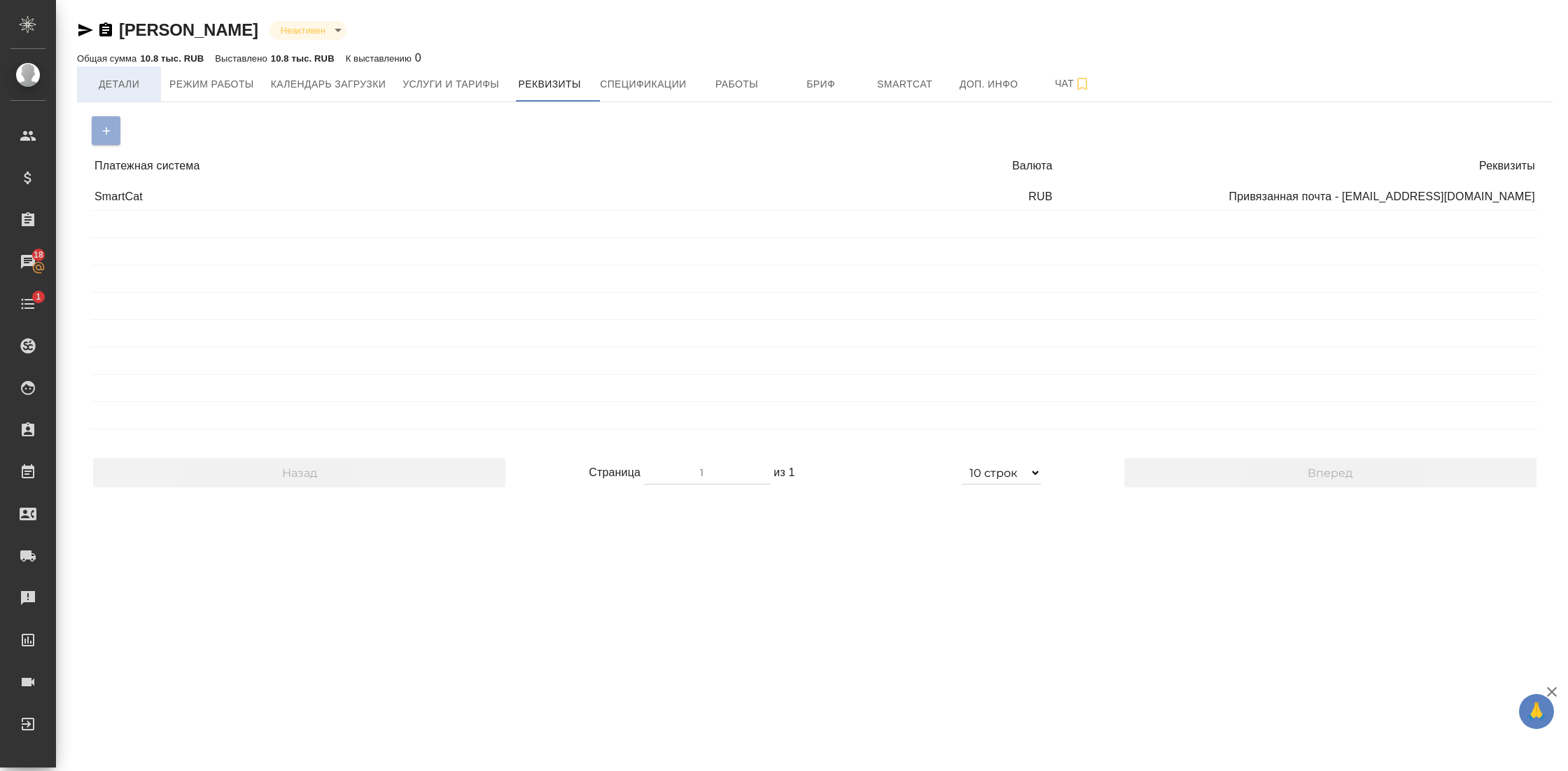
click at [119, 82] on span "Детали" at bounding box center [119, 84] width 68 height 18
